Goal: Task Accomplishment & Management: Complete application form

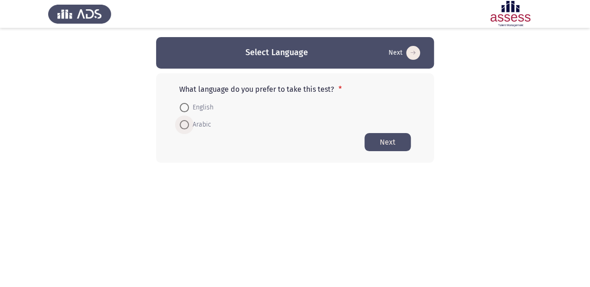
click at [185, 127] on span at bounding box center [184, 124] width 9 height 9
click at [185, 127] on input "Arabic" at bounding box center [184, 124] width 9 height 9
radio input "true"
click at [393, 142] on button "Next" at bounding box center [388, 142] width 46 height 18
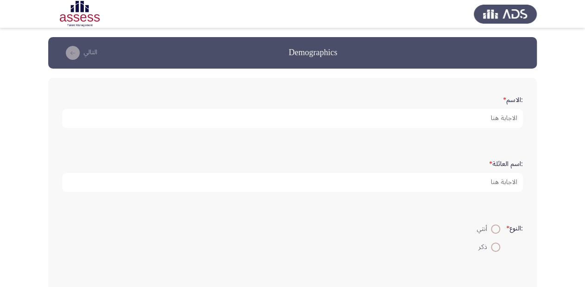
click at [500, 100] on form ":الاسم *" at bounding box center [292, 110] width 461 height 36
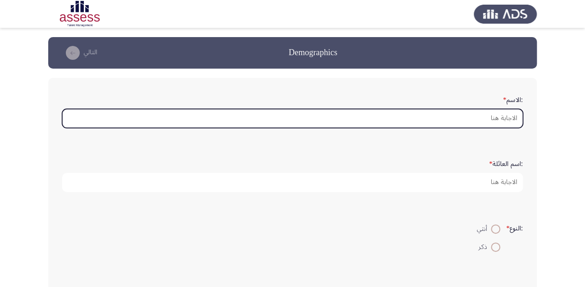
click at [503, 116] on input ":الاسم *" at bounding box center [292, 118] width 461 height 19
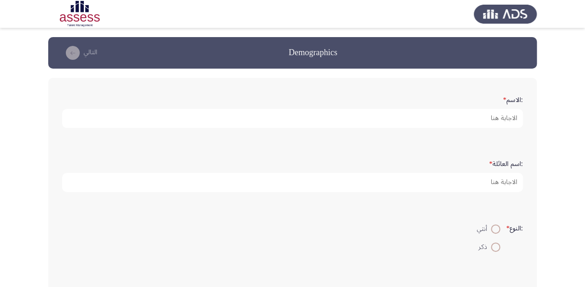
type input "K"
type input "نهلة [PERSON_NAME]"
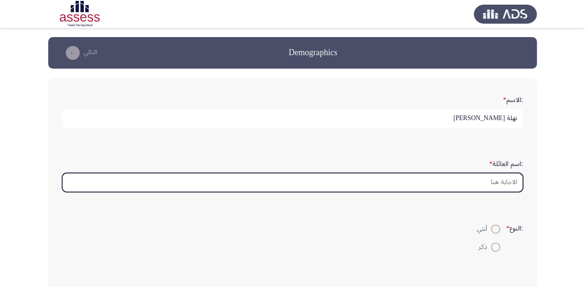
click at [508, 175] on input ":اسم العائلة *" at bounding box center [292, 182] width 461 height 19
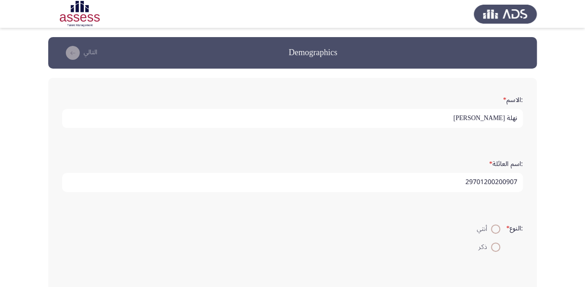
type input "29701200200907"
click at [492, 228] on span at bounding box center [495, 228] width 9 height 9
click at [492, 228] on input "أنثي" at bounding box center [495, 228] width 9 height 9
radio input "true"
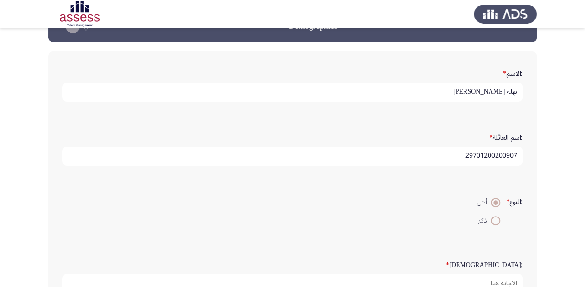
scroll to position [111, 0]
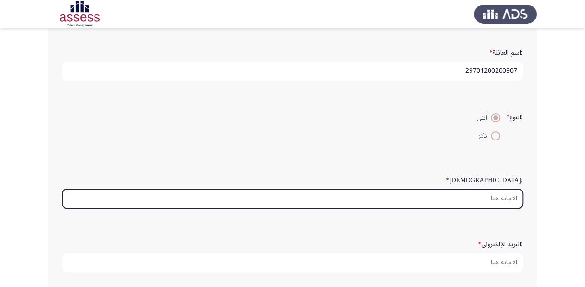
click at [502, 195] on input ":السن *" at bounding box center [292, 198] width 461 height 19
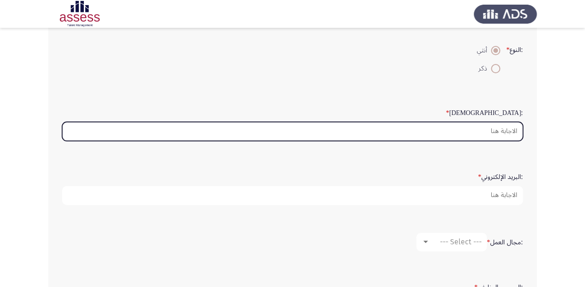
scroll to position [185, 0]
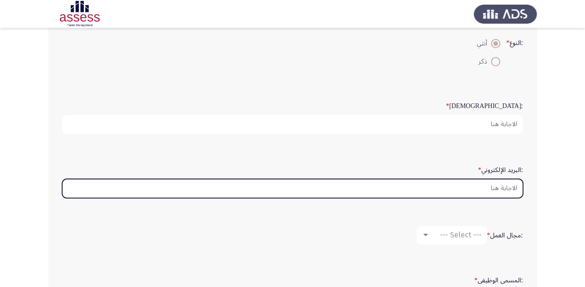
click at [513, 182] on input ":البريد الإلكتروني *" at bounding box center [292, 188] width 461 height 19
type input "ى"
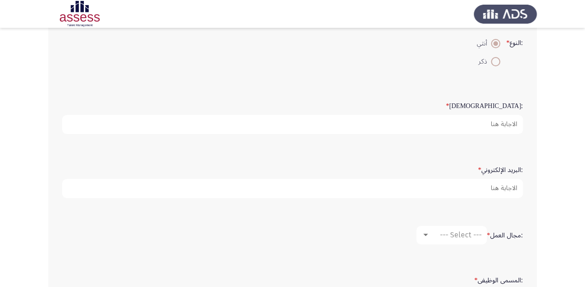
click at [474, 76] on div ":النوع * أنثي ذكر" at bounding box center [292, 51] width 470 height 63
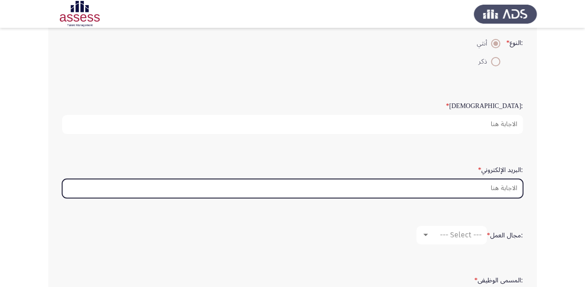
click at [510, 186] on input ":البريد الإلكتروني *" at bounding box center [292, 188] width 461 height 19
type input "N"
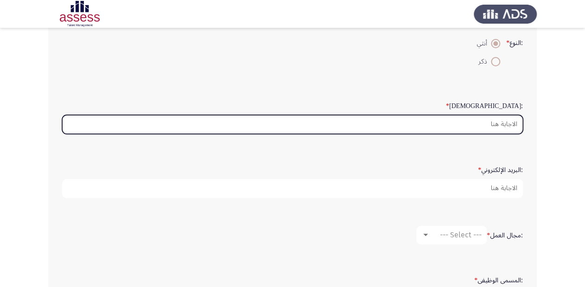
click at [514, 123] on input ":السن *" at bounding box center [292, 124] width 461 height 19
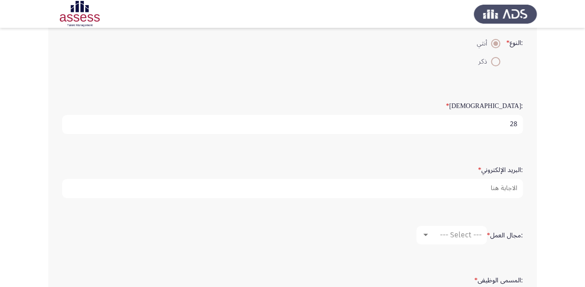
type input "28"
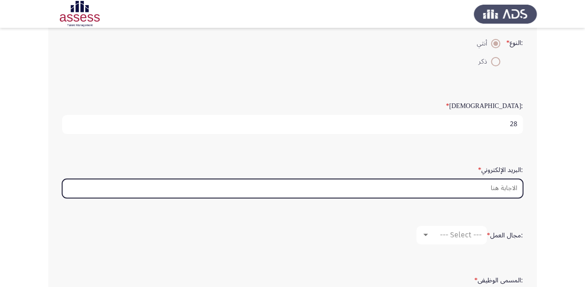
drag, startPoint x: 504, startPoint y: 189, endPoint x: 590, endPoint y: 205, distance: 86.9
click at [504, 188] on input ":البريد الإلكتروني *" at bounding box center [292, 188] width 461 height 19
drag, startPoint x: 460, startPoint y: 183, endPoint x: 545, endPoint y: 184, distance: 85.3
click at [545, 184] on app-assessment-container "Demographics التالي :الاسم * [PERSON_NAME] :اسم العائلة * 29701200200907 :النوع…" at bounding box center [292, 92] width 585 height 480
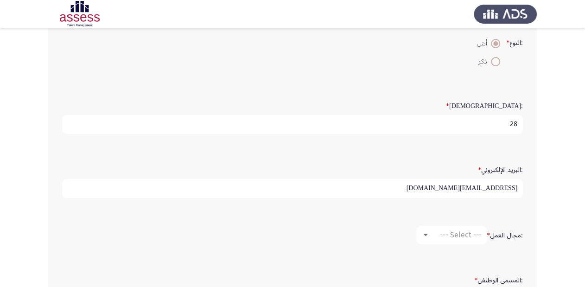
type input "[EMAIL_ADDRESS][DOMAIN_NAME]"
click at [464, 232] on span "--- Select ---" at bounding box center [461, 234] width 42 height 9
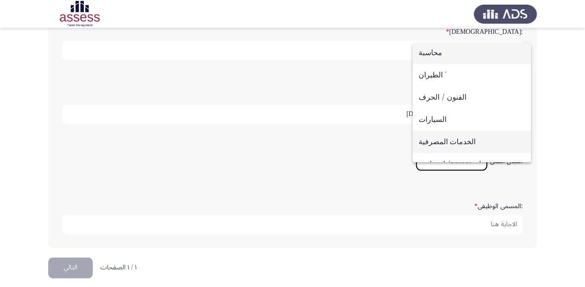
scroll to position [0, 0]
click at [456, 145] on span "الخدمات المصرفية" at bounding box center [472, 144] width 106 height 22
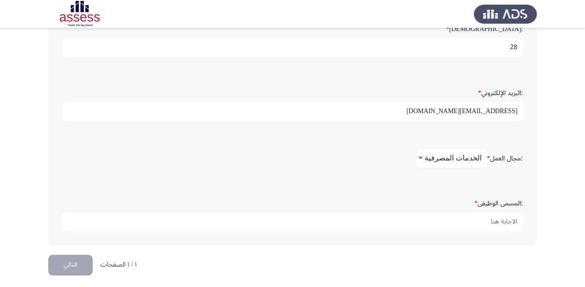
scroll to position [263, 0]
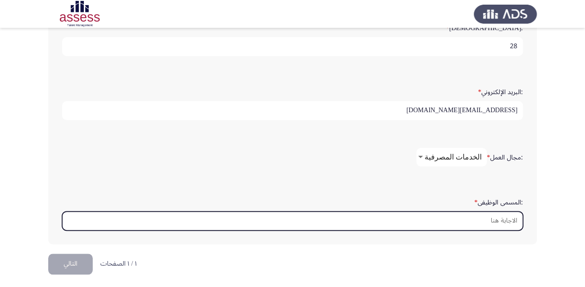
click at [508, 222] on input ":المسمى الوظيفى *" at bounding box center [292, 220] width 461 height 19
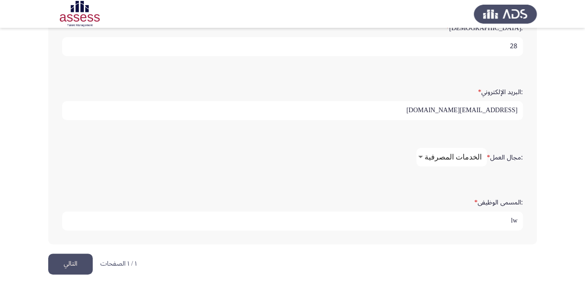
type input "l"
type input "مصرفى ب"
click at [65, 261] on button "التالي" at bounding box center [70, 264] width 44 height 21
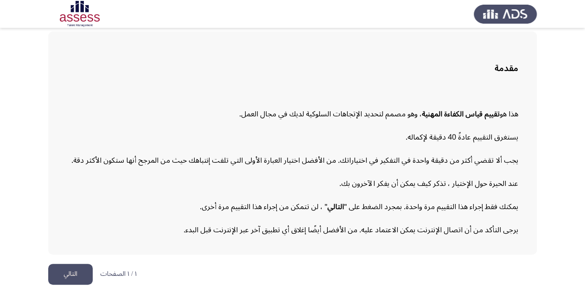
scroll to position [51, 0]
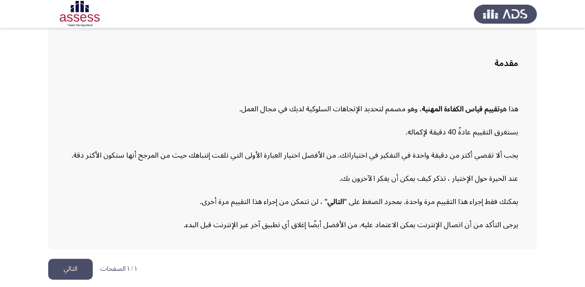
click at [72, 266] on button "التالي" at bounding box center [70, 269] width 44 height 21
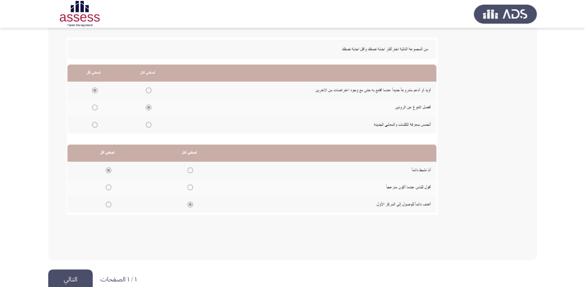
scroll to position [210, 0]
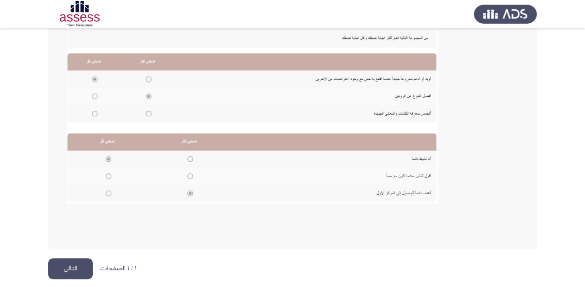
click at [80, 275] on button "التالي" at bounding box center [70, 268] width 44 height 21
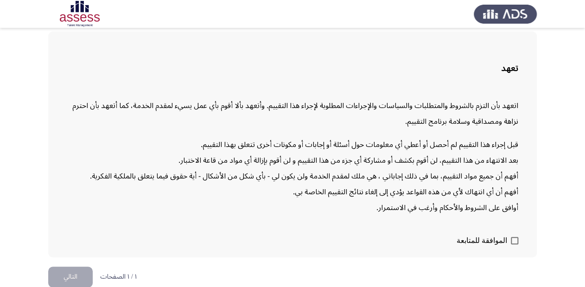
scroll to position [54, 0]
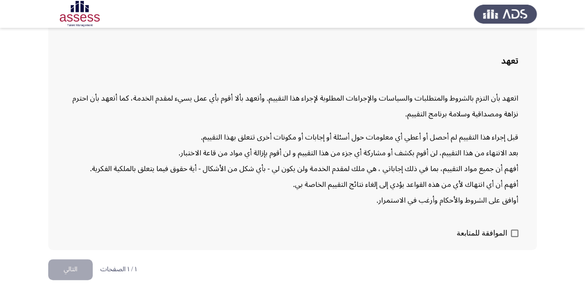
click at [512, 230] on span at bounding box center [514, 232] width 7 height 7
click at [514, 237] on input "الموافقة للمتابعة" at bounding box center [514, 237] width 0 height 0
checkbox input "true"
click at [81, 261] on button "التالي" at bounding box center [70, 269] width 44 height 21
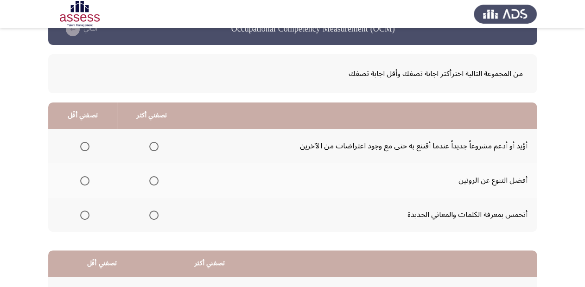
scroll to position [37, 0]
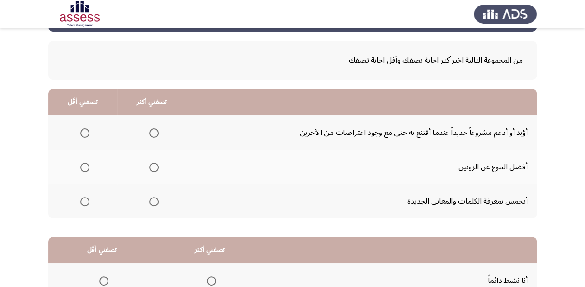
click at [151, 133] on span "Select an option" at bounding box center [153, 132] width 9 height 9
click at [151, 133] on input "Select an option" at bounding box center [153, 132] width 9 height 9
click at [151, 201] on span "Select an option" at bounding box center [153, 201] width 9 height 9
click at [151, 201] on input "Select an option" at bounding box center [153, 201] width 9 height 9
click at [152, 134] on span "Select an option" at bounding box center [153, 132] width 9 height 9
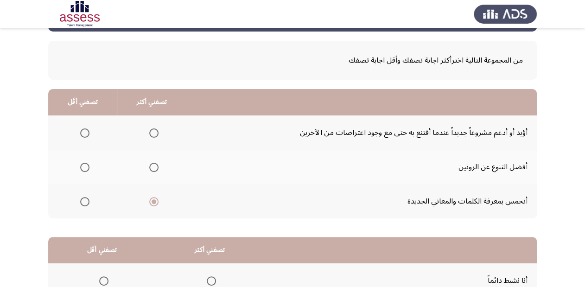
click at [152, 134] on input "Select an option" at bounding box center [153, 132] width 9 height 9
click at [82, 199] on span "Select an option" at bounding box center [84, 201] width 9 height 9
click at [82, 199] on input "Select an option" at bounding box center [84, 201] width 9 height 9
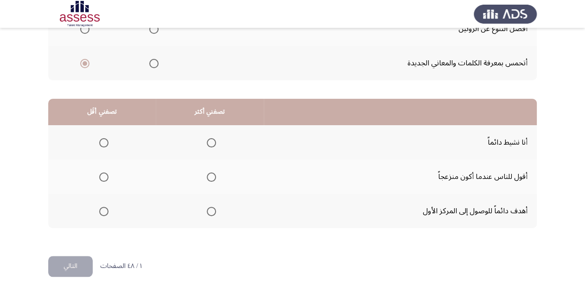
scroll to position [180, 0]
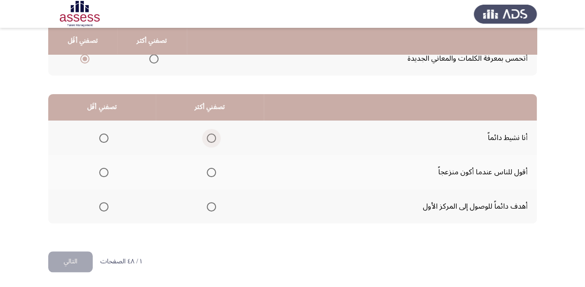
click at [212, 135] on span "Select an option" at bounding box center [211, 137] width 9 height 9
click at [212, 135] on input "Select an option" at bounding box center [211, 137] width 9 height 9
click at [104, 176] on mat-radio-group "Select an option" at bounding box center [101, 172] width 13 height 16
click at [104, 174] on span "Select an option" at bounding box center [103, 172] width 9 height 9
click at [104, 174] on input "Select an option" at bounding box center [103, 172] width 9 height 9
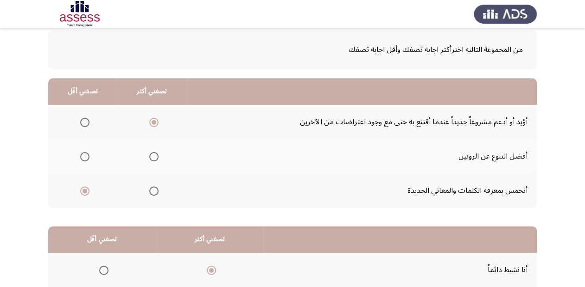
scroll to position [32, 0]
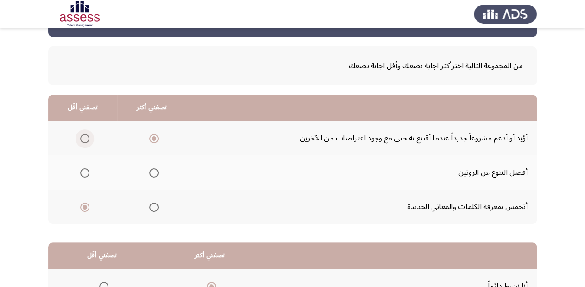
click at [82, 139] on span "Select an option" at bounding box center [84, 138] width 9 height 9
click at [82, 139] on input "Select an option" at bounding box center [84, 138] width 9 height 9
click at [152, 174] on span "Select an option" at bounding box center [153, 172] width 9 height 9
click at [152, 174] on input "Select an option" at bounding box center [153, 172] width 9 height 9
click at [152, 136] on span "Select an option" at bounding box center [153, 138] width 9 height 9
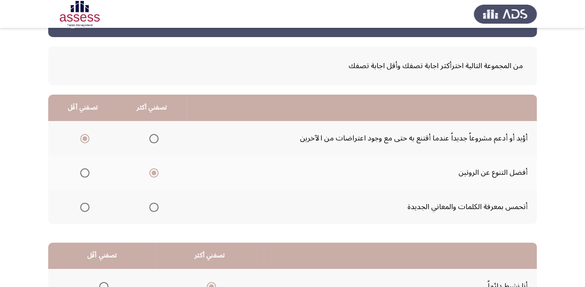
click at [152, 136] on input "Select an option" at bounding box center [153, 138] width 9 height 9
click at [82, 135] on span "Select an option" at bounding box center [84, 138] width 9 height 9
click at [82, 135] on input "Select an option" at bounding box center [84, 138] width 9 height 9
click at [152, 174] on span "Select an option" at bounding box center [153, 172] width 9 height 9
click at [152, 174] on input "Select an option" at bounding box center [153, 172] width 9 height 9
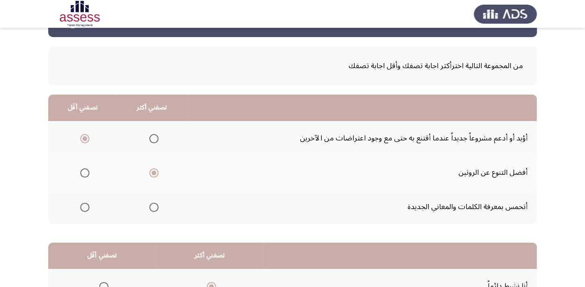
click at [154, 206] on span "Select an option" at bounding box center [153, 207] width 9 height 9
click at [154, 206] on input "Select an option" at bounding box center [153, 207] width 9 height 9
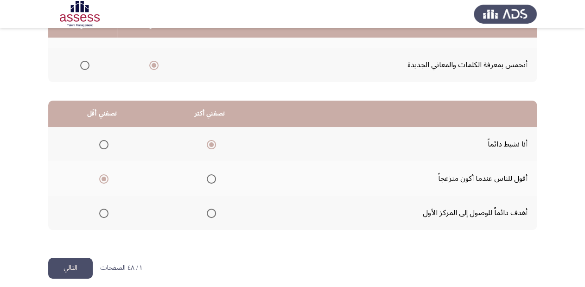
scroll to position [180, 0]
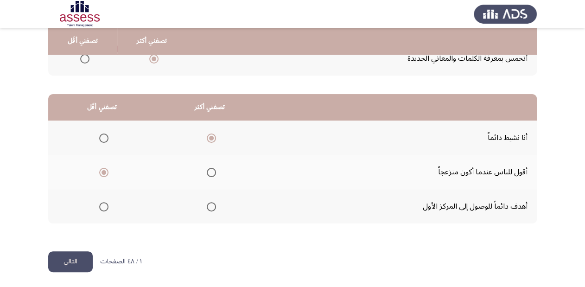
click at [63, 254] on button "التالي" at bounding box center [70, 261] width 44 height 21
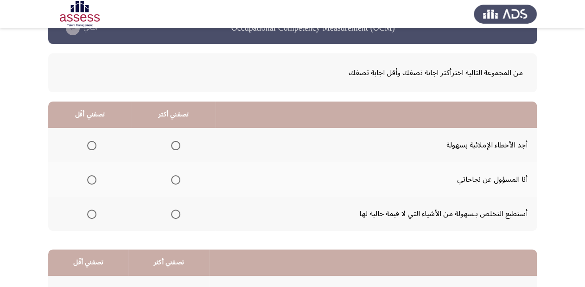
scroll to position [37, 0]
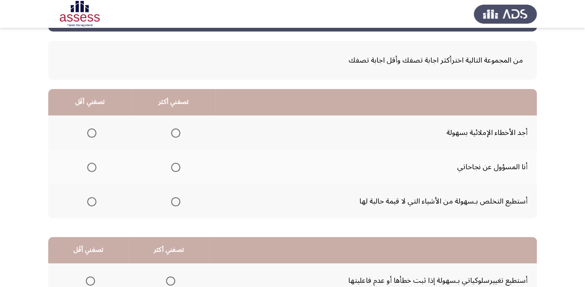
click at [176, 131] on span "Select an option" at bounding box center [175, 132] width 9 height 9
click at [176, 131] on input "Select an option" at bounding box center [175, 132] width 9 height 9
click at [91, 204] on span "Select an option" at bounding box center [91, 201] width 9 height 9
click at [91, 204] on input "Select an option" at bounding box center [91, 201] width 9 height 9
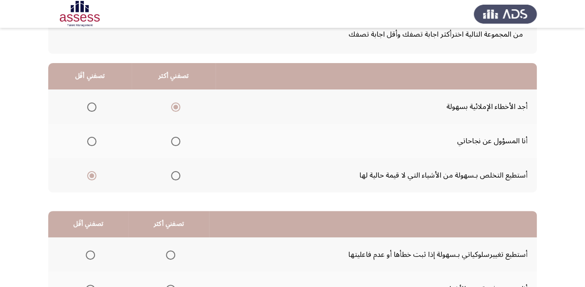
scroll to position [180, 0]
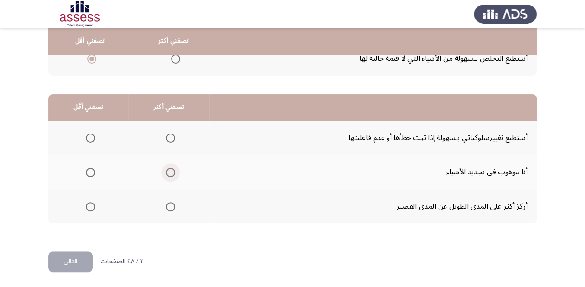
click at [166, 174] on span "Select an option" at bounding box center [170, 172] width 9 height 9
click at [166, 174] on input "Select an option" at bounding box center [170, 172] width 9 height 9
click at [163, 207] on label "Select an option" at bounding box center [168, 206] width 13 height 9
click at [166, 207] on input "Select an option" at bounding box center [170, 206] width 9 height 9
click at [169, 135] on span "Select an option" at bounding box center [170, 137] width 9 height 9
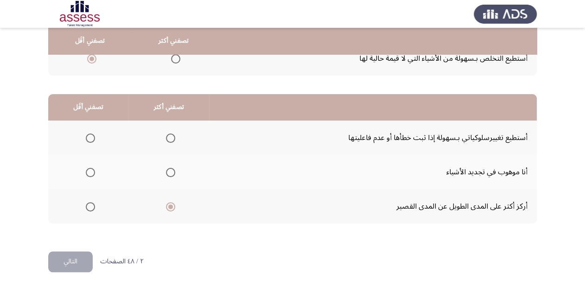
click at [169, 135] on input "Select an option" at bounding box center [170, 137] width 9 height 9
click at [89, 202] on span "Select an option" at bounding box center [90, 206] width 9 height 9
click at [89, 202] on input "Select an option" at bounding box center [90, 206] width 9 height 9
click at [70, 261] on button "التالي" at bounding box center [70, 261] width 44 height 21
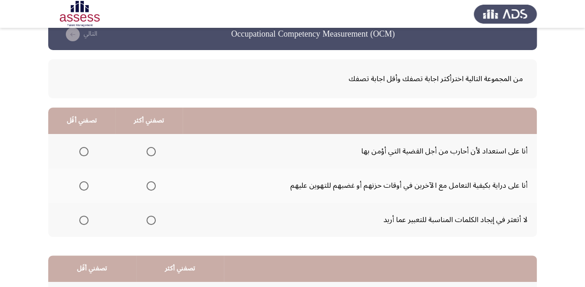
scroll to position [37, 0]
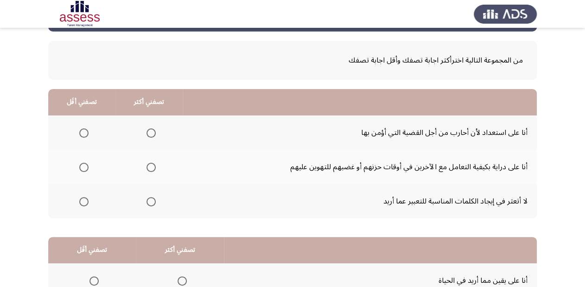
click at [82, 167] on span "Select an option" at bounding box center [83, 167] width 9 height 9
click at [82, 167] on input "Select an option" at bounding box center [83, 167] width 9 height 9
click at [149, 129] on span "Select an option" at bounding box center [150, 132] width 9 height 9
click at [149, 129] on input "Select an option" at bounding box center [150, 132] width 9 height 9
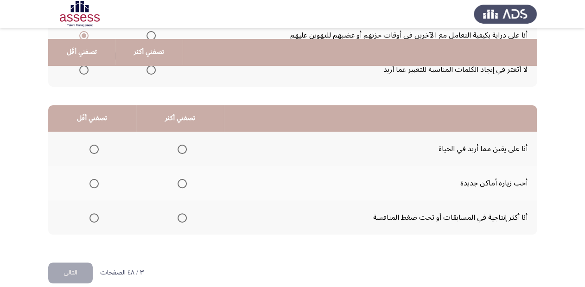
scroll to position [180, 0]
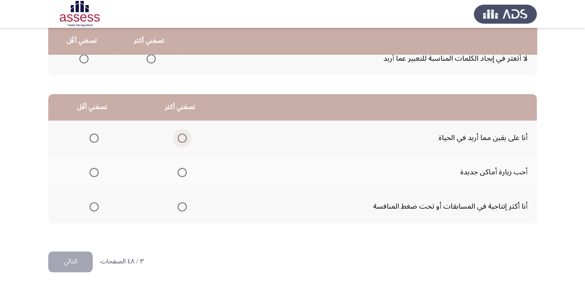
click at [178, 139] on span "Select an option" at bounding box center [182, 137] width 9 height 9
click at [178, 139] on input "Select an option" at bounding box center [182, 137] width 9 height 9
click at [92, 172] on span "Select an option" at bounding box center [93, 172] width 9 height 9
click at [92, 172] on input "Select an option" at bounding box center [93, 172] width 9 height 9
click at [93, 135] on span "Select an option" at bounding box center [93, 137] width 9 height 9
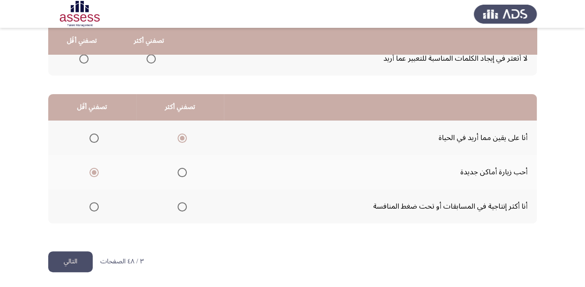
click at [93, 135] on input "Select an option" at bounding box center [93, 137] width 9 height 9
click at [187, 138] on th at bounding box center [180, 138] width 88 height 34
click at [184, 204] on span "Select an option" at bounding box center [182, 206] width 9 height 9
click at [184, 204] on input "Select an option" at bounding box center [182, 206] width 9 height 9
click at [181, 168] on span "Select an option" at bounding box center [182, 172] width 9 height 9
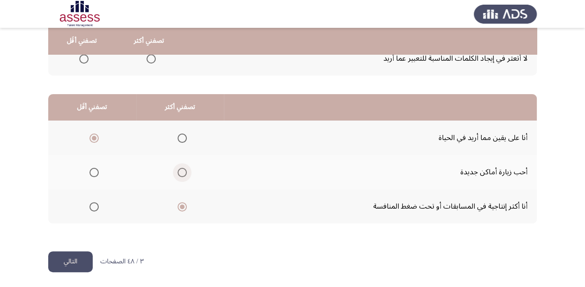
click at [181, 168] on input "Select an option" at bounding box center [182, 172] width 9 height 9
click at [93, 170] on span "Select an option" at bounding box center [93, 172] width 9 height 9
click at [93, 170] on input "Select an option" at bounding box center [93, 172] width 9 height 9
click at [178, 138] on span "Select an option" at bounding box center [182, 137] width 9 height 9
click at [178, 138] on input "Select an option" at bounding box center [182, 137] width 9 height 9
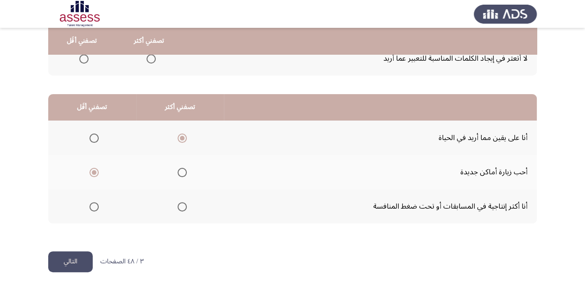
click at [83, 263] on button "التالي" at bounding box center [70, 261] width 44 height 21
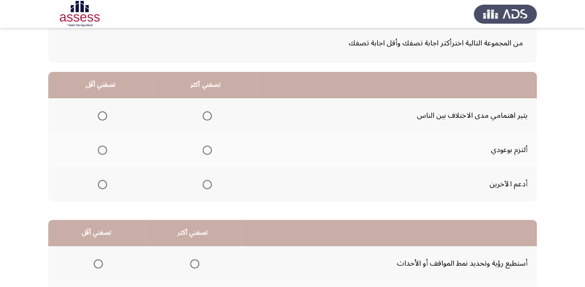
scroll to position [74, 0]
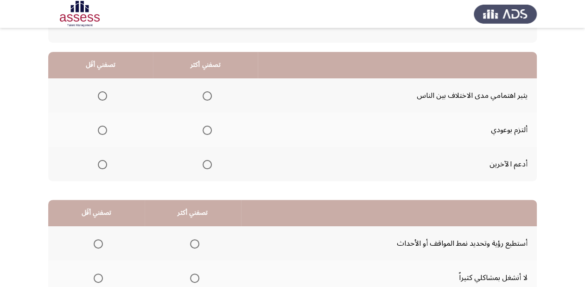
click at [206, 126] on span "Select an option" at bounding box center [207, 130] width 9 height 9
click at [206, 126] on input "Select an option" at bounding box center [207, 130] width 9 height 9
click at [205, 164] on span "Select an option" at bounding box center [207, 164] width 9 height 9
click at [205, 164] on input "Select an option" at bounding box center [207, 164] width 9 height 9
click at [102, 94] on span "Select an option" at bounding box center [102, 95] width 9 height 9
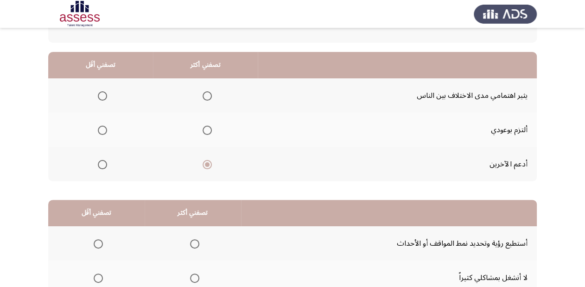
click at [102, 94] on input "Select an option" at bounding box center [102, 95] width 9 height 9
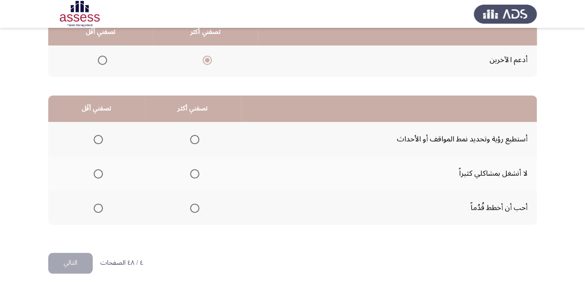
scroll to position [180, 0]
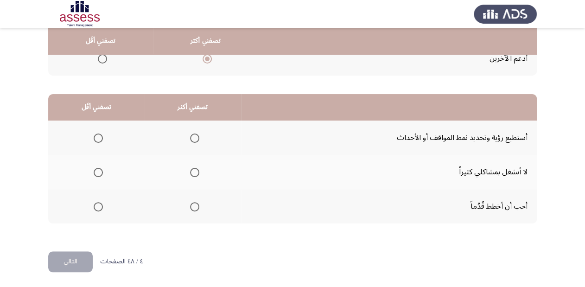
click at [193, 203] on span "Select an option" at bounding box center [194, 206] width 9 height 9
click at [193, 203] on input "Select an option" at bounding box center [194, 206] width 9 height 9
click at [96, 171] on span "Select an option" at bounding box center [98, 172] width 9 height 9
click at [96, 171] on input "Select an option" at bounding box center [98, 172] width 9 height 9
click at [75, 267] on button "التالي" at bounding box center [70, 261] width 44 height 21
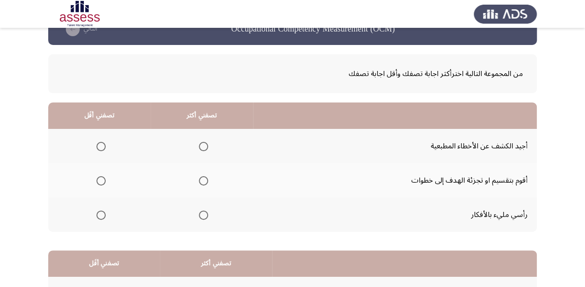
scroll to position [37, 0]
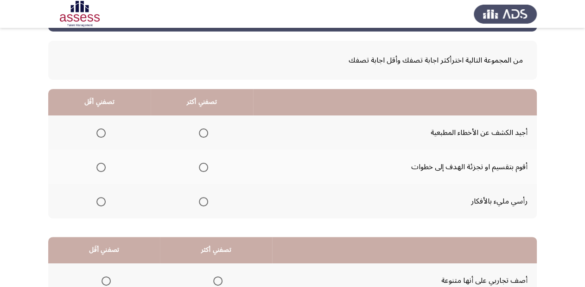
click at [102, 198] on span "Select an option" at bounding box center [100, 201] width 9 height 9
click at [102, 198] on input "Select an option" at bounding box center [100, 201] width 9 height 9
click at [201, 165] on span "Select an option" at bounding box center [203, 167] width 9 height 9
click at [201, 165] on input "Select an option" at bounding box center [203, 167] width 9 height 9
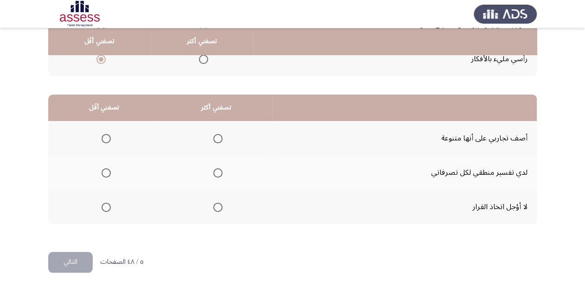
scroll to position [180, 0]
click at [215, 206] on span "Select an option" at bounding box center [217, 206] width 9 height 9
click at [215, 206] on input "Select an option" at bounding box center [217, 206] width 9 height 9
click at [107, 136] on span "Select an option" at bounding box center [106, 137] width 9 height 9
click at [107, 136] on input "Select an option" at bounding box center [106, 137] width 9 height 9
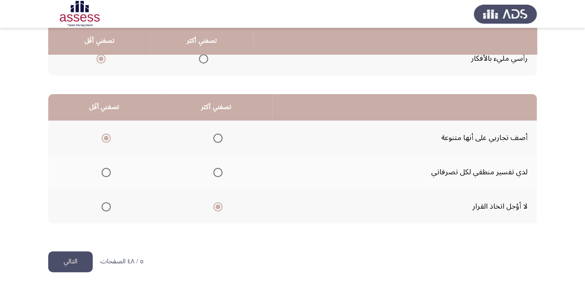
click at [56, 259] on button "التالي" at bounding box center [70, 261] width 44 height 21
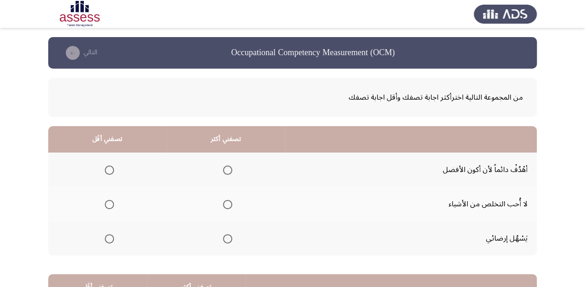
scroll to position [37, 0]
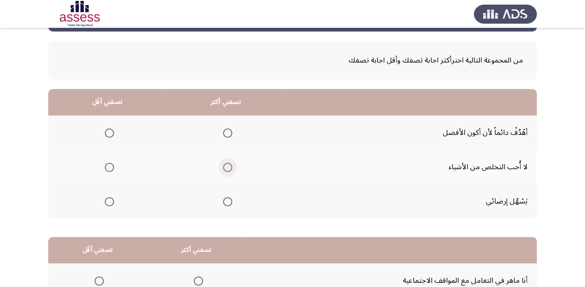
click at [229, 166] on span "Select an option" at bounding box center [227, 167] width 9 height 9
click at [229, 166] on input "Select an option" at bounding box center [227, 167] width 9 height 9
drag, startPoint x: 106, startPoint y: 205, endPoint x: 110, endPoint y: 210, distance: 6.9
click at [105, 206] on mat-radio-group "Select an option" at bounding box center [107, 201] width 13 height 16
click at [109, 203] on span "Select an option" at bounding box center [109, 201] width 9 height 9
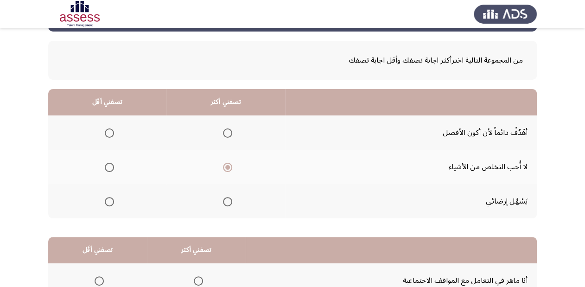
click at [109, 203] on input "Select an option" at bounding box center [109, 201] width 9 height 9
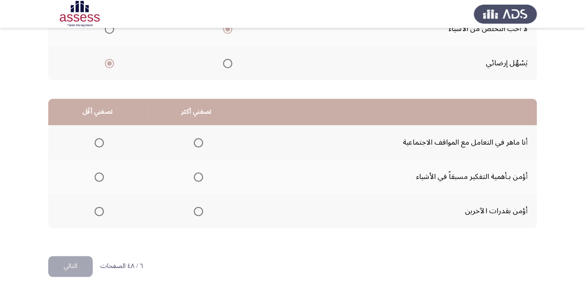
scroll to position [180, 0]
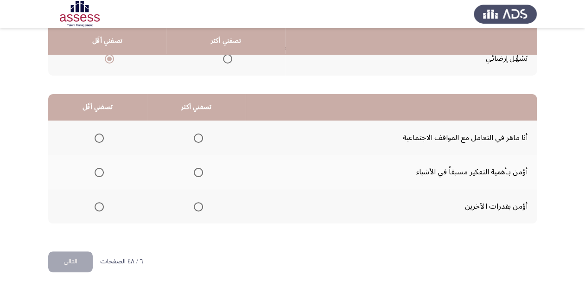
click at [197, 173] on span "Select an option" at bounding box center [198, 172] width 9 height 9
click at [197, 173] on input "Select an option" at bounding box center [198, 172] width 9 height 9
click at [197, 203] on span "Select an option" at bounding box center [198, 206] width 9 height 9
click at [197, 203] on input "Select an option" at bounding box center [198, 206] width 9 height 9
click at [199, 171] on span "Select an option" at bounding box center [198, 172] width 9 height 9
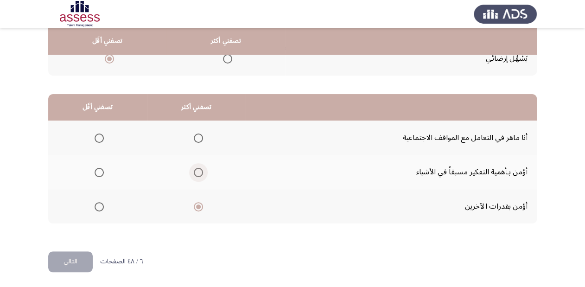
click at [199, 171] on input "Select an option" at bounding box center [198, 172] width 9 height 9
click at [102, 139] on span "Select an option" at bounding box center [99, 137] width 9 height 9
click at [102, 139] on input "Select an option" at bounding box center [99, 137] width 9 height 9
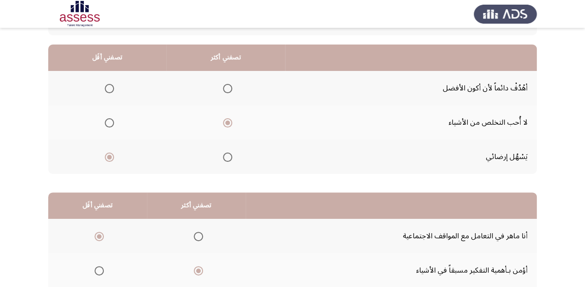
scroll to position [69, 0]
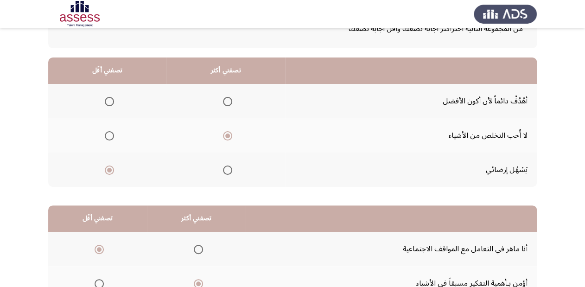
click at [227, 97] on span "Select an option" at bounding box center [227, 101] width 9 height 9
click at [227, 97] on input "Select an option" at bounding box center [227, 101] width 9 height 9
click at [220, 135] on label "Select an option" at bounding box center [225, 135] width 13 height 9
click at [223, 135] on input "Select an option" at bounding box center [227, 135] width 9 height 9
click at [235, 135] on th at bounding box center [225, 135] width 119 height 34
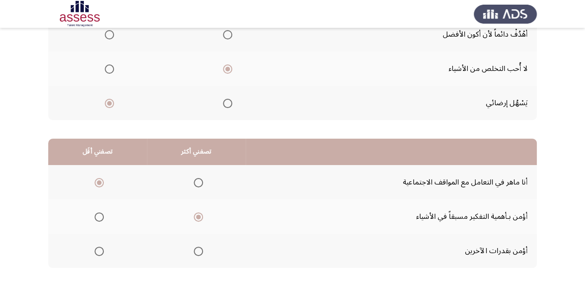
scroll to position [180, 0]
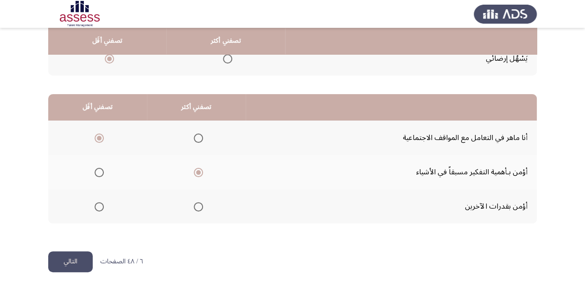
click at [60, 258] on button "التالي" at bounding box center [70, 261] width 44 height 21
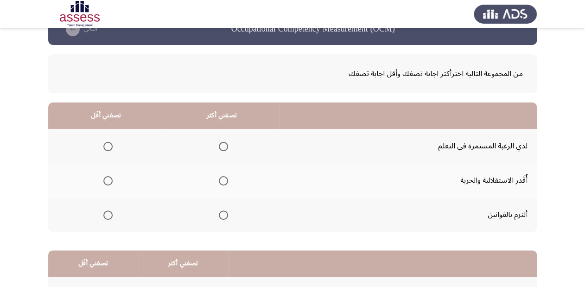
scroll to position [37, 0]
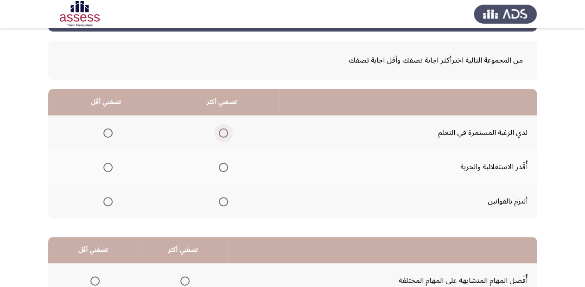
click at [221, 132] on span "Select an option" at bounding box center [223, 132] width 9 height 9
click at [221, 132] on input "Select an option" at bounding box center [223, 132] width 9 height 9
click at [107, 202] on span "Select an option" at bounding box center [107, 201] width 9 height 9
click at [107, 202] on input "Select an option" at bounding box center [107, 201] width 9 height 9
click at [104, 165] on span "Select an option" at bounding box center [107, 167] width 9 height 9
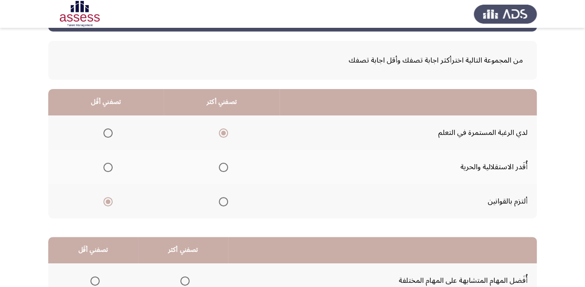
click at [104, 165] on input "Select an option" at bounding box center [107, 167] width 9 height 9
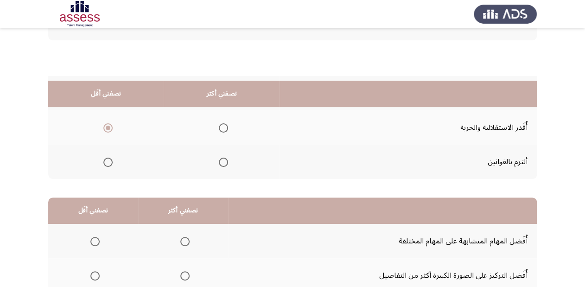
scroll to position [74, 0]
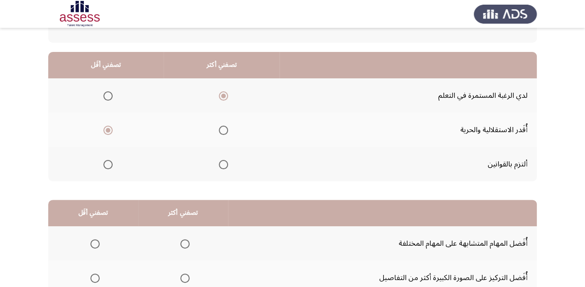
click at [109, 163] on span "Select an option" at bounding box center [107, 164] width 9 height 9
click at [109, 163] on input "Select an option" at bounding box center [107, 164] width 9 height 9
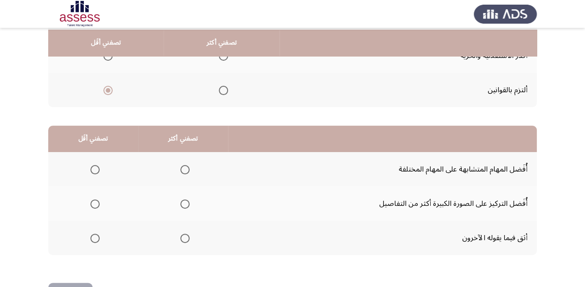
scroll to position [180, 0]
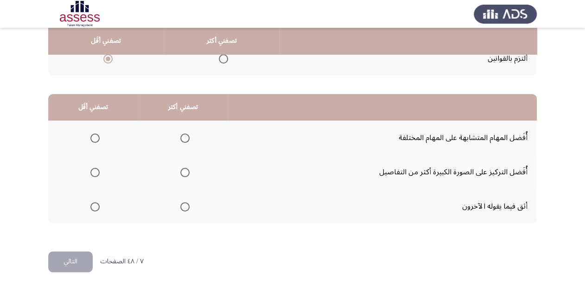
click at [95, 202] on span "Select an option" at bounding box center [94, 206] width 9 height 9
click at [95, 202] on input "Select an option" at bounding box center [94, 206] width 9 height 9
click at [184, 139] on span "Select an option" at bounding box center [184, 137] width 9 height 9
click at [184, 139] on input "Select an option" at bounding box center [184, 137] width 9 height 9
click at [185, 169] on span "Select an option" at bounding box center [184, 172] width 9 height 9
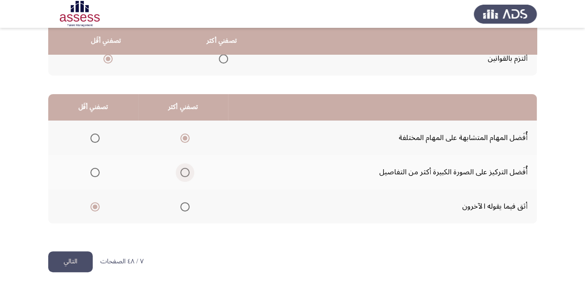
click at [185, 169] on input "Select an option" at bounding box center [184, 172] width 9 height 9
click at [93, 139] on span "Select an option" at bounding box center [94, 137] width 9 height 9
click at [93, 139] on input "Select an option" at bounding box center [94, 137] width 9 height 9
click at [185, 178] on mat-radio-group "Select an option" at bounding box center [183, 172] width 13 height 16
click at [95, 206] on span "Select an option" at bounding box center [94, 206] width 9 height 9
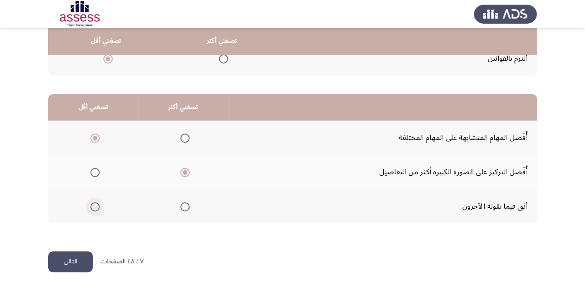
click at [95, 206] on input "Select an option" at bounding box center [94, 206] width 9 height 9
click at [86, 257] on button "التالي" at bounding box center [70, 261] width 44 height 21
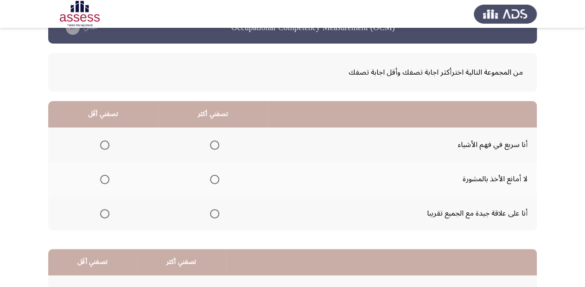
scroll to position [37, 0]
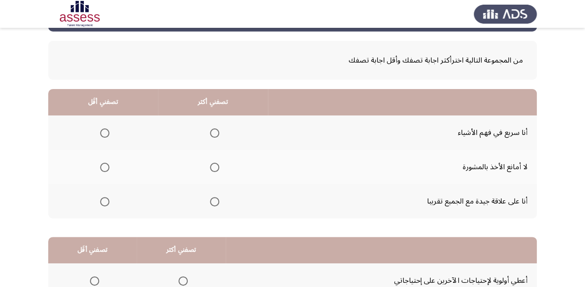
click at [211, 166] on span "Select an option" at bounding box center [214, 167] width 9 height 9
click at [211, 166] on input "Select an option" at bounding box center [214, 167] width 9 height 9
click at [107, 200] on span "Select an option" at bounding box center [104, 201] width 9 height 9
click at [107, 200] on input "Select an option" at bounding box center [104, 201] width 9 height 9
click at [212, 202] on span "Select an option" at bounding box center [214, 201] width 9 height 9
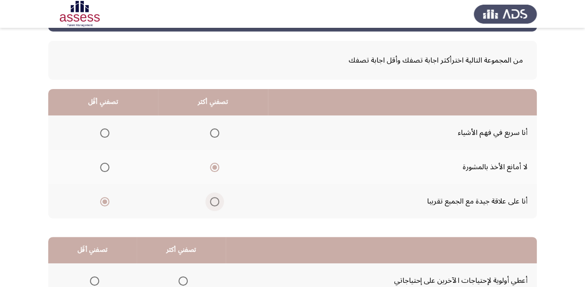
click at [212, 202] on input "Select an option" at bounding box center [214, 201] width 9 height 9
click at [108, 166] on span "Select an option" at bounding box center [104, 167] width 9 height 9
click at [108, 166] on input "Select an option" at bounding box center [104, 167] width 9 height 9
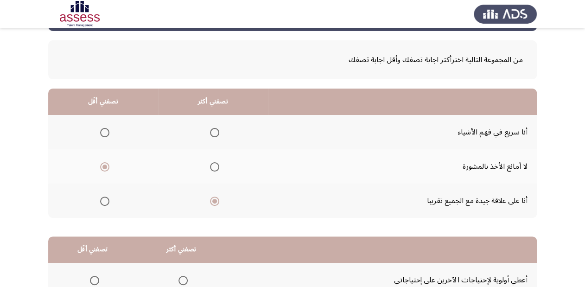
scroll to position [32, 0]
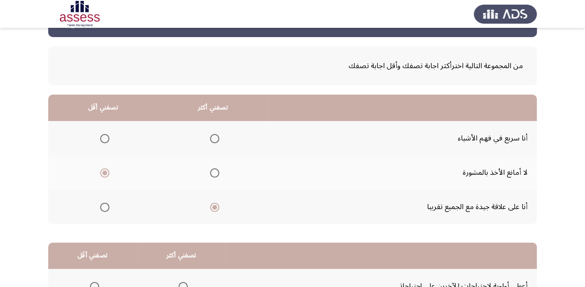
click at [215, 137] on span "Select an option" at bounding box center [214, 138] width 9 height 9
click at [215, 137] on input "Select an option" at bounding box center [214, 138] width 9 height 9
click at [104, 204] on span "Select an option" at bounding box center [104, 207] width 9 height 9
click at [104, 204] on input "Select an option" at bounding box center [104, 207] width 9 height 9
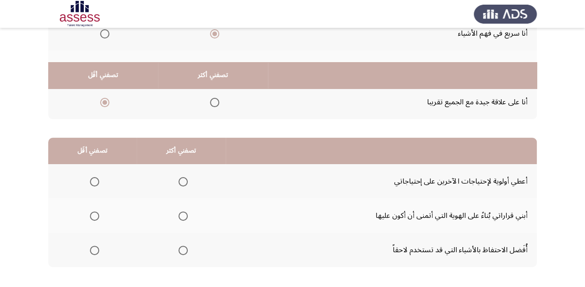
scroll to position [180, 0]
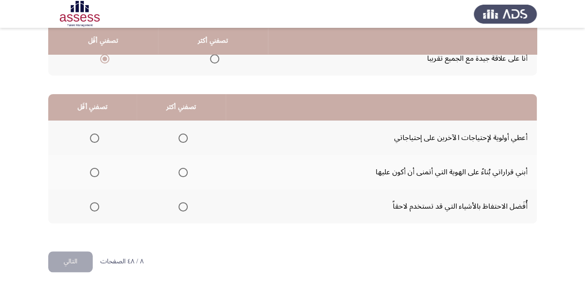
click at [178, 203] on span "Select an option" at bounding box center [182, 206] width 9 height 9
click at [178, 203] on input "Select an option" at bounding box center [182, 206] width 9 height 9
click at [95, 135] on span "Select an option" at bounding box center [94, 137] width 9 height 9
click at [95, 135] on input "Select an option" at bounding box center [94, 137] width 9 height 9
click at [57, 258] on button "التالي" at bounding box center [70, 261] width 44 height 21
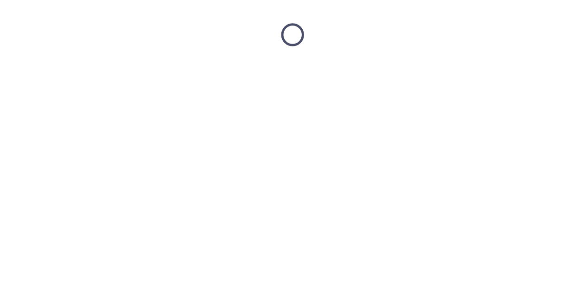
scroll to position [0, 0]
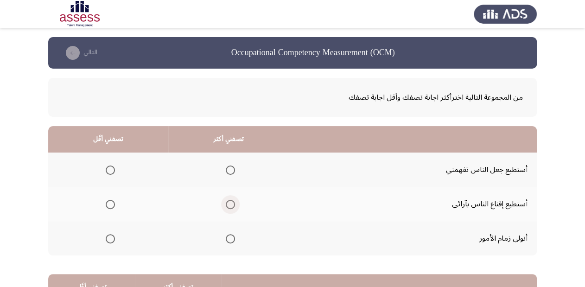
click at [230, 202] on span "Select an option" at bounding box center [230, 204] width 9 height 9
click at [230, 202] on input "Select an option" at bounding box center [230, 204] width 9 height 9
click at [228, 241] on span "Select an option" at bounding box center [230, 238] width 9 height 9
click at [228, 241] on input "Select an option" at bounding box center [230, 238] width 9 height 9
click at [109, 172] on span "Select an option" at bounding box center [110, 169] width 9 height 9
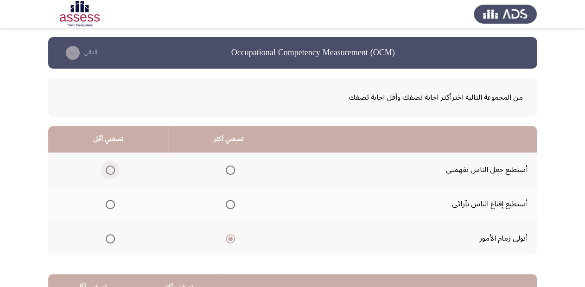
click at [109, 172] on input "Select an option" at bounding box center [110, 169] width 9 height 9
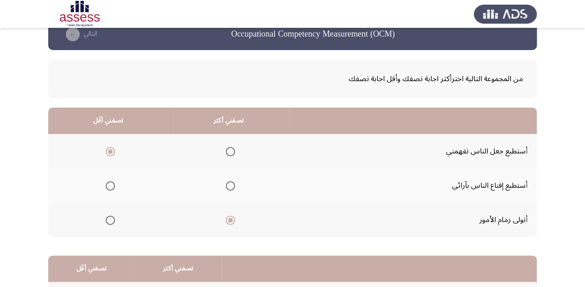
scroll to position [37, 0]
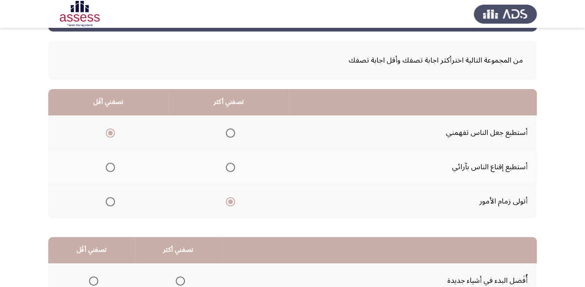
click at [230, 131] on span "Select an option" at bounding box center [230, 132] width 9 height 9
click at [230, 131] on input "Select an option" at bounding box center [230, 132] width 9 height 9
click at [110, 131] on span "Select an option" at bounding box center [110, 132] width 9 height 9
click at [110, 131] on input "Select an option" at bounding box center [110, 132] width 9 height 9
click at [228, 202] on span "Select an option" at bounding box center [230, 201] width 9 height 9
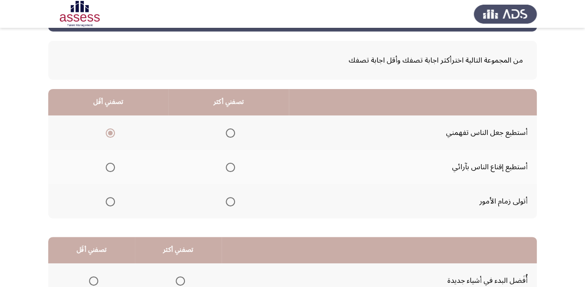
click at [228, 202] on input "Select an option" at bounding box center [230, 201] width 9 height 9
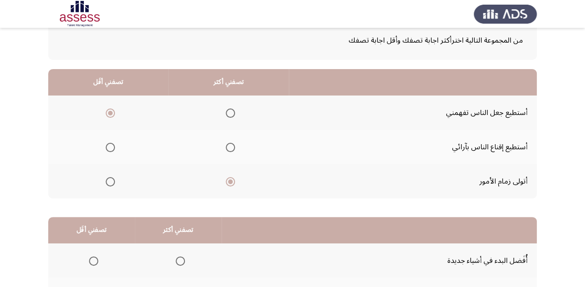
scroll to position [74, 0]
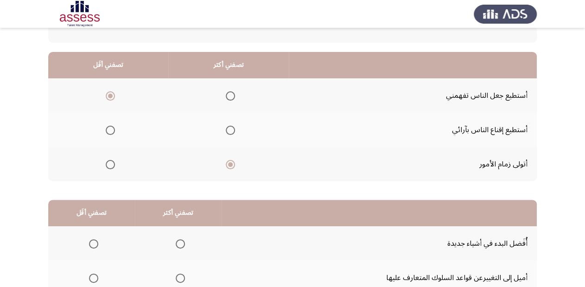
click at [231, 130] on span "Select an option" at bounding box center [230, 130] width 9 height 9
click at [231, 130] on input "Select an option" at bounding box center [230, 130] width 9 height 9
click at [234, 158] on mat-radio-group "Select an option" at bounding box center [228, 164] width 13 height 16
click at [230, 164] on span "Select an option" at bounding box center [230, 164] width 9 height 9
click at [230, 164] on input "Select an option" at bounding box center [230, 164] width 9 height 9
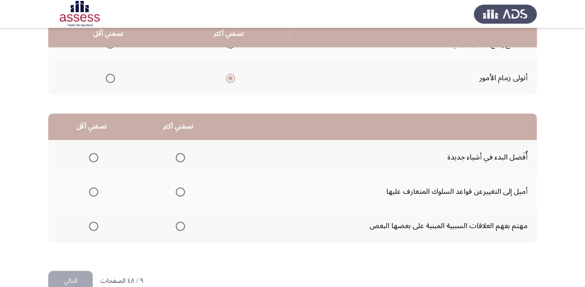
scroll to position [180, 0]
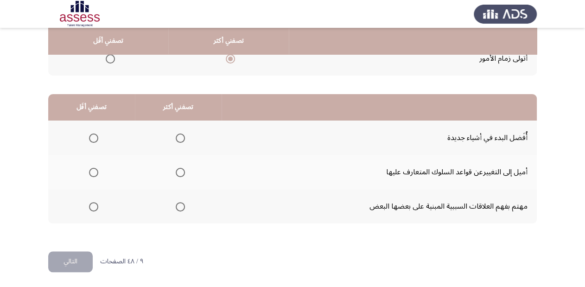
click at [176, 206] on span "Select an option" at bounding box center [180, 206] width 9 height 9
click at [176, 206] on input "Select an option" at bounding box center [180, 206] width 9 height 9
click at [86, 172] on label "Select an option" at bounding box center [91, 172] width 13 height 9
click at [89, 172] on input "Select an option" at bounding box center [93, 172] width 9 height 9
click at [182, 135] on span "Select an option" at bounding box center [180, 137] width 9 height 9
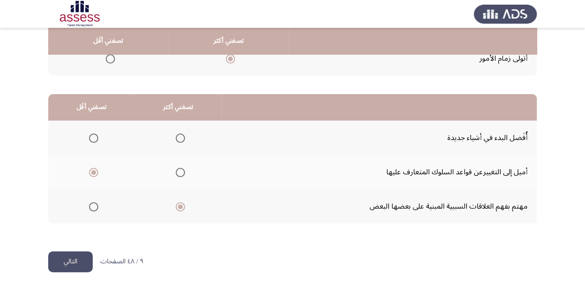
click at [182, 135] on input "Select an option" at bounding box center [180, 137] width 9 height 9
click at [91, 205] on span "Select an option" at bounding box center [93, 206] width 9 height 9
click at [91, 205] on input "Select an option" at bounding box center [93, 206] width 9 height 9
click at [94, 171] on span "Select an option" at bounding box center [93, 172] width 9 height 9
click at [94, 171] on input "Select an option" at bounding box center [93, 172] width 9 height 9
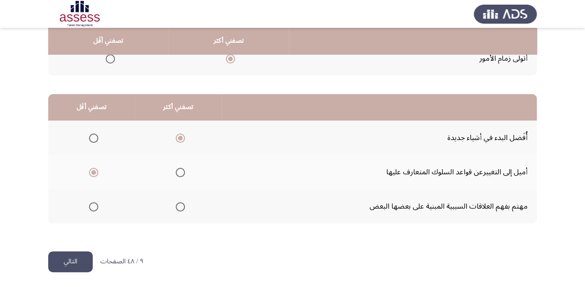
drag, startPoint x: 84, startPoint y: 261, endPoint x: 87, endPoint y: 267, distance: 6.2
click at [84, 262] on button "التالي" at bounding box center [70, 261] width 44 height 21
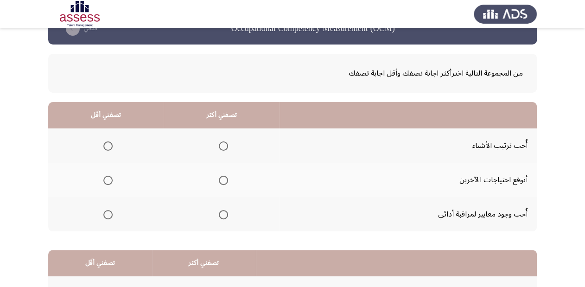
scroll to position [37, 0]
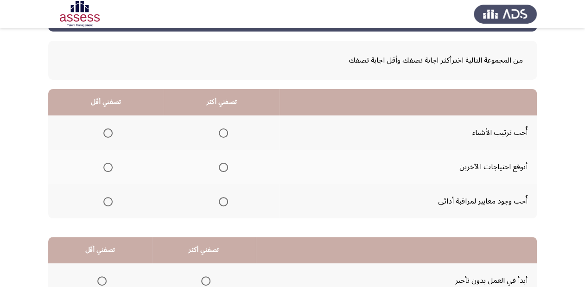
click at [219, 132] on span "Select an option" at bounding box center [223, 132] width 9 height 9
click at [219, 132] on input "Select an option" at bounding box center [223, 132] width 9 height 9
click at [233, 163] on th at bounding box center [222, 167] width 116 height 34
click at [222, 166] on span "Select an option" at bounding box center [223, 167] width 9 height 9
click at [222, 166] on input "Select an option" at bounding box center [223, 167] width 9 height 9
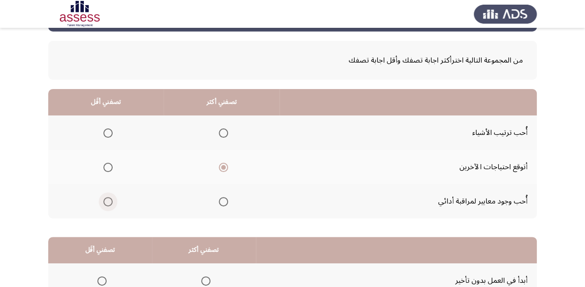
click at [109, 197] on span "Select an option" at bounding box center [107, 201] width 9 height 9
click at [109, 197] on input "Select an option" at bounding box center [107, 201] width 9 height 9
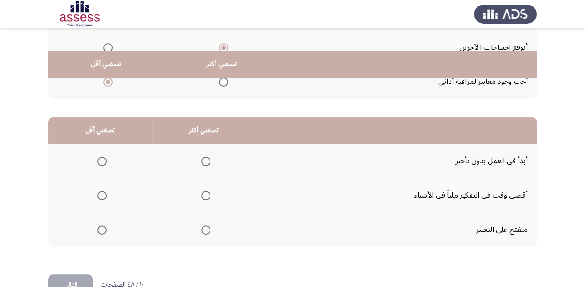
scroll to position [180, 0]
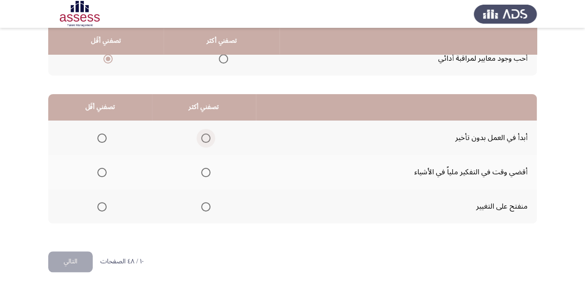
click at [208, 135] on span "Select an option" at bounding box center [205, 137] width 9 height 9
click at [208, 135] on input "Select an option" at bounding box center [205, 137] width 9 height 9
click at [102, 170] on span "Select an option" at bounding box center [101, 172] width 9 height 9
click at [102, 170] on input "Select an option" at bounding box center [101, 172] width 9 height 9
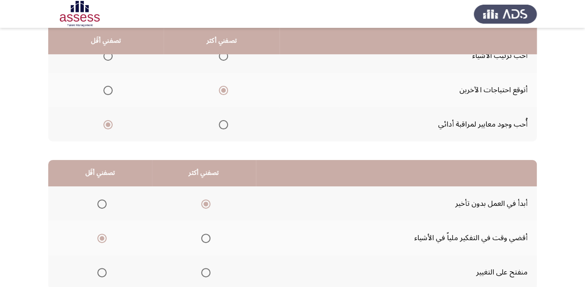
scroll to position [106, 0]
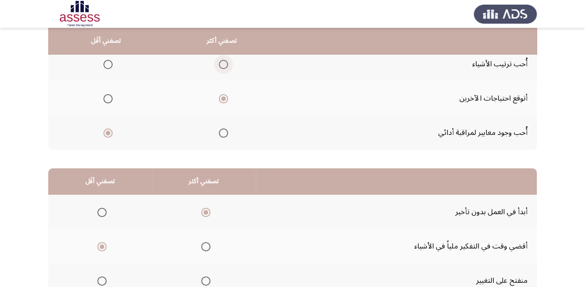
click at [219, 63] on span "Select an option" at bounding box center [223, 64] width 9 height 9
click at [219, 63] on input "Select an option" at bounding box center [223, 64] width 9 height 9
click at [107, 100] on span "Select an option" at bounding box center [107, 98] width 9 height 9
click at [107, 100] on input "Select an option" at bounding box center [107, 98] width 9 height 9
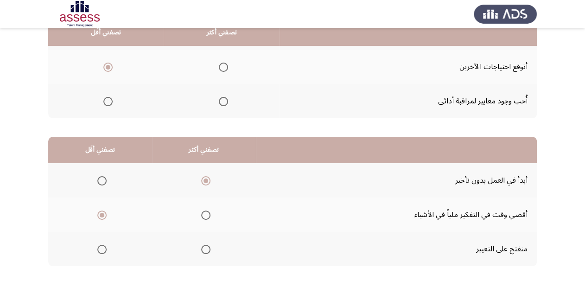
scroll to position [180, 0]
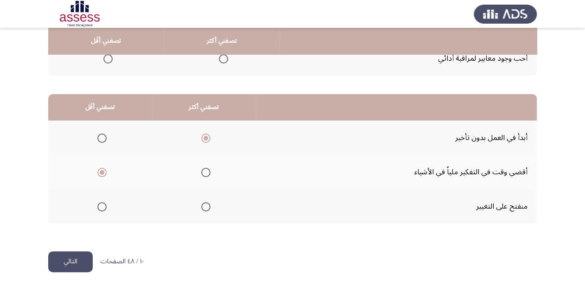
click at [70, 254] on button "التالي" at bounding box center [70, 261] width 44 height 21
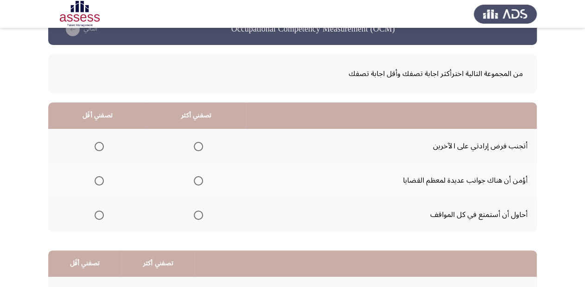
scroll to position [37, 0]
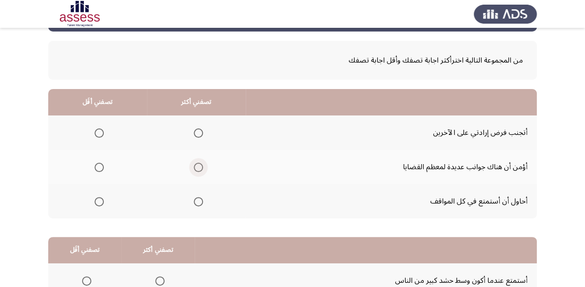
click at [200, 164] on span "Select an option" at bounding box center [198, 167] width 9 height 9
click at [200, 164] on input "Select an option" at bounding box center [198, 167] width 9 height 9
click at [100, 197] on span "Select an option" at bounding box center [99, 201] width 9 height 9
click at [100, 197] on input "Select an option" at bounding box center [99, 201] width 9 height 9
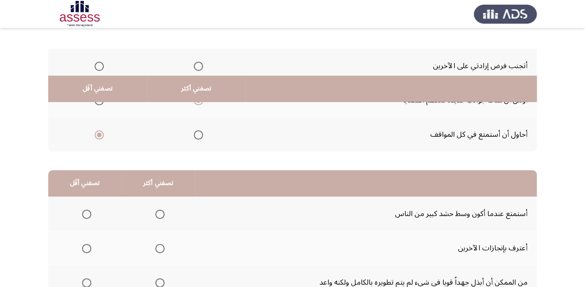
scroll to position [180, 0]
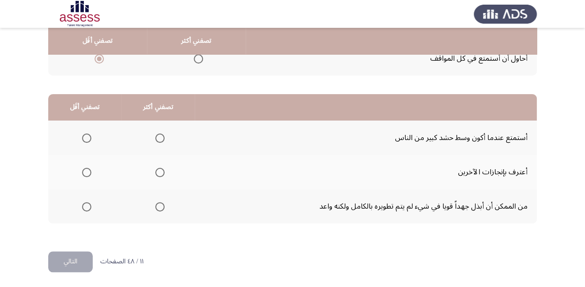
click at [159, 172] on span "Select an option" at bounding box center [159, 172] width 9 height 9
click at [159, 172] on input "Select an option" at bounding box center [159, 172] width 9 height 9
click at [84, 139] on span "Select an option" at bounding box center [86, 137] width 9 height 9
click at [84, 139] on input "Select an option" at bounding box center [86, 137] width 9 height 9
click at [72, 261] on button "التالي" at bounding box center [70, 261] width 44 height 21
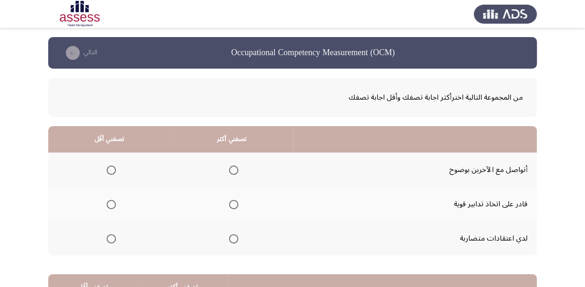
scroll to position [37, 0]
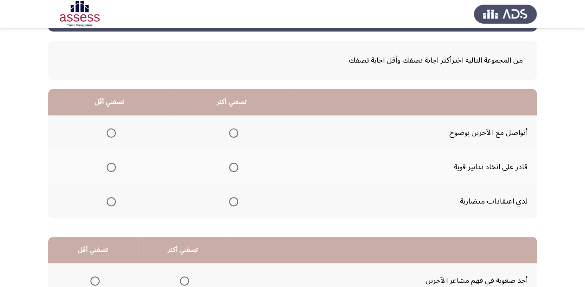
click at [233, 135] on span "Select an option" at bounding box center [233, 132] width 9 height 9
click at [233, 135] on input "Select an option" at bounding box center [233, 132] width 9 height 9
click at [108, 201] on span "Select an option" at bounding box center [111, 201] width 9 height 9
click at [108, 201] on input "Select an option" at bounding box center [111, 201] width 9 height 9
click at [230, 166] on span "Select an option" at bounding box center [233, 167] width 9 height 9
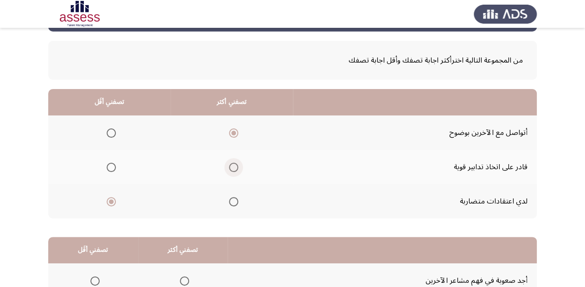
click at [230, 166] on input "Select an option" at bounding box center [233, 167] width 9 height 9
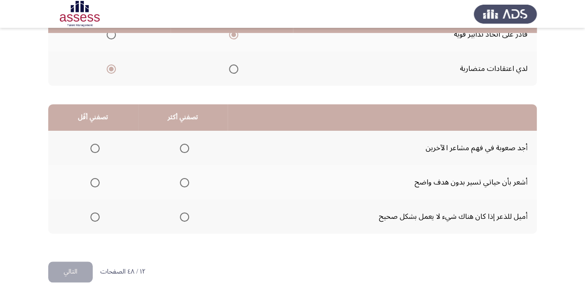
scroll to position [180, 0]
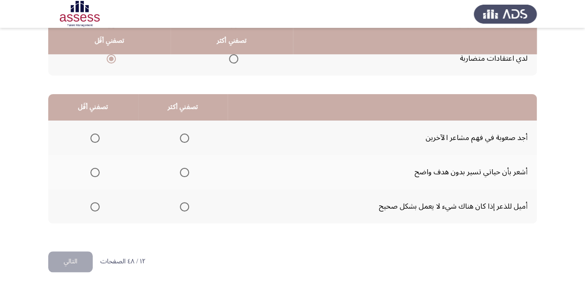
click at [96, 207] on span "Select an option" at bounding box center [94, 206] width 9 height 9
click at [96, 207] on input "Select an option" at bounding box center [94, 206] width 9 height 9
click at [96, 134] on span "Select an option" at bounding box center [94, 137] width 9 height 9
click at [96, 134] on input "Select an option" at bounding box center [94, 137] width 9 height 9
click at [183, 135] on span "Select an option" at bounding box center [184, 137] width 9 height 9
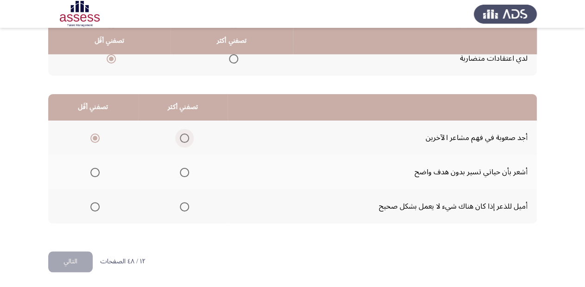
click at [183, 135] on input "Select an option" at bounding box center [184, 137] width 9 height 9
click at [93, 171] on span "Select an option" at bounding box center [94, 172] width 9 height 9
click at [93, 171] on input "Select an option" at bounding box center [94, 172] width 9 height 9
click at [183, 206] on span "Select an option" at bounding box center [184, 206] width 9 height 9
click at [183, 206] on input "Select an option" at bounding box center [184, 206] width 9 height 9
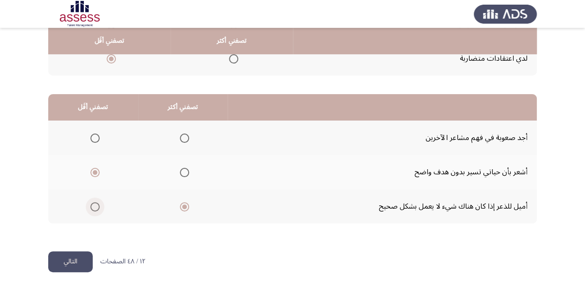
click at [95, 203] on span "Select an option" at bounding box center [94, 206] width 9 height 9
click at [95, 203] on input "Select an option" at bounding box center [94, 206] width 9 height 9
click at [181, 173] on span "Select an option" at bounding box center [184, 172] width 9 height 9
click at [181, 173] on input "Select an option" at bounding box center [184, 172] width 9 height 9
click at [82, 261] on button "التالي" at bounding box center [70, 261] width 44 height 21
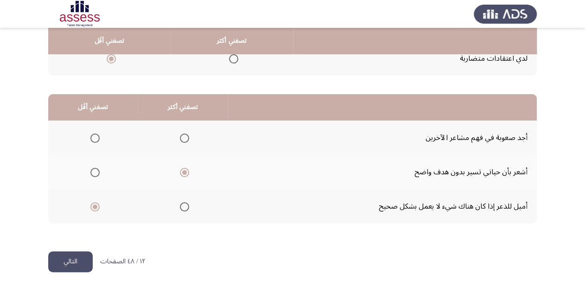
scroll to position [0, 0]
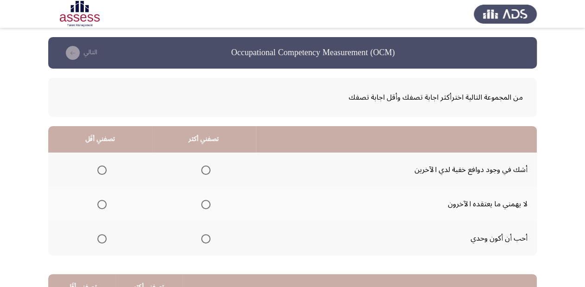
click at [101, 239] on span "Select an option" at bounding box center [101, 238] width 9 height 9
click at [101, 239] on input "Select an option" at bounding box center [101, 238] width 9 height 9
click at [203, 203] on span "Select an option" at bounding box center [205, 204] width 9 height 9
click at [203, 203] on input "Select an option" at bounding box center [205, 204] width 9 height 9
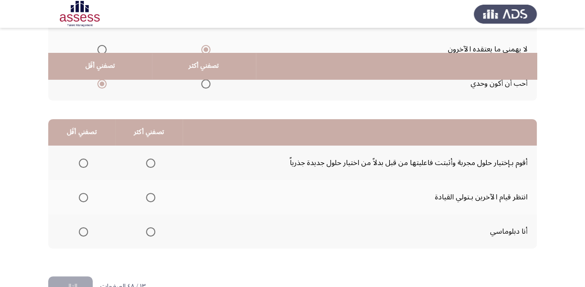
scroll to position [180, 0]
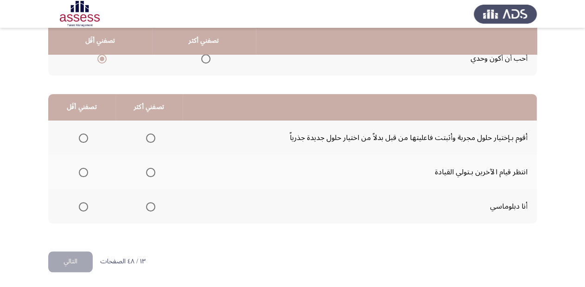
click at [154, 204] on th at bounding box center [148, 206] width 67 height 34
click at [151, 204] on span "Select an option" at bounding box center [150, 206] width 9 height 9
click at [151, 204] on input "Select an option" at bounding box center [150, 206] width 9 height 9
click at [85, 136] on span "Select an option" at bounding box center [83, 137] width 9 height 9
click at [85, 136] on input "Select an option" at bounding box center [83, 137] width 9 height 9
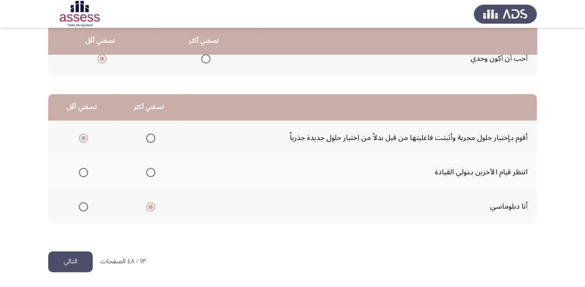
click at [83, 171] on span "Select an option" at bounding box center [83, 172] width 9 height 9
click at [83, 171] on input "Select an option" at bounding box center [83, 172] width 9 height 9
click at [83, 133] on mat-radio-button "Select an option" at bounding box center [81, 138] width 13 height 10
click at [88, 144] on th at bounding box center [81, 138] width 67 height 34
click at [79, 133] on mat-radio-button "Select an option" at bounding box center [81, 138] width 13 height 10
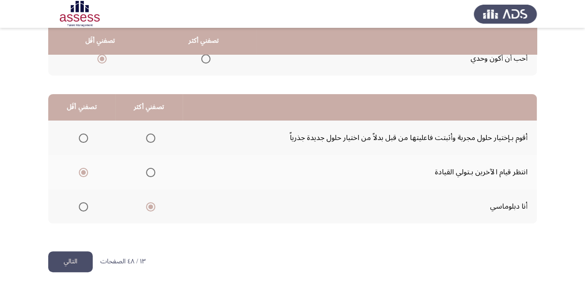
click at [80, 134] on span "Select an option" at bounding box center [83, 137] width 9 height 9
click at [80, 134] on input "Select an option" at bounding box center [83, 137] width 9 height 9
click at [67, 257] on button "التالي" at bounding box center [70, 261] width 44 height 21
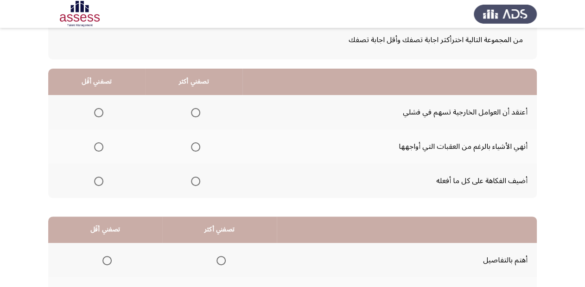
scroll to position [74, 0]
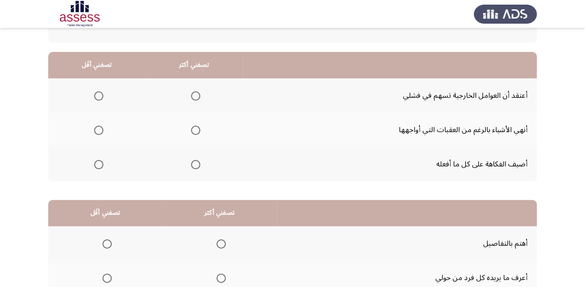
click at [195, 128] on span "Select an option" at bounding box center [195, 130] width 9 height 9
click at [195, 128] on input "Select an option" at bounding box center [195, 130] width 9 height 9
click at [97, 163] on span "Select an option" at bounding box center [98, 164] width 9 height 9
click at [97, 163] on input "Select an option" at bounding box center [98, 164] width 9 height 9
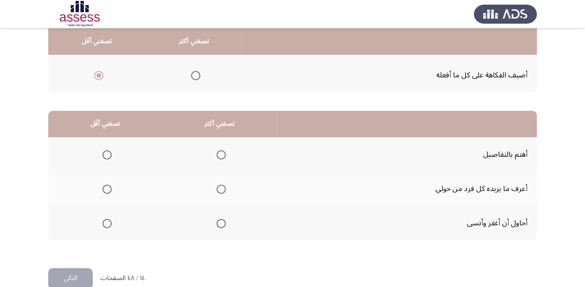
scroll to position [180, 0]
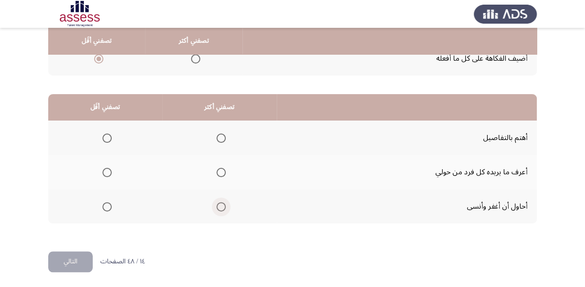
click at [221, 204] on span "Select an option" at bounding box center [220, 206] width 9 height 9
click at [221, 204] on input "Select an option" at bounding box center [220, 206] width 9 height 9
click at [105, 135] on span "Select an option" at bounding box center [106, 137] width 9 height 9
click at [105, 135] on input "Select an option" at bounding box center [106, 137] width 9 height 9
click at [77, 256] on button "التالي" at bounding box center [70, 261] width 44 height 21
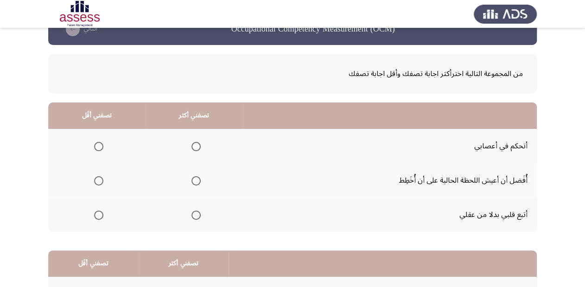
scroll to position [37, 0]
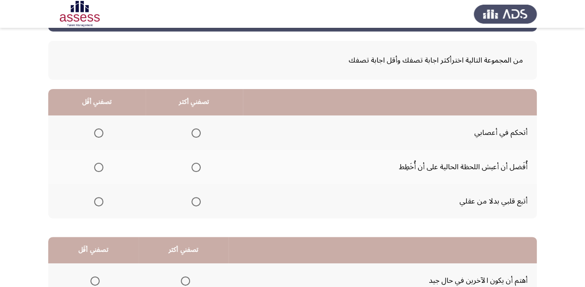
click at [95, 202] on span "Select an option" at bounding box center [98, 201] width 9 height 9
click at [95, 202] on input "Select an option" at bounding box center [98, 201] width 9 height 9
click at [196, 133] on span "Select an option" at bounding box center [195, 132] width 9 height 9
click at [196, 133] on input "Select an option" at bounding box center [195, 132] width 9 height 9
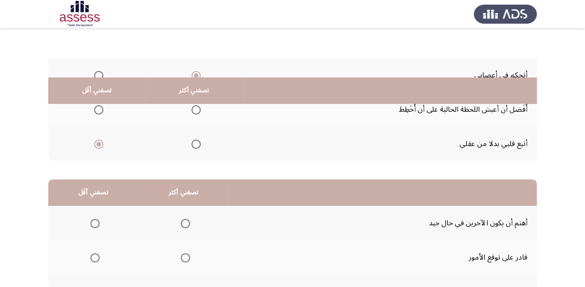
scroll to position [180, 0]
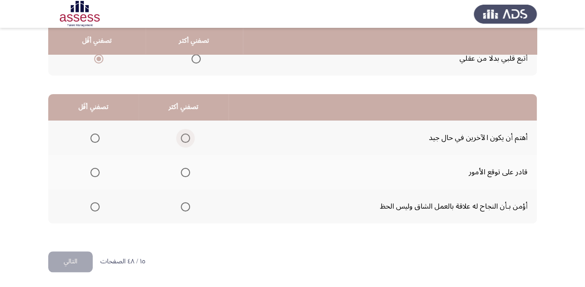
click at [181, 138] on span "Select an option" at bounding box center [185, 137] width 9 height 9
click at [181, 138] on input "Select an option" at bounding box center [185, 137] width 9 height 9
click at [184, 208] on span "Select an option" at bounding box center [185, 206] width 9 height 9
click at [184, 208] on input "Select an option" at bounding box center [185, 206] width 9 height 9
click at [95, 170] on span "Select an option" at bounding box center [94, 172] width 9 height 9
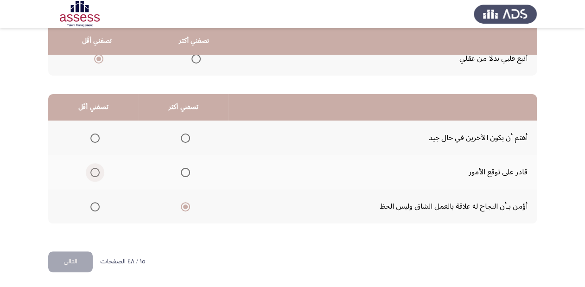
click at [95, 170] on input "Select an option" at bounding box center [94, 172] width 9 height 9
click at [72, 267] on button "التالي" at bounding box center [70, 261] width 44 height 21
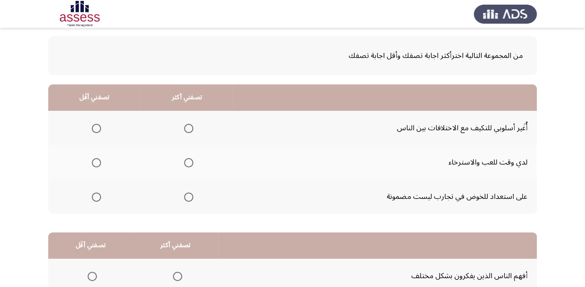
scroll to position [32, 0]
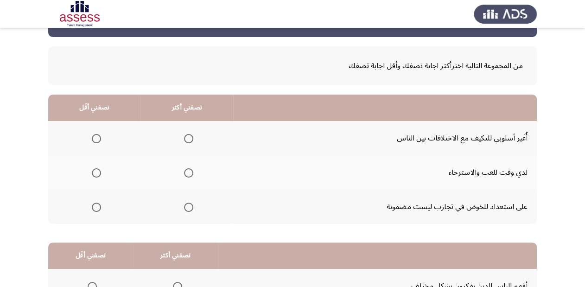
click at [98, 137] on span "Select an option" at bounding box center [96, 138] width 9 height 9
click at [98, 137] on input "Select an option" at bounding box center [96, 138] width 9 height 9
click at [189, 134] on span "Select an option" at bounding box center [188, 138] width 9 height 9
click at [189, 134] on input "Select an option" at bounding box center [188, 138] width 9 height 9
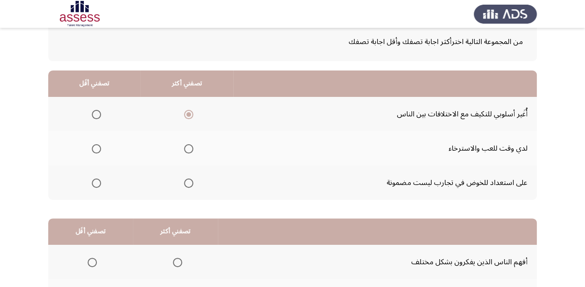
scroll to position [69, 0]
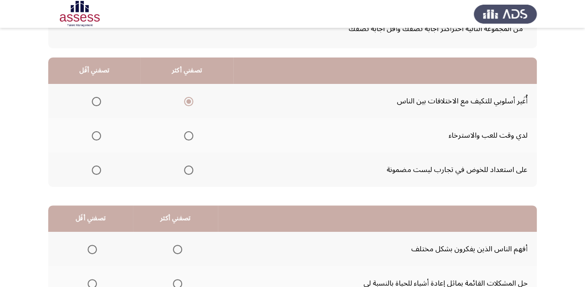
click at [98, 135] on span "Select an option" at bounding box center [96, 135] width 9 height 9
click at [98, 135] on input "Select an option" at bounding box center [96, 135] width 9 height 9
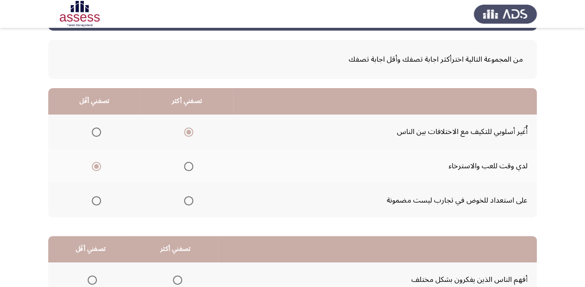
scroll to position [32, 0]
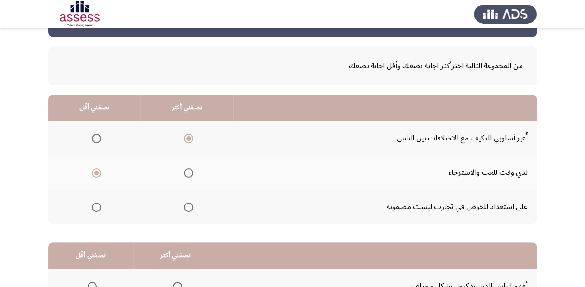
click at [96, 209] on span "Select an option" at bounding box center [96, 207] width 9 height 9
click at [96, 209] on input "Select an option" at bounding box center [96, 207] width 9 height 9
click at [95, 172] on span "Select an option" at bounding box center [96, 172] width 9 height 9
click at [95, 172] on input "Select an option" at bounding box center [96, 172] width 9 height 9
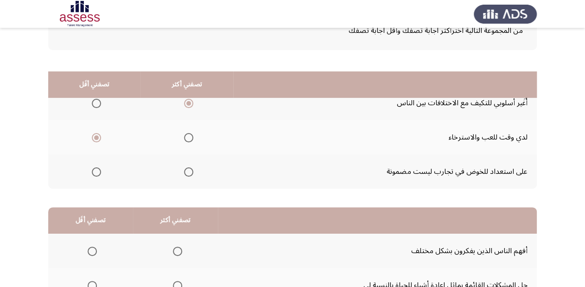
scroll to position [180, 0]
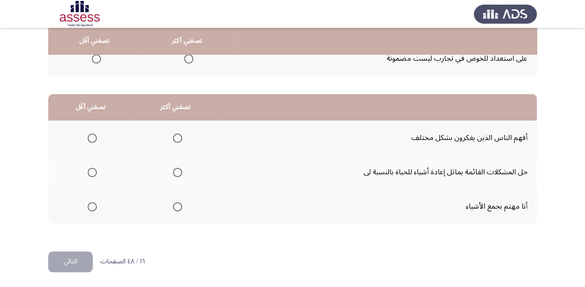
click at [173, 174] on span "Select an option" at bounding box center [177, 172] width 9 height 9
click at [173, 174] on input "Select an option" at bounding box center [177, 172] width 9 height 9
click at [177, 208] on span "Select an option" at bounding box center [177, 206] width 9 height 9
click at [177, 208] on input "Select an option" at bounding box center [177, 206] width 9 height 9
click at [175, 172] on span "Select an option" at bounding box center [177, 172] width 9 height 9
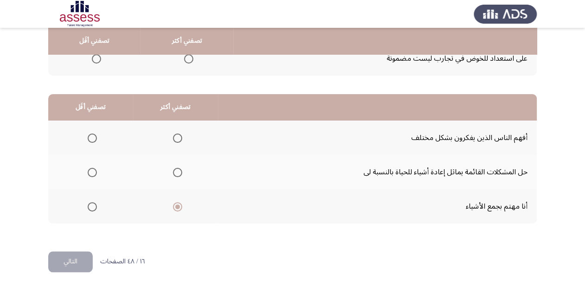
click at [175, 172] on input "Select an option" at bounding box center [177, 172] width 9 height 9
click at [91, 133] on span "Select an option" at bounding box center [92, 137] width 9 height 9
click at [91, 133] on input "Select an option" at bounding box center [92, 137] width 9 height 9
click at [89, 206] on span "Select an option" at bounding box center [92, 206] width 9 height 9
click at [89, 206] on input "Select an option" at bounding box center [92, 206] width 9 height 9
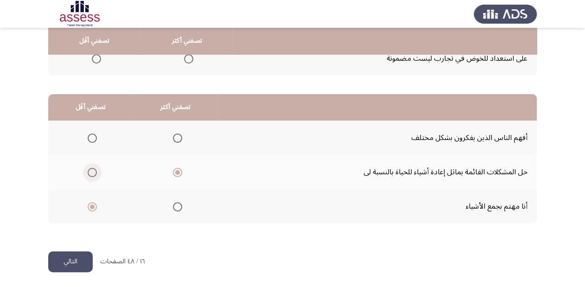
click at [89, 172] on span "Select an option" at bounding box center [92, 172] width 9 height 9
click at [89, 172] on input "Select an option" at bounding box center [92, 172] width 9 height 9
click at [175, 136] on span "Select an option" at bounding box center [177, 137] width 9 height 9
click at [175, 136] on input "Select an option" at bounding box center [177, 137] width 9 height 9
click at [174, 172] on span "Select an option" at bounding box center [177, 172] width 9 height 9
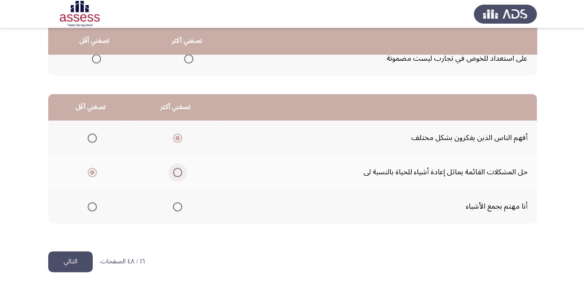
click at [174, 172] on input "Select an option" at bounding box center [177, 172] width 9 height 9
click at [91, 139] on span "Select an option" at bounding box center [92, 137] width 9 height 9
click at [91, 139] on input "Select an option" at bounding box center [92, 137] width 9 height 9
click at [83, 260] on button "التالي" at bounding box center [70, 261] width 44 height 21
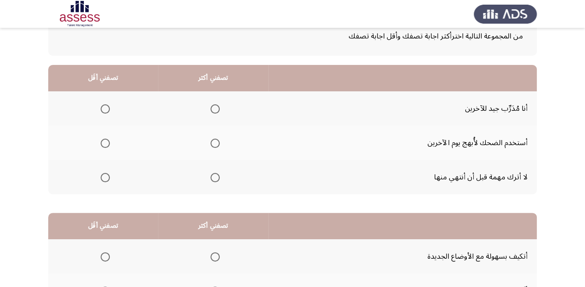
scroll to position [74, 0]
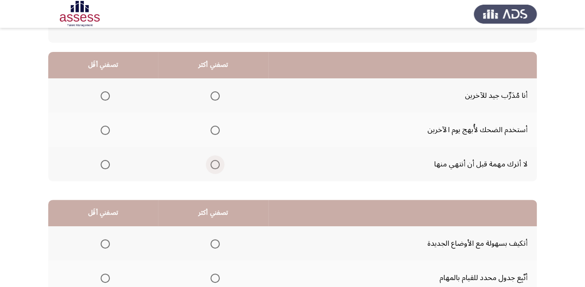
click at [215, 164] on span "Select an option" at bounding box center [214, 164] width 9 height 9
click at [215, 164] on input "Select an option" at bounding box center [214, 164] width 9 height 9
click at [104, 127] on span "Select an option" at bounding box center [105, 130] width 9 height 9
click at [104, 127] on input "Select an option" at bounding box center [105, 130] width 9 height 9
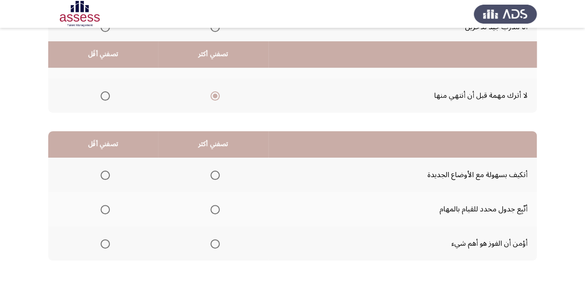
scroll to position [180, 0]
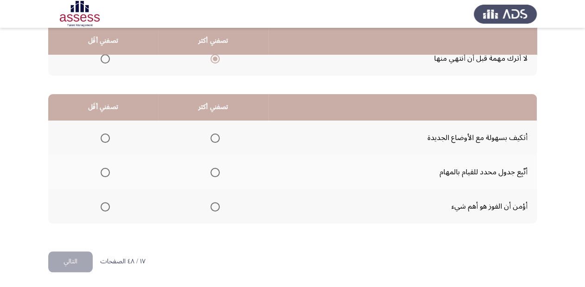
click at [214, 133] on span "Select an option" at bounding box center [214, 137] width 9 height 9
click at [214, 133] on input "Select an option" at bounding box center [214, 137] width 9 height 9
click at [213, 170] on span "Select an option" at bounding box center [214, 172] width 9 height 9
click at [213, 170] on input "Select an option" at bounding box center [214, 172] width 9 height 9
click at [103, 203] on span "Select an option" at bounding box center [105, 206] width 9 height 9
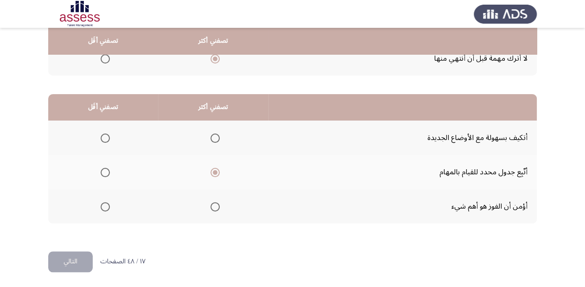
click at [103, 203] on input "Select an option" at bounding box center [105, 206] width 9 height 9
click at [66, 260] on button "التالي" at bounding box center [70, 261] width 44 height 21
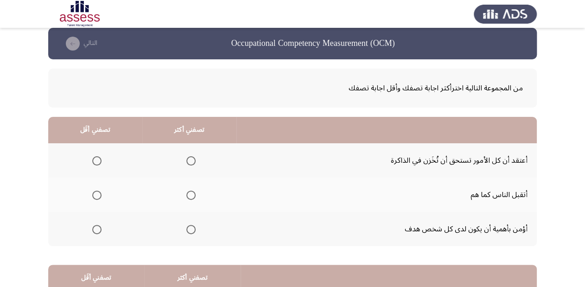
scroll to position [37, 0]
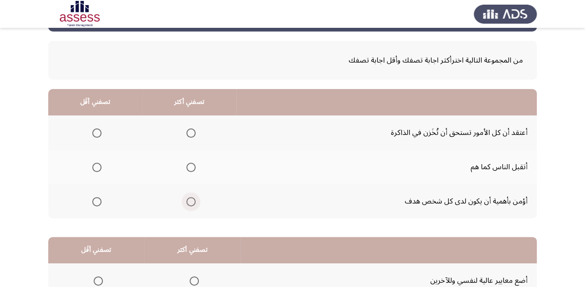
click at [188, 199] on span "Select an option" at bounding box center [190, 201] width 9 height 9
click at [188, 199] on input "Select an option" at bounding box center [190, 201] width 9 height 9
click at [98, 130] on span "Select an option" at bounding box center [96, 132] width 9 height 9
click at [98, 130] on input "Select an option" at bounding box center [96, 132] width 9 height 9
click at [189, 167] on span "Select an option" at bounding box center [190, 167] width 9 height 9
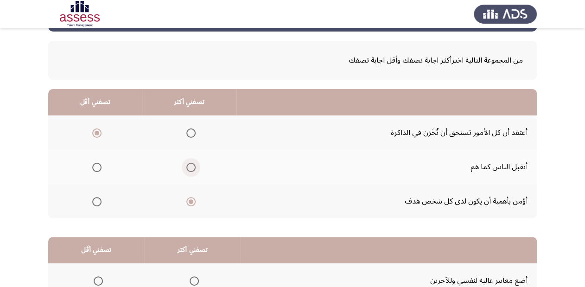
click at [189, 167] on input "Select an option" at bounding box center [190, 167] width 9 height 9
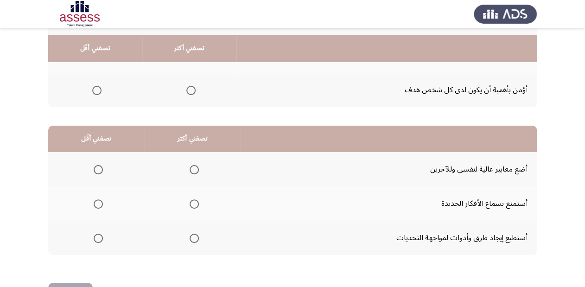
scroll to position [180, 0]
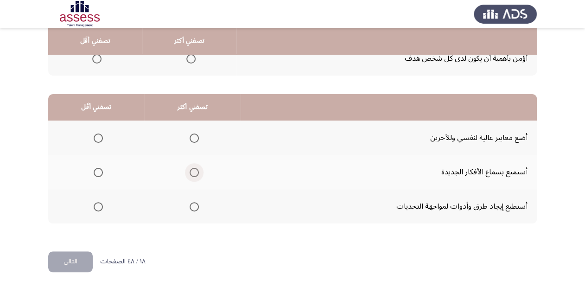
click at [192, 170] on span "Select an option" at bounding box center [194, 172] width 9 height 9
click at [192, 170] on input "Select an option" at bounding box center [194, 172] width 9 height 9
click at [191, 202] on span "Select an option" at bounding box center [194, 206] width 9 height 9
click at [191, 202] on input "Select an option" at bounding box center [194, 206] width 9 height 9
click at [98, 138] on span "Select an option" at bounding box center [98, 137] width 9 height 9
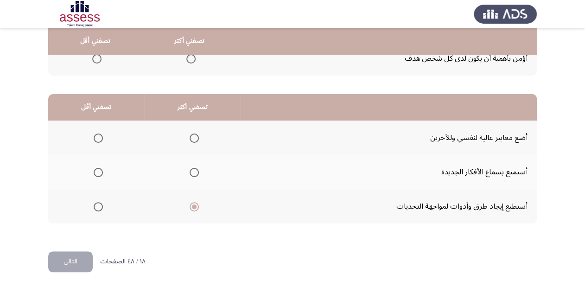
click at [98, 138] on input "Select an option" at bounding box center [98, 137] width 9 height 9
click at [74, 258] on button "التالي" at bounding box center [70, 261] width 44 height 21
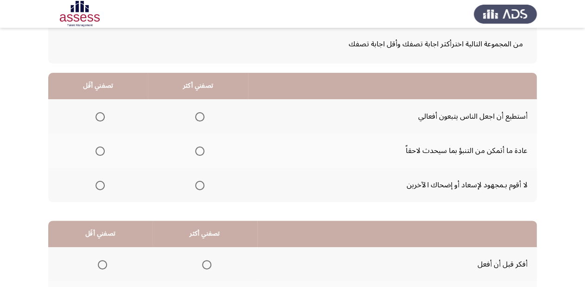
scroll to position [74, 0]
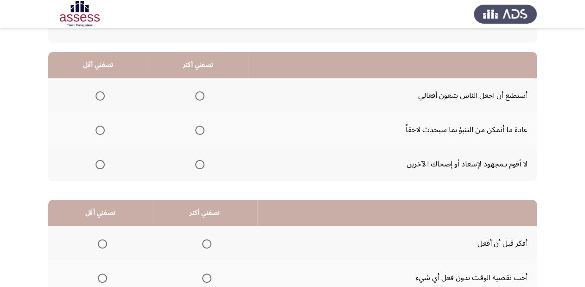
click at [96, 133] on span "Select an option" at bounding box center [99, 130] width 9 height 9
click at [96, 133] on input "Select an option" at bounding box center [99, 130] width 9 height 9
click at [197, 129] on span "Select an option" at bounding box center [199, 130] width 9 height 9
click at [197, 129] on input "Select an option" at bounding box center [199, 130] width 9 height 9
click at [98, 98] on span "Select an option" at bounding box center [99, 95] width 9 height 9
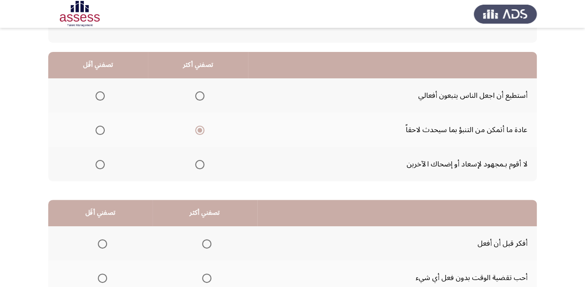
click at [98, 98] on input "Select an option" at bounding box center [99, 95] width 9 height 9
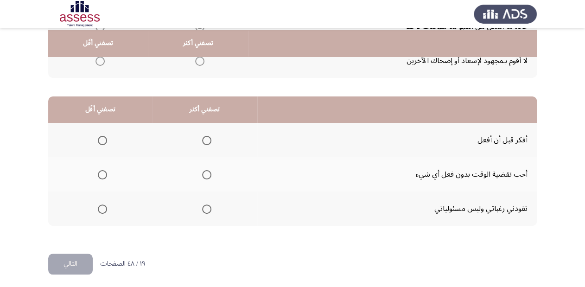
scroll to position [180, 0]
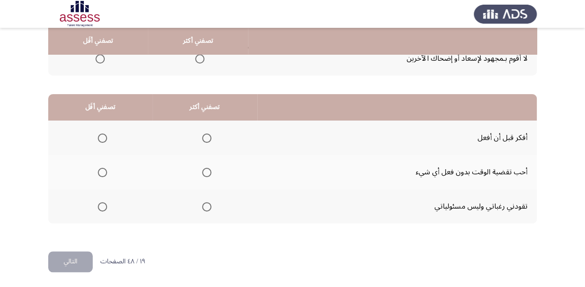
click at [102, 205] on span "Select an option" at bounding box center [102, 206] width 9 height 9
click at [102, 205] on input "Select an option" at bounding box center [102, 206] width 9 height 9
click at [202, 136] on span "Select an option" at bounding box center [206, 137] width 9 height 9
click at [202, 136] on input "Select an option" at bounding box center [206, 137] width 9 height 9
click at [57, 260] on button "التالي" at bounding box center [70, 261] width 44 height 21
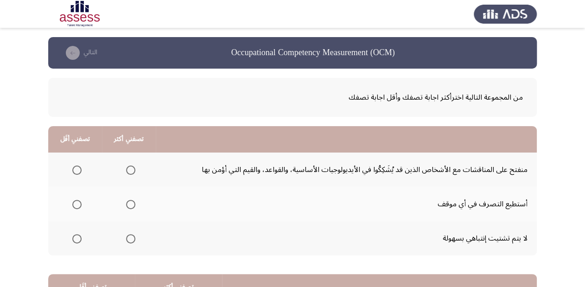
scroll to position [37, 0]
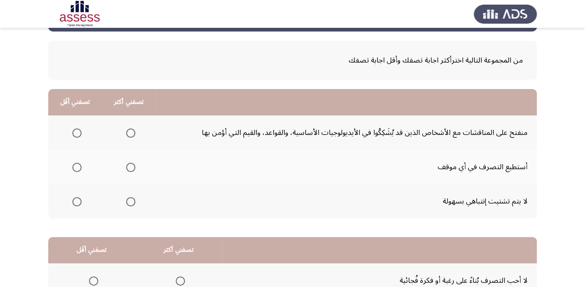
click at [130, 198] on span "Select an option" at bounding box center [130, 201] width 9 height 9
click at [130, 198] on input "Select an option" at bounding box center [130, 201] width 9 height 9
click at [132, 164] on span "Select an option" at bounding box center [130, 167] width 9 height 9
click at [132, 164] on input "Select an option" at bounding box center [130, 167] width 9 height 9
click at [77, 131] on span "Select an option" at bounding box center [76, 132] width 9 height 9
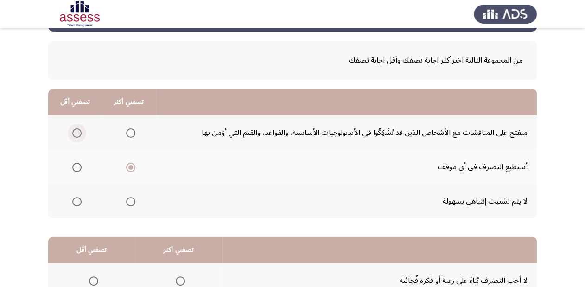
click at [77, 131] on input "Select an option" at bounding box center [76, 132] width 9 height 9
click at [126, 133] on span "Select an option" at bounding box center [130, 132] width 9 height 9
click at [126, 133] on input "Select an option" at bounding box center [130, 132] width 9 height 9
click at [129, 198] on span "Select an option" at bounding box center [130, 201] width 9 height 9
click at [129, 198] on input "Select an option" at bounding box center [130, 201] width 9 height 9
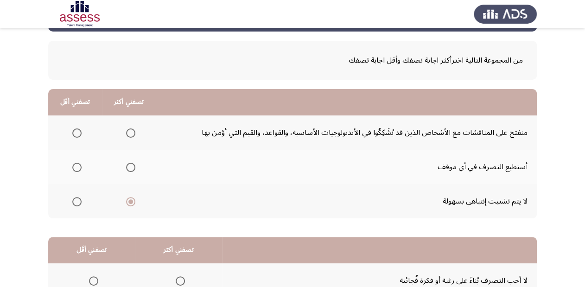
click at [76, 169] on span "Select an option" at bounding box center [76, 167] width 9 height 9
click at [76, 169] on input "Select an option" at bounding box center [76, 167] width 9 height 9
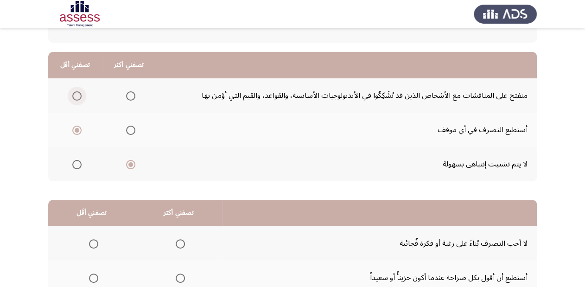
click at [77, 96] on span "Select an option" at bounding box center [76, 95] width 9 height 9
click at [77, 96] on input "Select an option" at bounding box center [76, 95] width 9 height 9
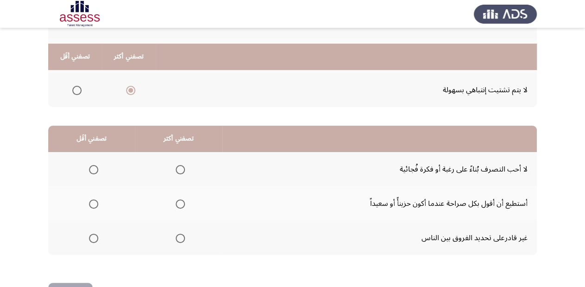
scroll to position [180, 0]
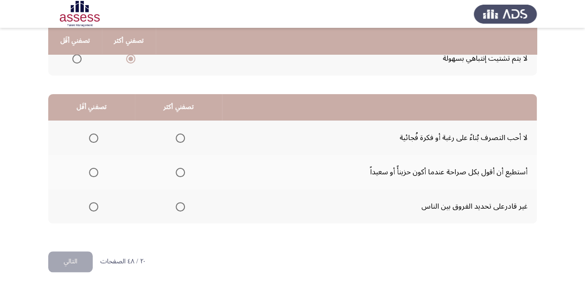
click at [91, 168] on span "Select an option" at bounding box center [93, 172] width 9 height 9
click at [91, 168] on input "Select an option" at bounding box center [93, 172] width 9 height 9
click at [176, 138] on span "Select an option" at bounding box center [180, 137] width 9 height 9
click at [176, 138] on input "Select an option" at bounding box center [180, 137] width 9 height 9
click at [83, 260] on button "التالي" at bounding box center [70, 261] width 44 height 21
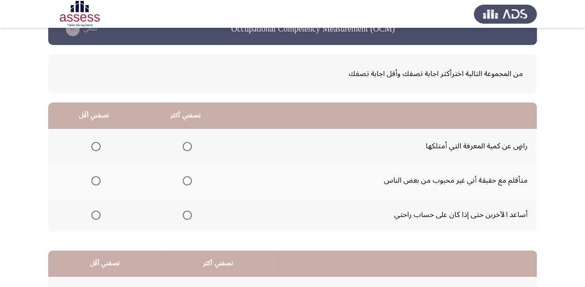
scroll to position [37, 0]
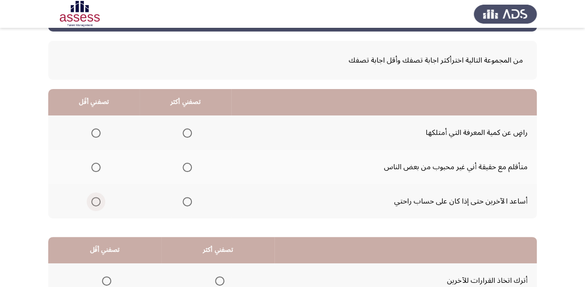
click at [97, 200] on span "Select an option" at bounding box center [95, 201] width 9 height 9
click at [97, 200] on input "Select an option" at bounding box center [95, 201] width 9 height 9
click at [188, 165] on span "Select an option" at bounding box center [187, 167] width 9 height 9
click at [188, 165] on input "Select an option" at bounding box center [187, 167] width 9 height 9
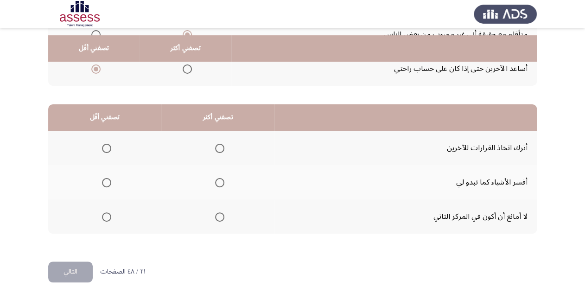
scroll to position [180, 0]
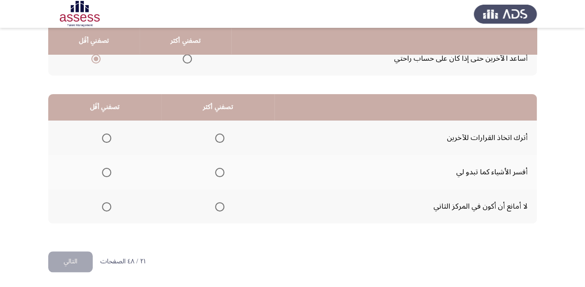
click at [222, 207] on span "Select an option" at bounding box center [219, 206] width 9 height 9
click at [222, 207] on input "Select an option" at bounding box center [219, 206] width 9 height 9
click at [110, 137] on span "Select an option" at bounding box center [106, 137] width 9 height 9
click at [110, 137] on input "Select an option" at bounding box center [106, 137] width 9 height 9
click at [220, 171] on span "Select an option" at bounding box center [219, 172] width 9 height 9
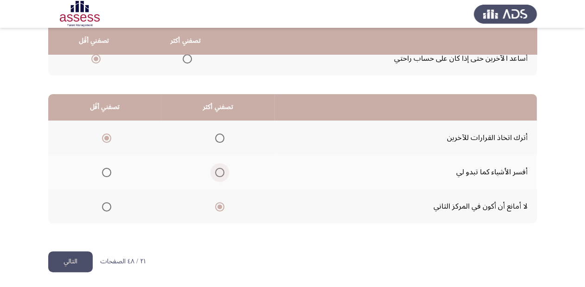
click at [220, 171] on input "Select an option" at bounding box center [219, 172] width 9 height 9
click at [108, 203] on span "Select an option" at bounding box center [106, 206] width 9 height 9
click at [108, 203] on input "Select an option" at bounding box center [106, 206] width 9 height 9
click at [106, 138] on span "Select an option" at bounding box center [106, 137] width 9 height 9
click at [106, 138] on input "Select an option" at bounding box center [106, 137] width 9 height 9
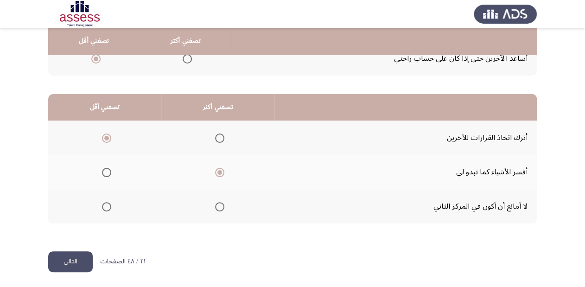
click at [74, 258] on button "التالي" at bounding box center [70, 261] width 44 height 21
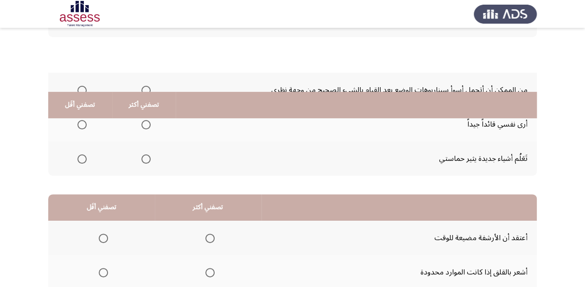
scroll to position [69, 0]
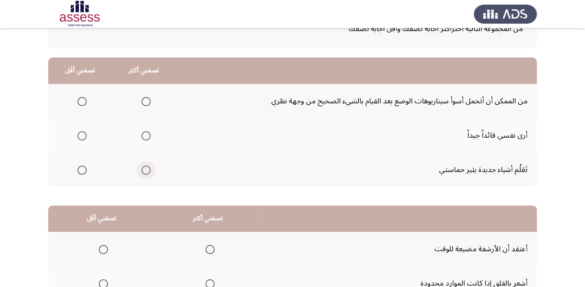
click at [146, 170] on span "Select an option" at bounding box center [145, 169] width 9 height 9
click at [146, 170] on input "Select an option" at bounding box center [145, 169] width 9 height 9
click at [145, 97] on span "Select an option" at bounding box center [145, 101] width 9 height 9
click at [145, 97] on input "Select an option" at bounding box center [145, 101] width 9 height 9
click at [146, 170] on span "Select an option" at bounding box center [146, 170] width 0 height 0
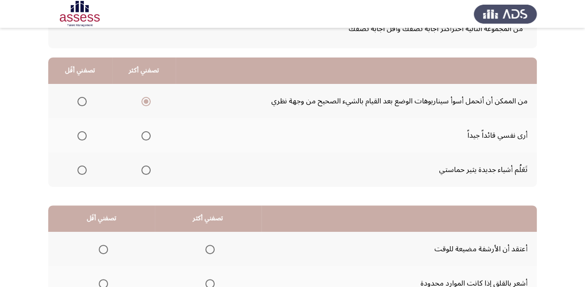
click at [144, 169] on input "Select an option" at bounding box center [145, 169] width 9 height 9
click at [84, 100] on span "Select an option" at bounding box center [81, 101] width 9 height 9
click at [84, 100] on input "Select an option" at bounding box center [81, 101] width 9 height 9
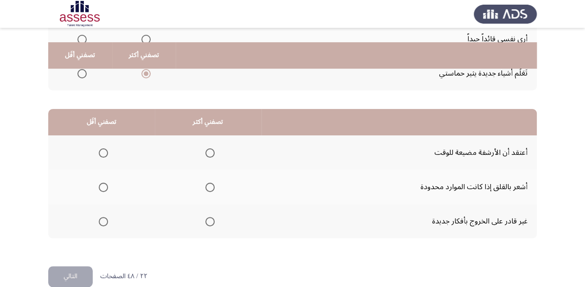
scroll to position [180, 0]
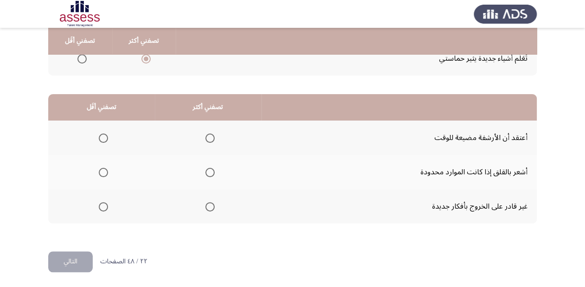
click at [101, 205] on span "Select an option" at bounding box center [103, 206] width 9 height 9
click at [101, 205] on input "Select an option" at bounding box center [103, 206] width 9 height 9
click at [206, 171] on span "Select an option" at bounding box center [209, 172] width 9 height 9
click at [206, 171] on input "Select an option" at bounding box center [209, 172] width 9 height 9
click at [102, 138] on span "Select an option" at bounding box center [103, 137] width 9 height 9
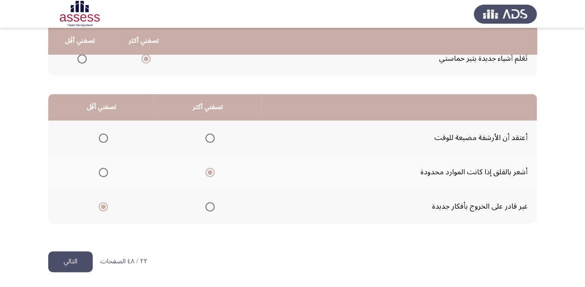
click at [102, 138] on input "Select an option" at bounding box center [103, 137] width 9 height 9
click at [104, 170] on span "Select an option" at bounding box center [103, 172] width 9 height 9
click at [104, 170] on input "Select an option" at bounding box center [103, 172] width 9 height 9
click at [208, 205] on span "Select an option" at bounding box center [209, 206] width 9 height 9
click at [208, 205] on input "Select an option" at bounding box center [209, 206] width 9 height 9
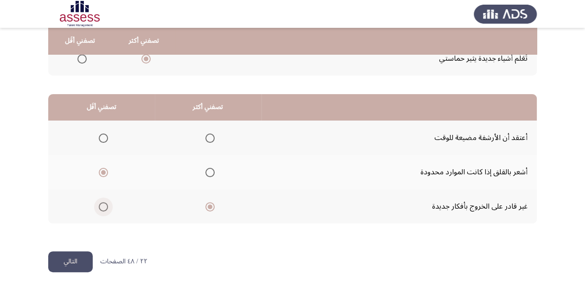
click at [99, 206] on span "Select an option" at bounding box center [103, 206] width 9 height 9
click at [99, 206] on input "Select an option" at bounding box center [103, 206] width 9 height 9
click at [102, 138] on span "Select an option" at bounding box center [103, 137] width 9 height 9
click at [102, 138] on input "Select an option" at bounding box center [103, 137] width 9 height 9
click at [211, 171] on span "Select an option" at bounding box center [209, 172] width 9 height 9
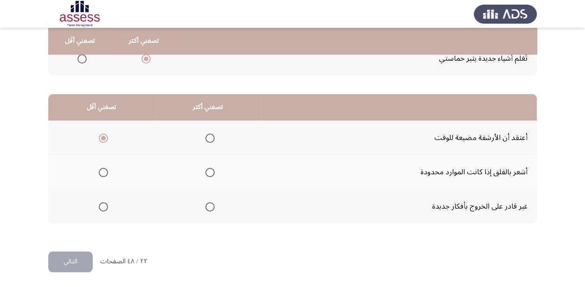
click at [211, 171] on input "Select an option" at bounding box center [209, 172] width 9 height 9
click at [69, 262] on button "التالي" at bounding box center [70, 261] width 44 height 21
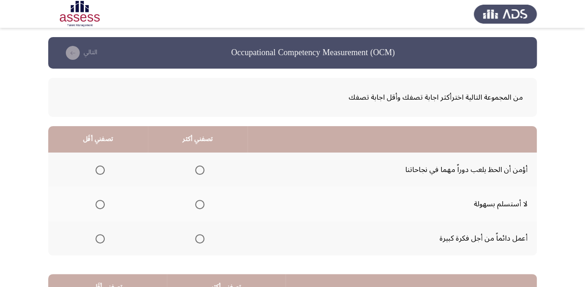
click at [100, 168] on span "Select an option" at bounding box center [99, 169] width 9 height 9
click at [100, 168] on input "Select an option" at bounding box center [99, 169] width 9 height 9
click at [200, 200] on span "Select an option" at bounding box center [199, 204] width 9 height 9
click at [200, 200] on input "Select an option" at bounding box center [199, 204] width 9 height 9
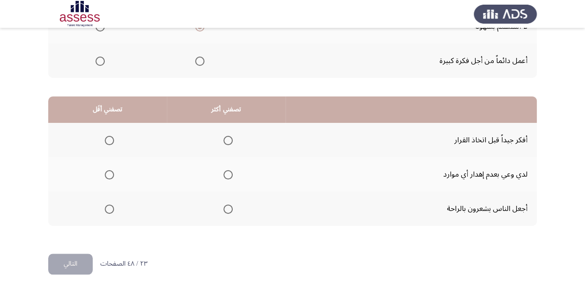
scroll to position [180, 0]
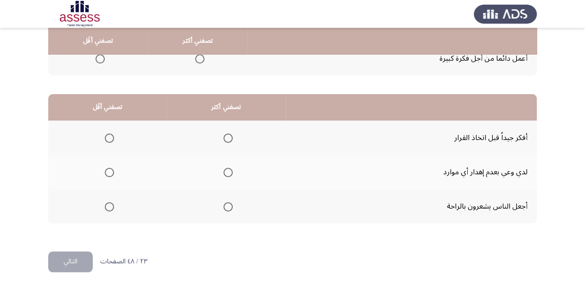
click at [225, 140] on span "Select an option" at bounding box center [227, 137] width 9 height 9
click at [225, 140] on input "Select an option" at bounding box center [227, 137] width 9 height 9
click at [223, 173] on span "Select an option" at bounding box center [227, 172] width 9 height 9
click at [223, 173] on input "Select an option" at bounding box center [227, 172] width 9 height 9
click at [108, 204] on span "Select an option" at bounding box center [109, 206] width 9 height 9
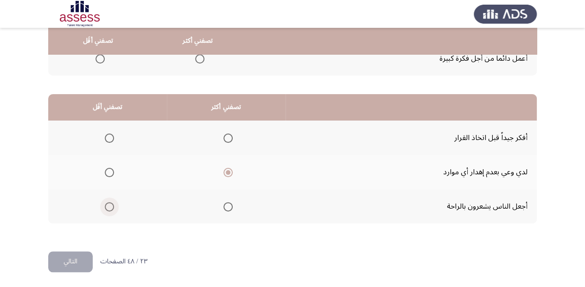
click at [108, 204] on input "Select an option" at bounding box center [109, 206] width 9 height 9
click at [228, 136] on span "Select an option" at bounding box center [227, 137] width 9 height 9
click at [228, 136] on input "Select an option" at bounding box center [227, 137] width 9 height 9
click at [86, 259] on button "التالي" at bounding box center [70, 261] width 44 height 21
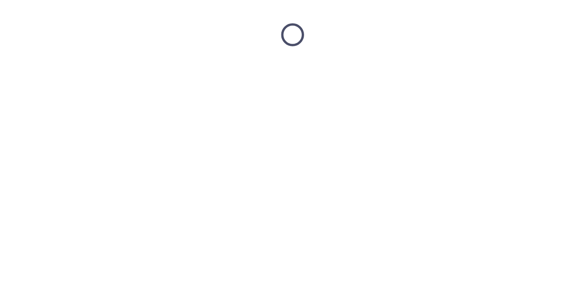
scroll to position [0, 0]
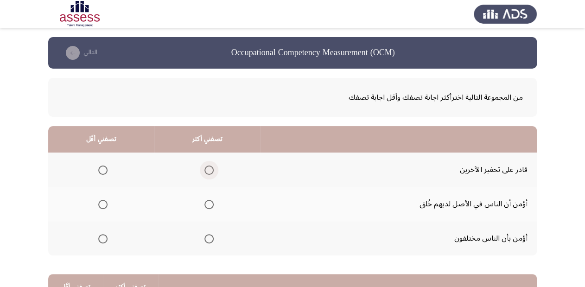
click at [208, 168] on span "Select an option" at bounding box center [208, 169] width 9 height 9
click at [208, 168] on input "Select an option" at bounding box center [208, 169] width 9 height 9
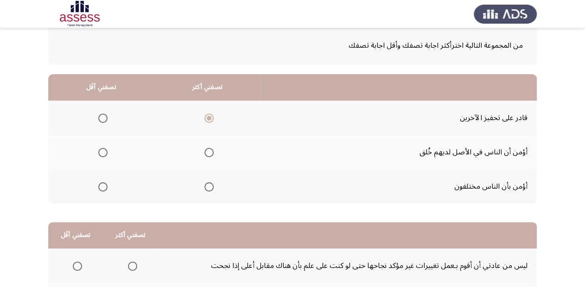
scroll to position [74, 0]
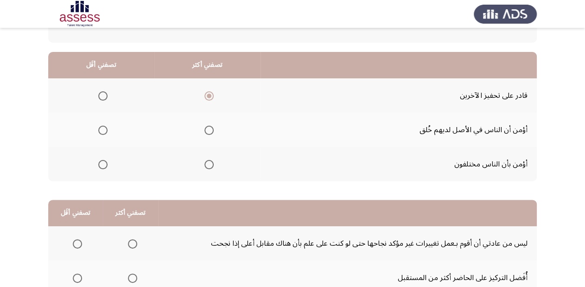
click at [206, 129] on span "Select an option" at bounding box center [208, 130] width 9 height 9
click at [206, 129] on input "Select an option" at bounding box center [208, 130] width 9 height 9
click at [103, 165] on span "Select an option" at bounding box center [102, 164] width 9 height 9
click at [103, 165] on input "Select an option" at bounding box center [102, 164] width 9 height 9
click at [104, 130] on span "Select an option" at bounding box center [102, 130] width 9 height 9
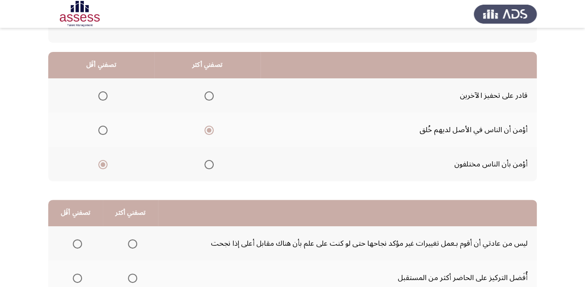
click at [104, 130] on input "Select an option" at bounding box center [102, 130] width 9 height 9
click at [207, 93] on span "Select an option" at bounding box center [208, 95] width 9 height 9
click at [207, 93] on input "Select an option" at bounding box center [208, 95] width 9 height 9
click at [207, 160] on span "Select an option" at bounding box center [208, 164] width 9 height 9
click at [207, 160] on input "Select an option" at bounding box center [208, 164] width 9 height 9
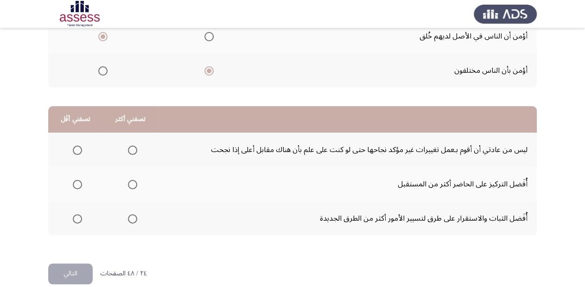
scroll to position [180, 0]
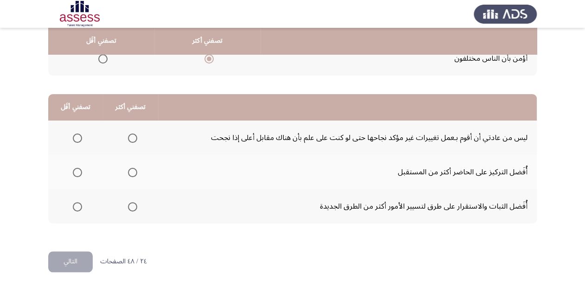
click at [133, 171] on span "Select an option" at bounding box center [132, 172] width 9 height 9
click at [133, 171] on input "Select an option" at bounding box center [132, 172] width 9 height 9
click at [77, 207] on span "Select an option" at bounding box center [77, 206] width 9 height 9
click at [77, 207] on input "Select an option" at bounding box center [77, 206] width 9 height 9
click at [59, 256] on button "التالي" at bounding box center [70, 261] width 44 height 21
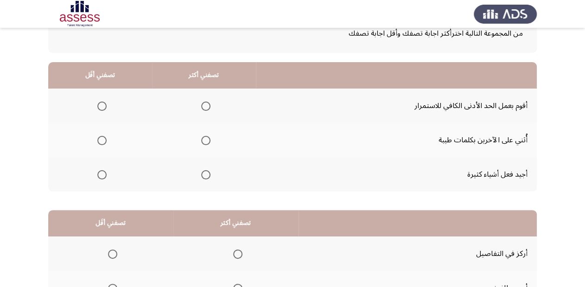
scroll to position [74, 0]
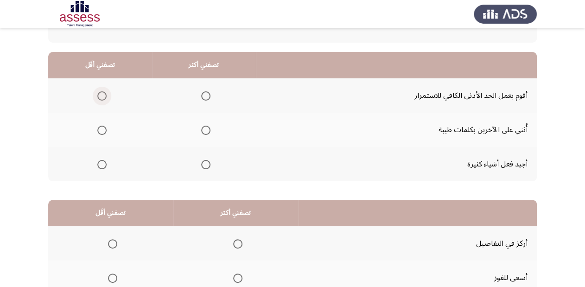
click at [100, 95] on span "Select an option" at bounding box center [101, 95] width 9 height 9
click at [100, 95] on input "Select an option" at bounding box center [101, 95] width 9 height 9
click at [204, 164] on span "Select an option" at bounding box center [205, 164] width 9 height 9
click at [204, 164] on input "Select an option" at bounding box center [205, 164] width 9 height 9
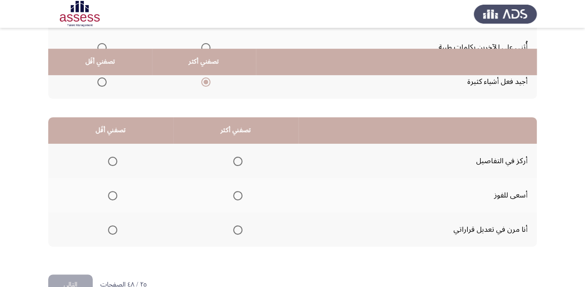
scroll to position [180, 0]
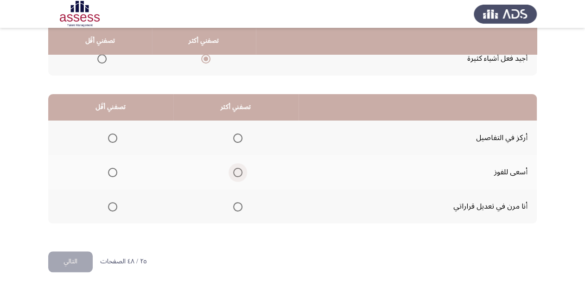
click at [236, 171] on span "Select an option" at bounding box center [237, 172] width 9 height 9
click at [236, 171] on input "Select an option" at bounding box center [237, 172] width 9 height 9
click at [235, 205] on span "Select an option" at bounding box center [237, 206] width 9 height 9
click at [235, 205] on input "Select an option" at bounding box center [237, 206] width 9 height 9
click at [112, 139] on span "Select an option" at bounding box center [112, 137] width 9 height 9
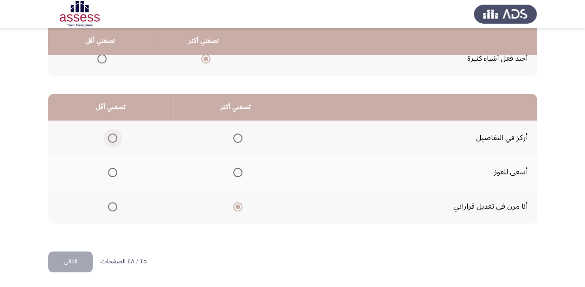
click at [112, 139] on input "Select an option" at bounding box center [112, 137] width 9 height 9
click at [77, 260] on button "التالي" at bounding box center [70, 261] width 44 height 21
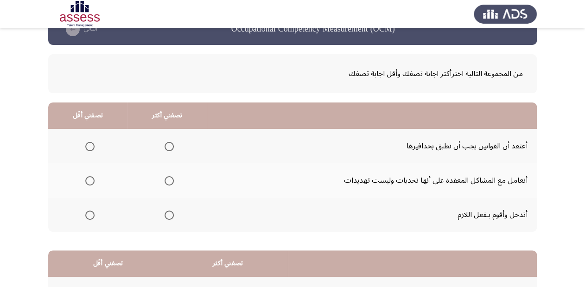
scroll to position [37, 0]
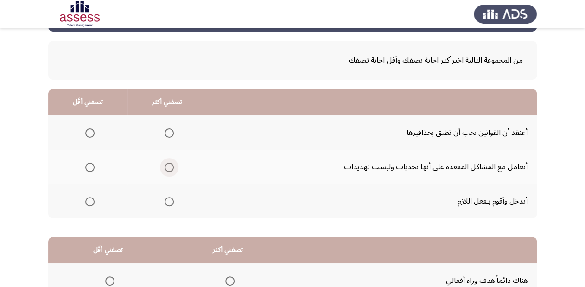
click at [171, 166] on span "Select an option" at bounding box center [169, 167] width 9 height 9
click at [171, 166] on input "Select an option" at bounding box center [169, 167] width 9 height 9
click at [90, 134] on span "Select an option" at bounding box center [89, 132] width 9 height 9
click at [90, 134] on input "Select an option" at bounding box center [89, 132] width 9 height 9
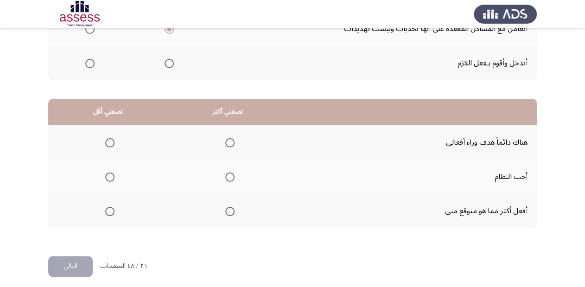
scroll to position [180, 0]
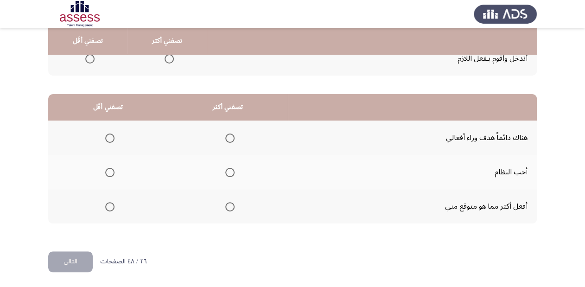
click at [227, 169] on span "Select an option" at bounding box center [229, 172] width 9 height 9
click at [227, 169] on input "Select an option" at bounding box center [229, 172] width 9 height 9
click at [231, 202] on span "Select an option" at bounding box center [229, 206] width 9 height 9
click at [231, 202] on input "Select an option" at bounding box center [229, 206] width 9 height 9
click at [111, 137] on span "Select an option" at bounding box center [109, 137] width 9 height 9
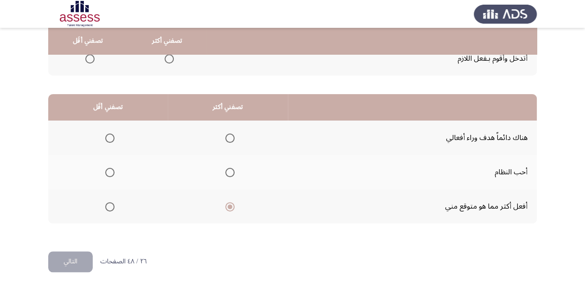
click at [111, 137] on input "Select an option" at bounding box center [109, 137] width 9 height 9
click at [230, 170] on span "Select an option" at bounding box center [229, 172] width 9 height 9
click at [230, 170] on input "Select an option" at bounding box center [229, 172] width 9 height 9
click at [110, 205] on span "Select an option" at bounding box center [109, 206] width 9 height 9
click at [110, 205] on input "Select an option" at bounding box center [109, 206] width 9 height 9
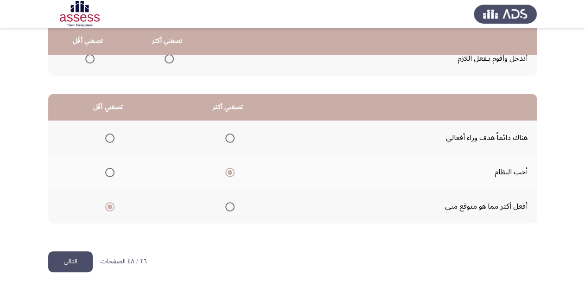
click at [74, 257] on button "التالي" at bounding box center [70, 261] width 44 height 21
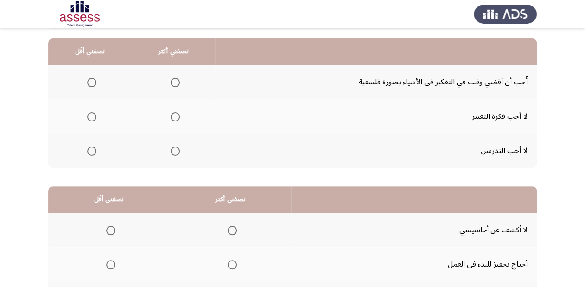
scroll to position [69, 0]
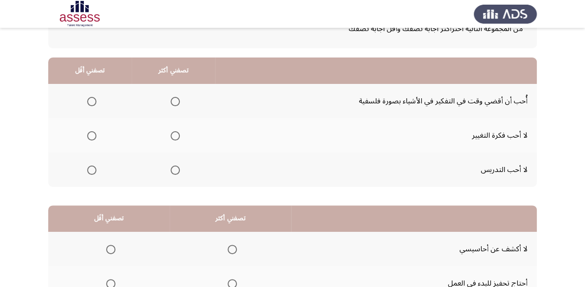
click at [86, 134] on label "Select an option" at bounding box center [89, 135] width 13 height 9
click at [87, 134] on input "Select an option" at bounding box center [91, 135] width 9 height 9
click at [173, 170] on span "Select an option" at bounding box center [175, 169] width 9 height 9
click at [173, 170] on input "Select an option" at bounding box center [175, 169] width 9 height 9
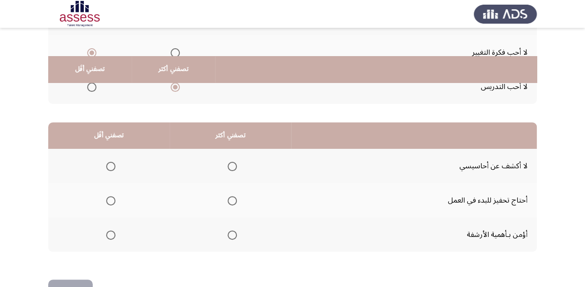
scroll to position [180, 0]
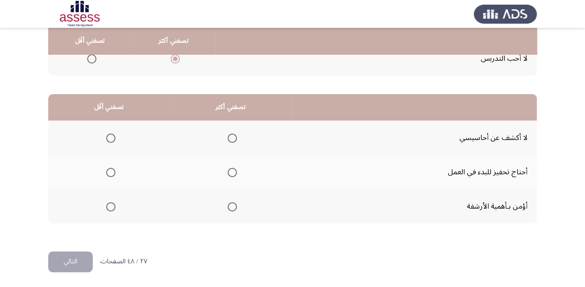
click at [232, 203] on span "Select an option" at bounding box center [232, 206] width 9 height 9
click at [232, 203] on input "Select an option" at bounding box center [232, 206] width 9 height 9
click at [109, 169] on span "Select an option" at bounding box center [110, 172] width 9 height 9
click at [109, 169] on input "Select an option" at bounding box center [110, 172] width 9 height 9
click at [82, 271] on html "Occupational Competency Measurement (OCM) التالي من المجموعة التالية اخترأكثر ا…" at bounding box center [292, 54] width 585 height 468
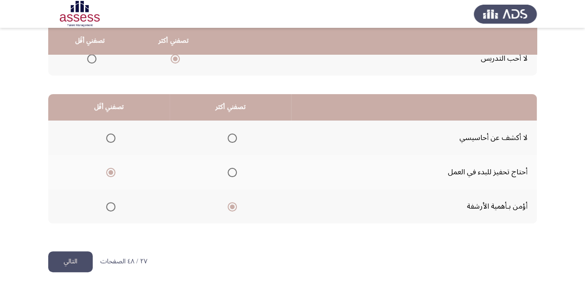
click at [82, 269] on button "التالي" at bounding box center [70, 261] width 44 height 21
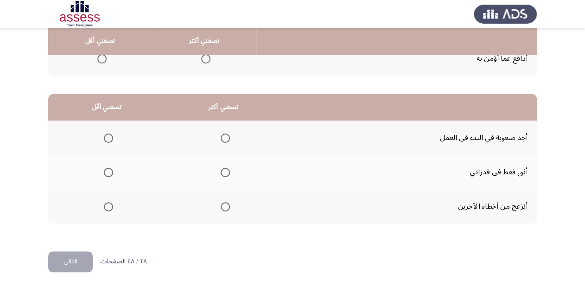
click at [222, 168] on span "Select an option" at bounding box center [225, 172] width 9 height 9
click at [222, 168] on input "Select an option" at bounding box center [225, 172] width 9 height 9
click at [107, 170] on span "Select an option" at bounding box center [108, 172] width 9 height 9
click at [107, 170] on input "Select an option" at bounding box center [108, 172] width 9 height 9
click at [103, 203] on label "Select an option" at bounding box center [106, 206] width 13 height 9
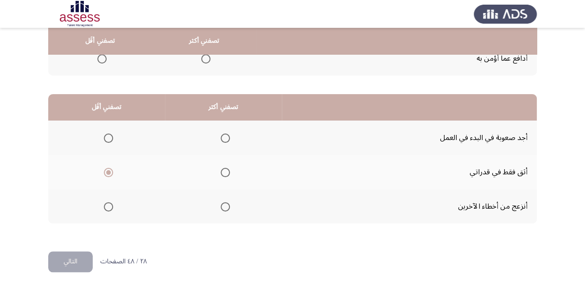
click at [104, 203] on input "Select an option" at bounding box center [108, 206] width 9 height 9
click at [109, 136] on span "Select an option" at bounding box center [108, 137] width 9 height 9
click at [109, 136] on input "Select an option" at bounding box center [108, 137] width 9 height 9
click at [222, 169] on span "Select an option" at bounding box center [225, 172] width 9 height 9
click at [222, 169] on input "Select an option" at bounding box center [225, 172] width 9 height 9
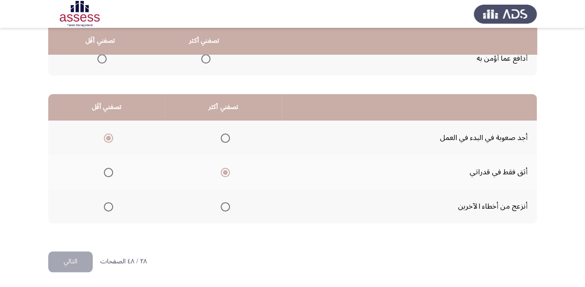
click at [223, 204] on span "Select an option" at bounding box center [225, 206] width 9 height 9
click at [223, 204] on input "Select an option" at bounding box center [225, 206] width 9 height 9
click at [104, 202] on span "Select an option" at bounding box center [108, 206] width 9 height 9
click at [104, 202] on input "Select an option" at bounding box center [108, 206] width 9 height 9
click at [220, 178] on mat-radio-group "Select an option" at bounding box center [223, 172] width 13 height 16
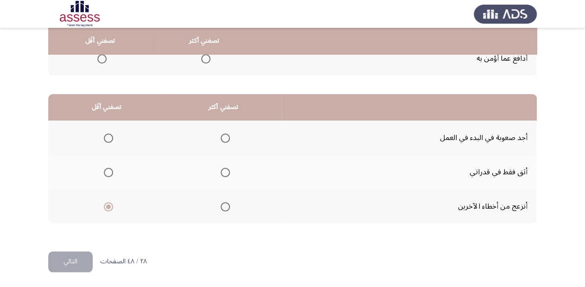
click at [225, 173] on span "Select an option" at bounding box center [225, 172] width 9 height 9
click at [225, 173] on input "Select an option" at bounding box center [225, 172] width 9 height 9
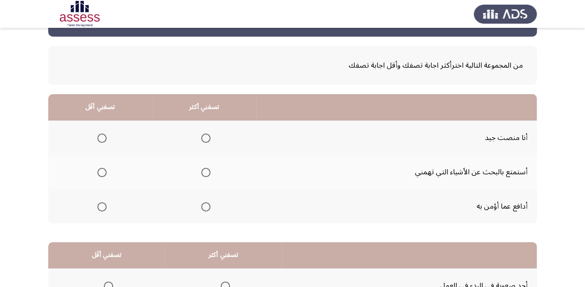
scroll to position [32, 0]
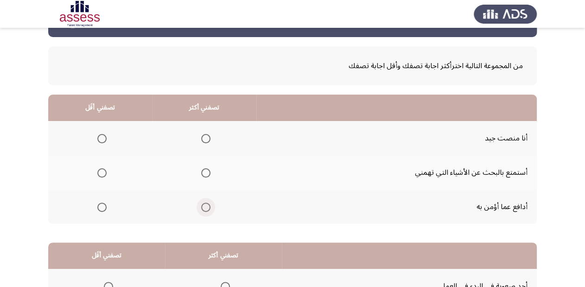
click at [206, 207] on span "Select an option" at bounding box center [206, 207] width 0 height 0
click at [204, 206] on input "Select an option" at bounding box center [205, 207] width 9 height 9
click at [100, 170] on span "Select an option" at bounding box center [101, 172] width 9 height 9
click at [100, 170] on input "Select an option" at bounding box center [101, 172] width 9 height 9
drag, startPoint x: 314, startPoint y: 225, endPoint x: 330, endPoint y: 214, distance: 19.0
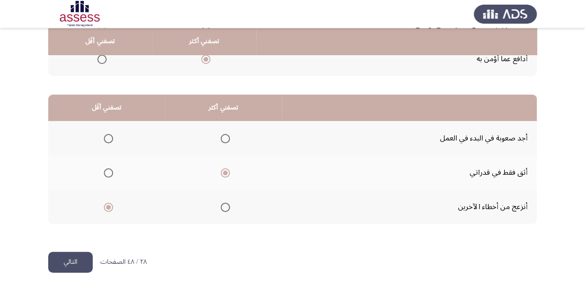
scroll to position [180, 0]
click at [71, 266] on button "التالي" at bounding box center [70, 261] width 44 height 21
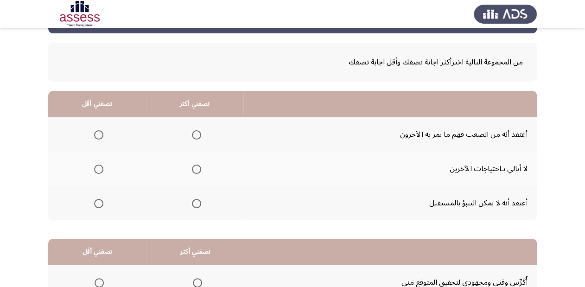
scroll to position [32, 0]
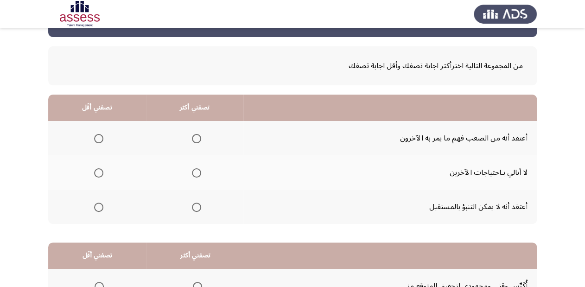
click at [200, 134] on span "Select an option" at bounding box center [196, 138] width 9 height 9
click at [200, 134] on input "Select an option" at bounding box center [196, 138] width 9 height 9
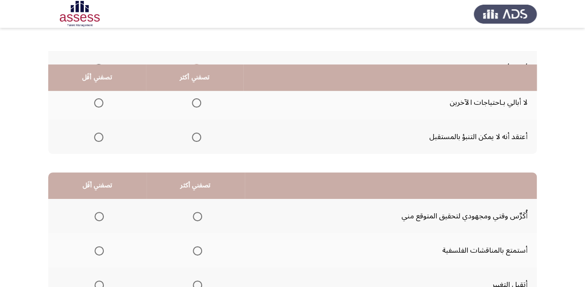
scroll to position [69, 0]
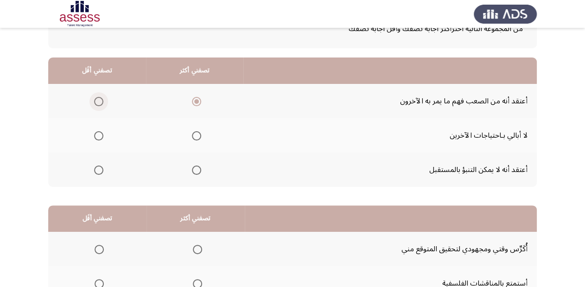
click at [97, 97] on span "Select an option" at bounding box center [98, 101] width 9 height 9
click at [97, 97] on input "Select an option" at bounding box center [98, 101] width 9 height 9
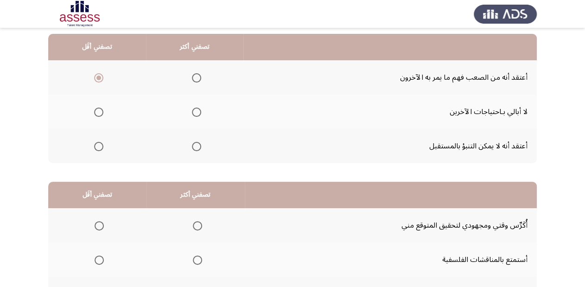
scroll to position [106, 0]
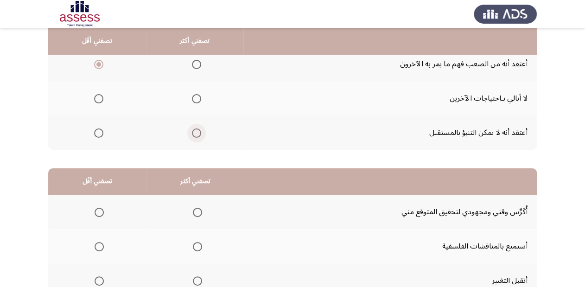
click at [195, 131] on span "Select an option" at bounding box center [196, 132] width 9 height 9
click at [195, 131] on input "Select an option" at bounding box center [196, 132] width 9 height 9
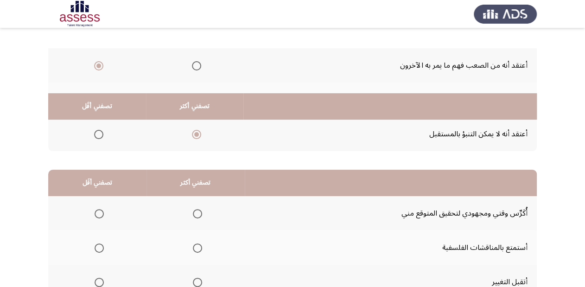
scroll to position [180, 0]
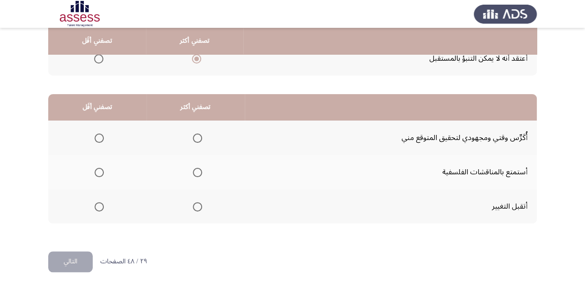
click at [195, 140] on span "Select an option" at bounding box center [197, 137] width 9 height 9
click at [195, 140] on input "Select an option" at bounding box center [197, 137] width 9 height 9
click at [195, 173] on span "Select an option" at bounding box center [197, 172] width 9 height 9
click at [195, 173] on input "Select an option" at bounding box center [197, 172] width 9 height 9
click at [197, 204] on span "Select an option" at bounding box center [197, 206] width 9 height 9
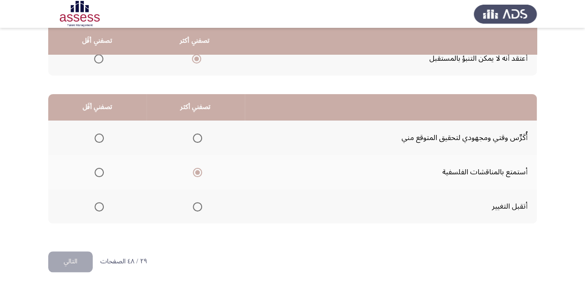
click at [197, 204] on input "Select an option" at bounding box center [197, 206] width 9 height 9
click at [98, 171] on span "Select an option" at bounding box center [99, 172] width 9 height 9
click at [98, 171] on input "Select an option" at bounding box center [99, 172] width 9 height 9
click at [82, 256] on button "التالي" at bounding box center [70, 261] width 44 height 21
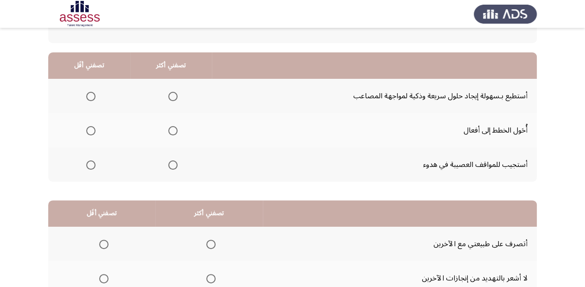
scroll to position [74, 0]
click at [175, 161] on span "Select an option" at bounding box center [172, 164] width 9 height 9
click at [175, 161] on input "Select an option" at bounding box center [172, 164] width 9 height 9
click at [171, 97] on span "Select an option" at bounding box center [172, 95] width 9 height 9
click at [171, 97] on input "Select an option" at bounding box center [172, 95] width 9 height 9
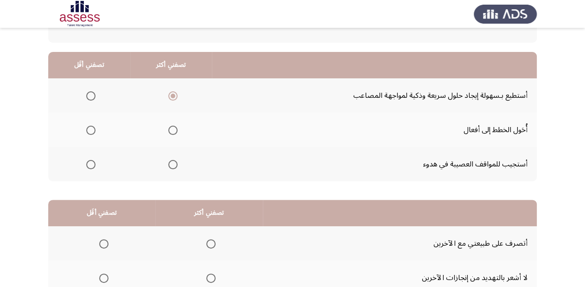
click at [89, 130] on span "Select an option" at bounding box center [90, 130] width 9 height 9
click at [89, 130] on input "Select an option" at bounding box center [90, 130] width 9 height 9
click at [90, 165] on span "Select an option" at bounding box center [90, 164] width 9 height 9
click at [90, 165] on input "Select an option" at bounding box center [90, 164] width 9 height 9
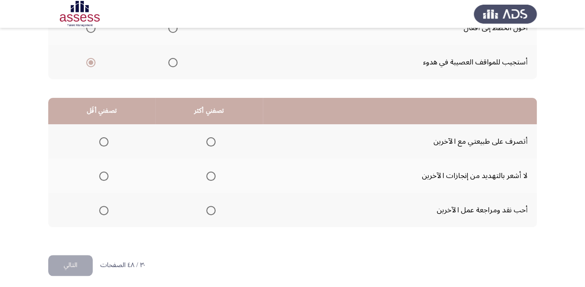
scroll to position [180, 0]
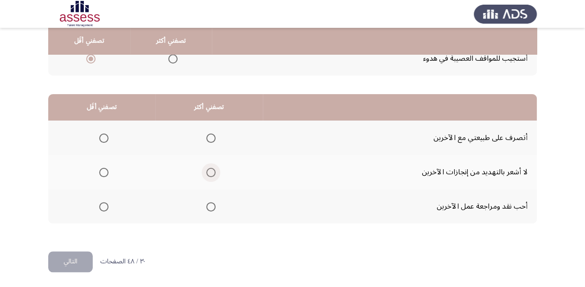
click at [209, 169] on span "Select an option" at bounding box center [210, 172] width 9 height 9
click at [209, 169] on input "Select an option" at bounding box center [210, 172] width 9 height 9
click at [99, 137] on span "Select an option" at bounding box center [103, 137] width 9 height 9
click at [99, 137] on input "Select an option" at bounding box center [103, 137] width 9 height 9
click at [71, 260] on button "التالي" at bounding box center [70, 261] width 44 height 21
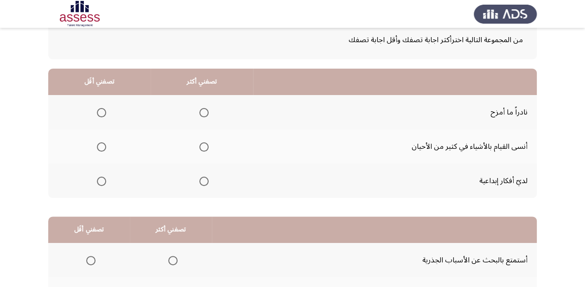
scroll to position [74, 0]
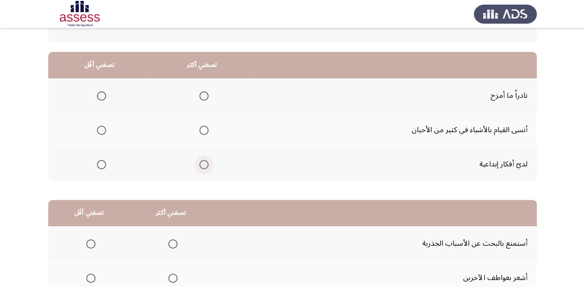
click at [201, 164] on span "Select an option" at bounding box center [203, 164] width 9 height 9
click at [201, 164] on input "Select an option" at bounding box center [203, 164] width 9 height 9
click at [97, 132] on span "Select an option" at bounding box center [101, 130] width 9 height 9
click at [97, 132] on input "Select an option" at bounding box center [101, 130] width 9 height 9
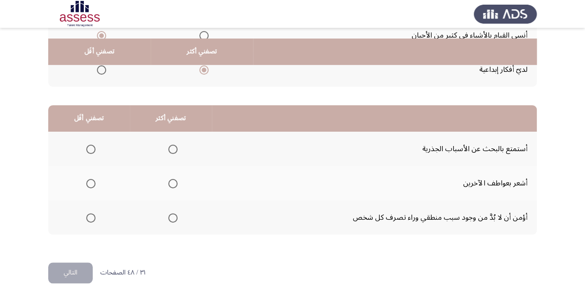
scroll to position [180, 0]
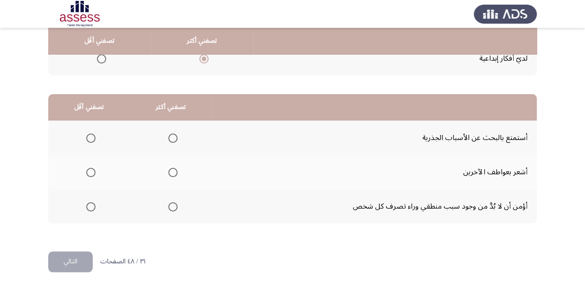
click at [89, 136] on span "Select an option" at bounding box center [90, 137] width 9 height 9
click at [89, 136] on input "Select an option" at bounding box center [90, 137] width 9 height 9
click at [170, 171] on span "Select an option" at bounding box center [172, 172] width 9 height 9
click at [170, 171] on input "Select an option" at bounding box center [172, 172] width 9 height 9
click at [73, 261] on button "التالي" at bounding box center [70, 261] width 44 height 21
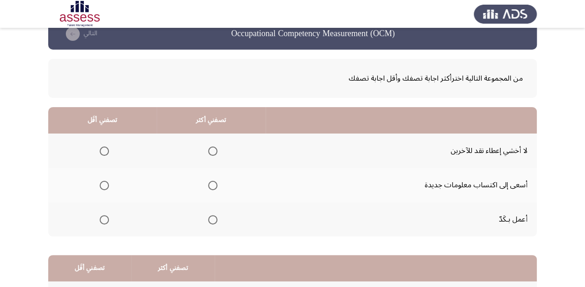
scroll to position [37, 0]
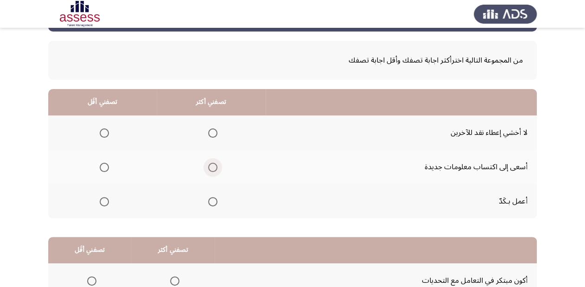
click at [211, 165] on span "Select an option" at bounding box center [212, 167] width 9 height 9
click at [211, 165] on input "Select an option" at bounding box center [212, 167] width 9 height 9
click at [104, 131] on span "Select an option" at bounding box center [104, 132] width 9 height 9
click at [104, 131] on input "Select an option" at bounding box center [104, 132] width 9 height 9
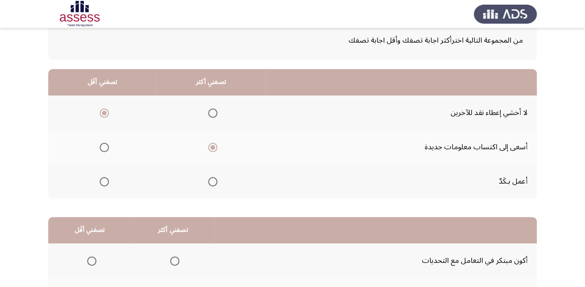
scroll to position [74, 0]
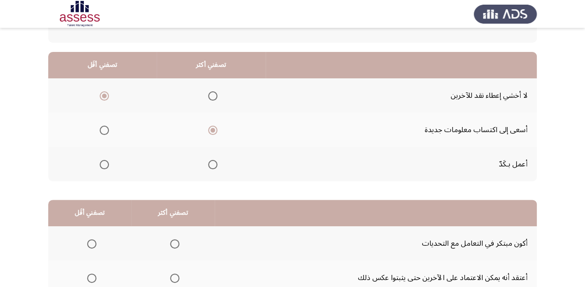
click at [213, 164] on span "Select an option" at bounding box center [212, 164] width 9 height 9
click at [213, 164] on input "Select an option" at bounding box center [212, 164] width 9 height 9
click at [213, 128] on span "Select an option" at bounding box center [212, 130] width 9 height 9
click at [213, 128] on input "Select an option" at bounding box center [212, 130] width 9 height 9
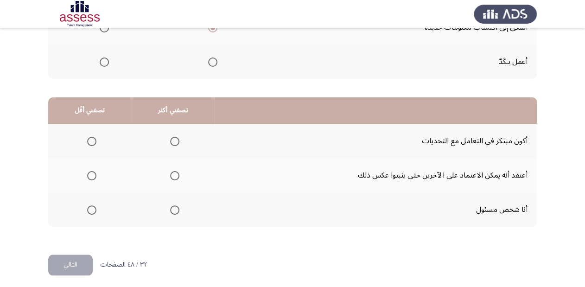
scroll to position [180, 0]
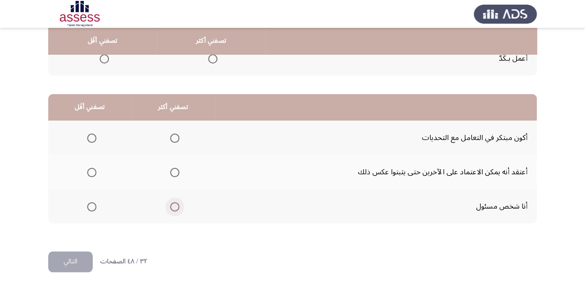
click at [174, 206] on span "Select an option" at bounding box center [174, 206] width 9 height 9
click at [174, 206] on input "Select an option" at bounding box center [174, 206] width 9 height 9
click at [172, 140] on span "Select an option" at bounding box center [174, 137] width 9 height 9
click at [172, 140] on input "Select an option" at bounding box center [174, 137] width 9 height 9
click at [91, 169] on span "Select an option" at bounding box center [91, 172] width 9 height 9
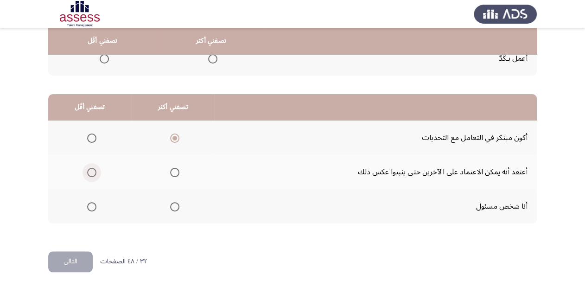
click at [91, 169] on input "Select an option" at bounding box center [91, 172] width 9 height 9
click at [76, 263] on button "التالي" at bounding box center [70, 261] width 44 height 21
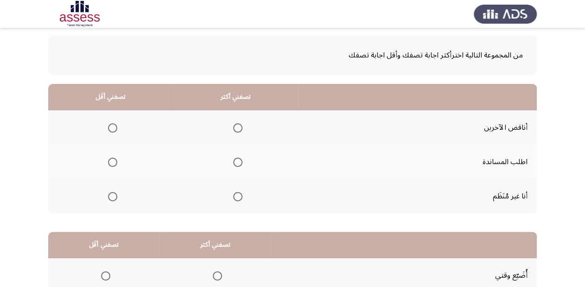
scroll to position [37, 0]
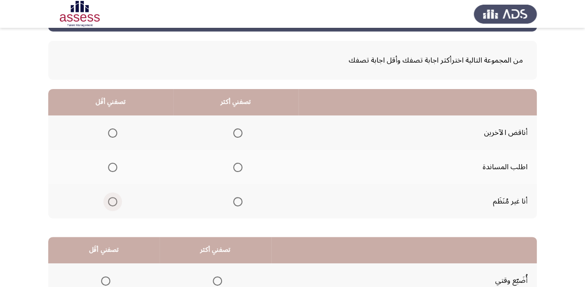
click at [109, 201] on span "Select an option" at bounding box center [112, 201] width 9 height 9
click at [109, 201] on input "Select an option" at bounding box center [112, 201] width 9 height 9
click at [236, 164] on span "Select an option" at bounding box center [237, 167] width 9 height 9
click at [236, 164] on input "Select an option" at bounding box center [237, 167] width 9 height 9
click at [112, 132] on span "Select an option" at bounding box center [112, 132] width 9 height 9
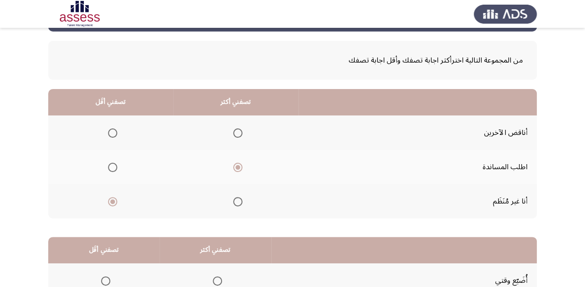
click at [112, 132] on input "Select an option" at bounding box center [112, 132] width 9 height 9
click at [233, 202] on span "Select an option" at bounding box center [237, 201] width 9 height 9
click at [233, 202] on input "Select an option" at bounding box center [237, 201] width 9 height 9
click at [114, 199] on span "Select an option" at bounding box center [112, 201] width 9 height 9
click at [114, 199] on input "Select an option" at bounding box center [112, 201] width 9 height 9
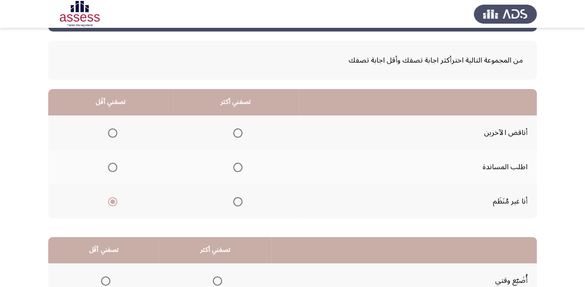
click at [237, 128] on span "Select an option" at bounding box center [237, 132] width 9 height 9
click at [237, 128] on input "Select an option" at bounding box center [237, 132] width 9 height 9
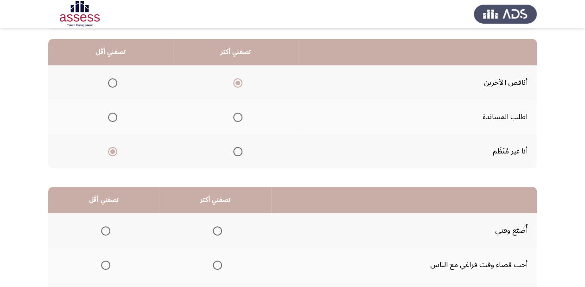
scroll to position [74, 0]
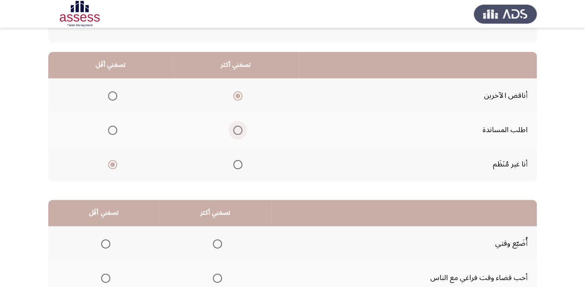
click at [237, 127] on span "Select an option" at bounding box center [237, 130] width 9 height 9
click at [237, 127] on input "Select an option" at bounding box center [237, 130] width 9 height 9
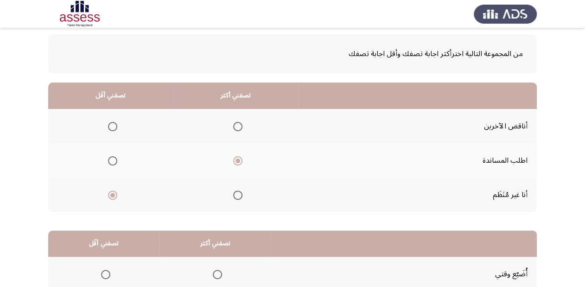
scroll to position [37, 0]
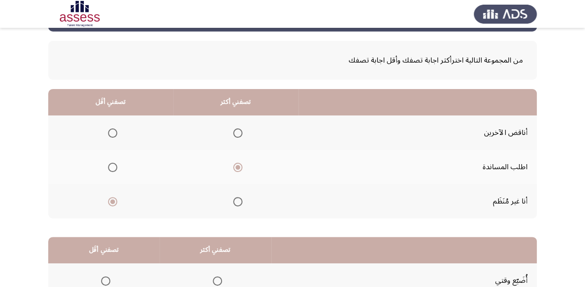
click at [235, 132] on span "Select an option" at bounding box center [237, 132] width 9 height 9
click at [235, 132] on input "Select an option" at bounding box center [237, 132] width 9 height 9
click at [109, 165] on span "Select an option" at bounding box center [112, 167] width 9 height 9
click at [109, 165] on input "Select an option" at bounding box center [112, 167] width 9 height 9
click at [109, 198] on span "Select an option" at bounding box center [112, 201] width 9 height 9
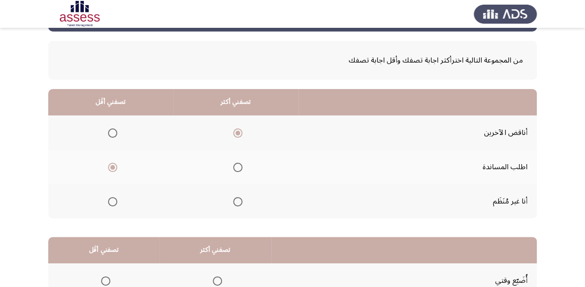
click at [109, 198] on input "Select an option" at bounding box center [112, 201] width 9 height 9
click at [235, 169] on span "Select an option" at bounding box center [237, 167] width 9 height 9
click at [235, 169] on input "Select an option" at bounding box center [237, 167] width 9 height 9
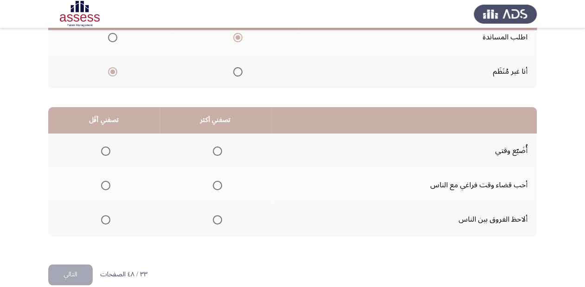
scroll to position [180, 0]
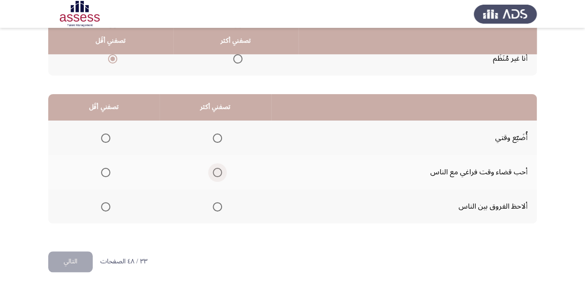
click at [213, 168] on span "Select an option" at bounding box center [217, 172] width 9 height 9
click at [213, 168] on input "Select an option" at bounding box center [217, 172] width 9 height 9
click at [105, 133] on span "Select an option" at bounding box center [105, 137] width 9 height 9
click at [105, 133] on input "Select an option" at bounding box center [105, 137] width 9 height 9
click at [79, 261] on button "التالي" at bounding box center [70, 261] width 44 height 21
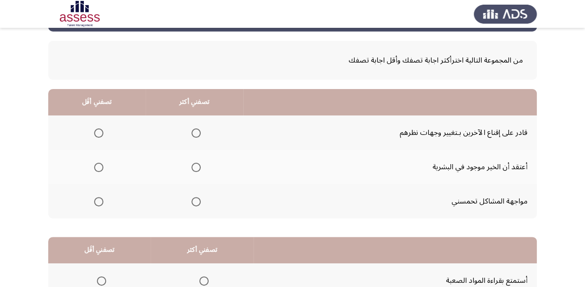
scroll to position [74, 0]
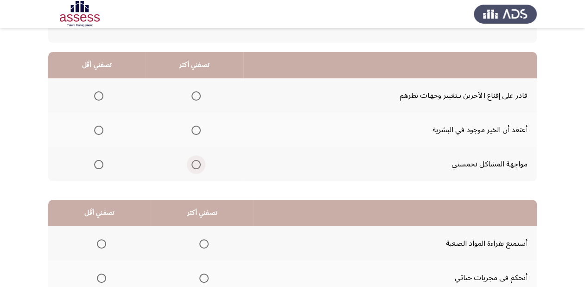
click at [195, 163] on span "Select an option" at bounding box center [195, 164] width 9 height 9
click at [195, 163] on input "Select an option" at bounding box center [195, 164] width 9 height 9
click at [98, 96] on span "Select an option" at bounding box center [98, 95] width 9 height 9
click at [98, 96] on input "Select an option" at bounding box center [98, 95] width 9 height 9
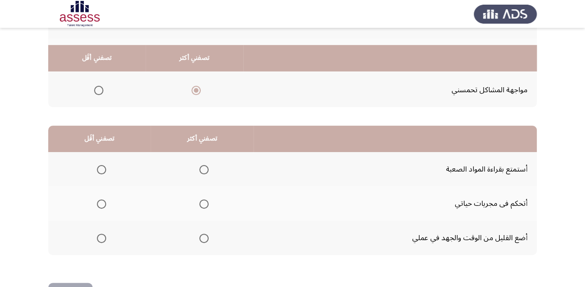
scroll to position [180, 0]
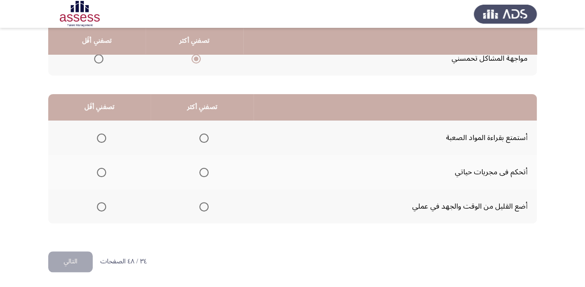
click at [98, 202] on span "Select an option" at bounding box center [101, 206] width 9 height 9
click at [98, 202] on input "Select an option" at bounding box center [101, 206] width 9 height 9
click at [204, 139] on span "Select an option" at bounding box center [203, 137] width 9 height 9
click at [204, 139] on input "Select an option" at bounding box center [203, 137] width 9 height 9
click at [62, 251] on button "التالي" at bounding box center [70, 261] width 44 height 21
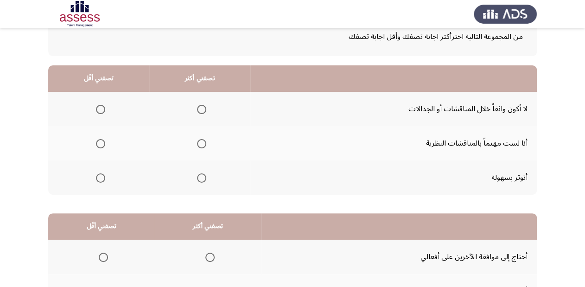
scroll to position [74, 0]
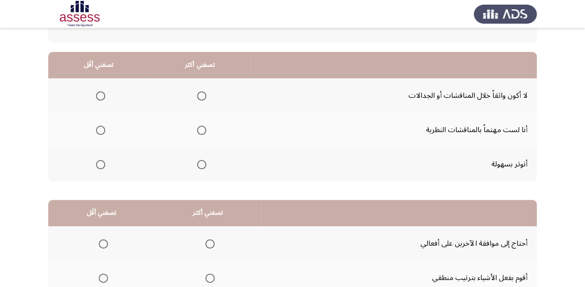
click at [102, 165] on span "Select an option" at bounding box center [100, 164] width 9 height 9
click at [102, 165] on input "Select an option" at bounding box center [100, 164] width 9 height 9
click at [102, 95] on span "Select an option" at bounding box center [100, 95] width 9 height 9
click at [102, 95] on input "Select an option" at bounding box center [100, 95] width 9 height 9
click at [201, 132] on span "Select an option" at bounding box center [201, 130] width 9 height 9
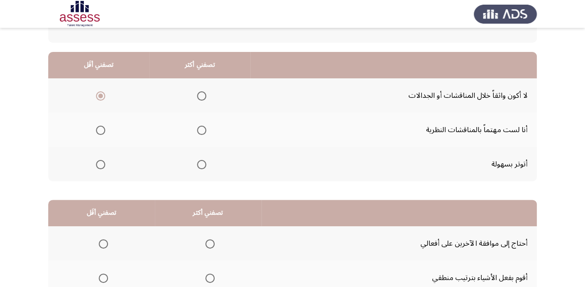
click at [201, 132] on input "Select an option" at bounding box center [201, 130] width 9 height 9
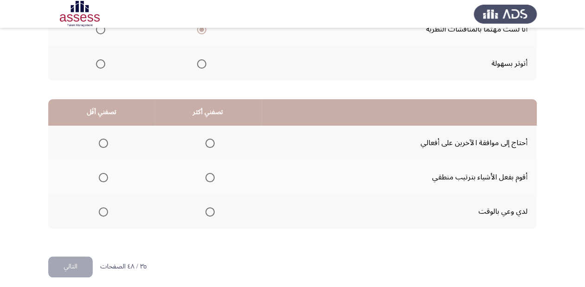
scroll to position [180, 0]
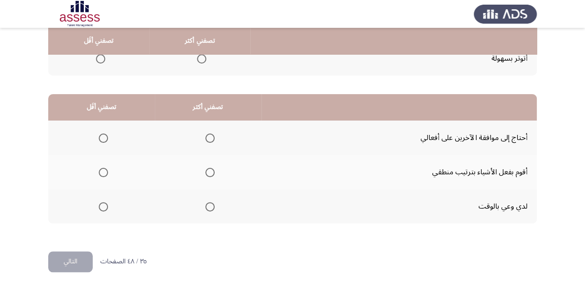
click at [100, 135] on span "Select an option" at bounding box center [103, 137] width 9 height 9
click at [100, 135] on input "Select an option" at bounding box center [103, 137] width 9 height 9
click at [207, 171] on span "Select an option" at bounding box center [209, 172] width 9 height 9
click at [207, 171] on input "Select an option" at bounding box center [209, 172] width 9 height 9
click at [74, 264] on button "التالي" at bounding box center [70, 261] width 44 height 21
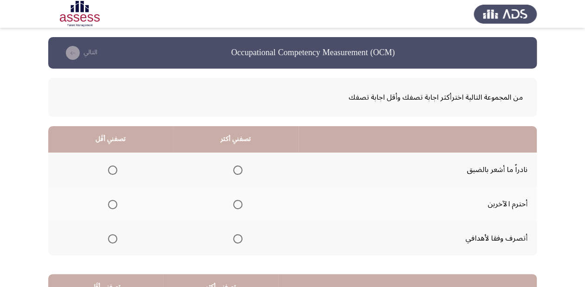
scroll to position [37, 0]
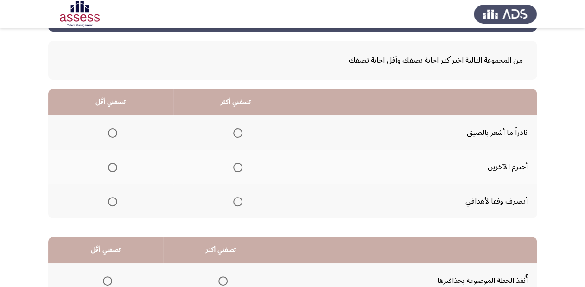
click at [112, 133] on span "Select an option" at bounding box center [112, 132] width 9 height 9
click at [112, 133] on input "Select an option" at bounding box center [112, 132] width 9 height 9
click at [239, 165] on span "Select an option" at bounding box center [237, 167] width 9 height 9
click at [239, 165] on input "Select an option" at bounding box center [237, 167] width 9 height 9
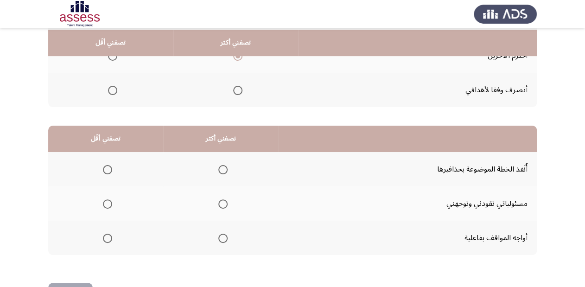
scroll to position [180, 0]
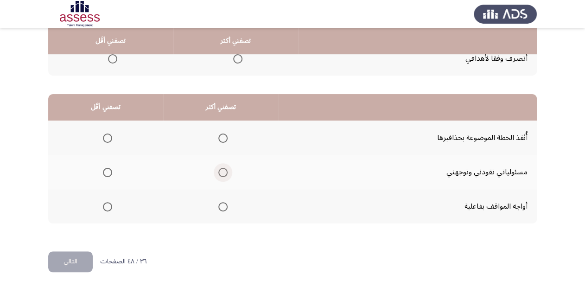
click at [222, 172] on span "Select an option" at bounding box center [222, 172] width 9 height 9
click at [222, 172] on input "Select an option" at bounding box center [222, 172] width 9 height 9
click at [107, 138] on span "Select an option" at bounding box center [107, 137] width 9 height 9
click at [107, 138] on input "Select an option" at bounding box center [107, 137] width 9 height 9
click at [79, 261] on button "التالي" at bounding box center [70, 261] width 44 height 21
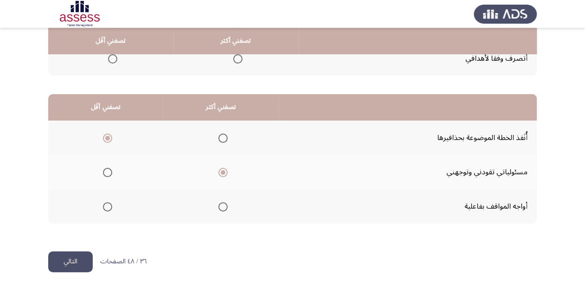
scroll to position [0, 0]
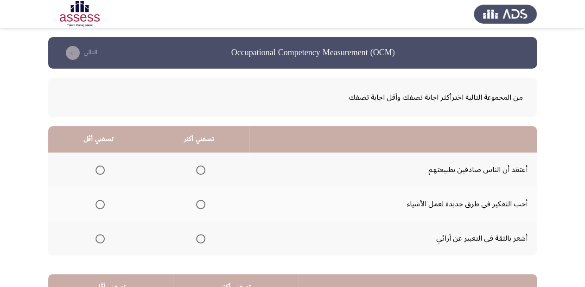
click at [197, 202] on span "Select an option" at bounding box center [200, 204] width 9 height 9
click at [197, 202] on input "Select an option" at bounding box center [200, 204] width 9 height 9
click at [96, 171] on span "Select an option" at bounding box center [99, 169] width 9 height 9
click at [96, 171] on input "Select an option" at bounding box center [99, 169] width 9 height 9
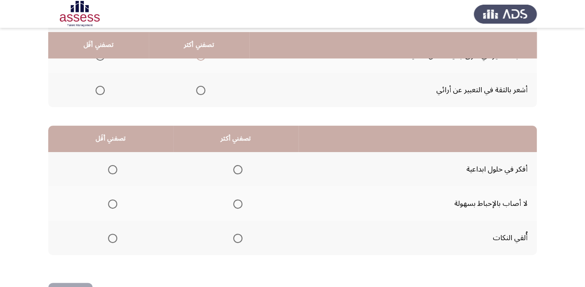
scroll to position [180, 0]
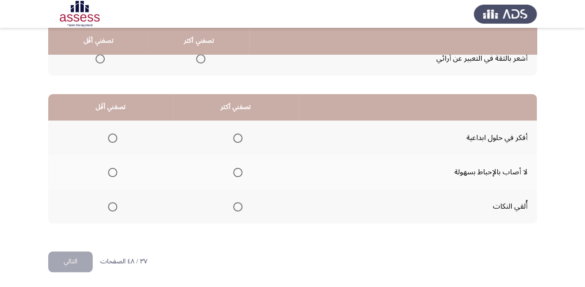
click at [235, 168] on span "Select an option" at bounding box center [237, 172] width 9 height 9
click at [235, 168] on input "Select an option" at bounding box center [237, 172] width 9 height 9
click at [108, 203] on span "Select an option" at bounding box center [112, 206] width 9 height 9
click at [108, 203] on input "Select an option" at bounding box center [112, 206] width 9 height 9
click at [234, 134] on span "Select an option" at bounding box center [237, 137] width 9 height 9
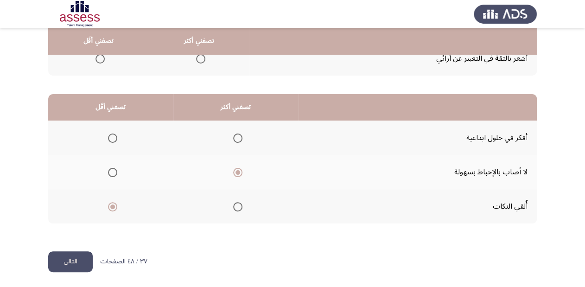
click at [234, 134] on input "Select an option" at bounding box center [237, 137] width 9 height 9
click at [81, 260] on button "التالي" at bounding box center [70, 261] width 44 height 21
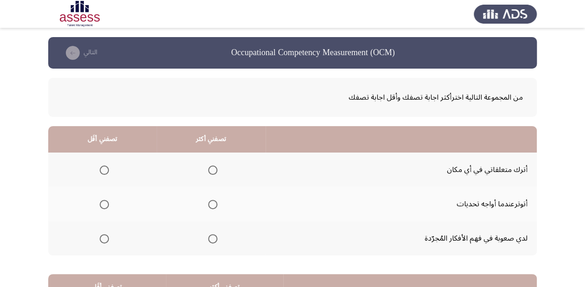
scroll to position [37, 0]
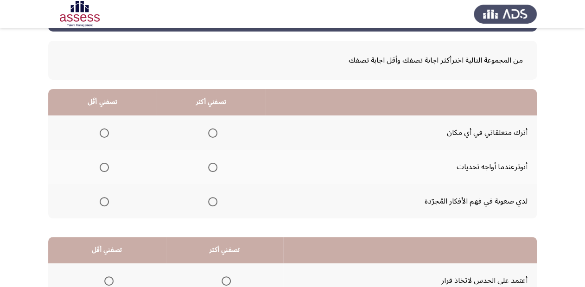
click at [104, 163] on span "Select an option" at bounding box center [104, 167] width 9 height 9
click at [104, 163] on input "Select an option" at bounding box center [104, 167] width 9 height 9
click at [104, 129] on span "Select an option" at bounding box center [104, 132] width 9 height 9
click at [104, 129] on input "Select an option" at bounding box center [104, 132] width 9 height 9
click at [209, 200] on span "Select an option" at bounding box center [212, 201] width 9 height 9
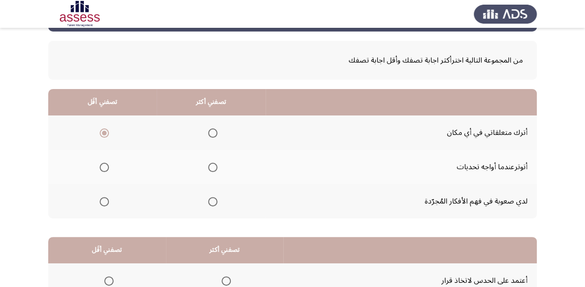
click at [209, 200] on input "Select an option" at bounding box center [212, 201] width 9 height 9
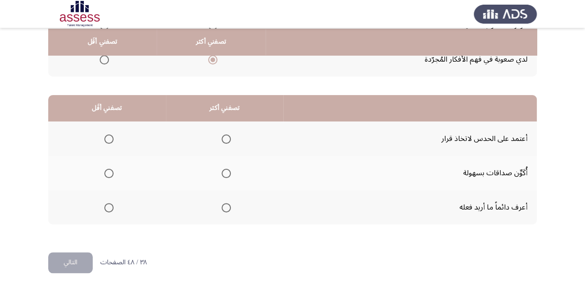
scroll to position [180, 0]
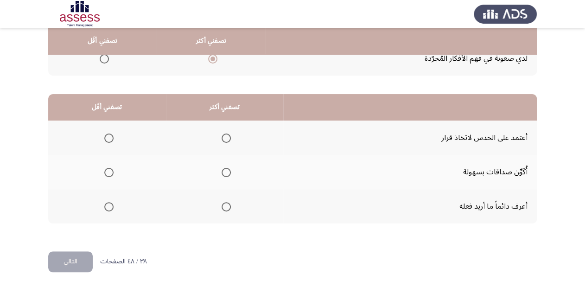
click at [108, 207] on span "Select an option" at bounding box center [108, 206] width 9 height 9
click at [108, 207] on input "Select an option" at bounding box center [108, 206] width 9 height 9
click at [106, 135] on span "Select an option" at bounding box center [108, 137] width 9 height 9
click at [106, 135] on input "Select an option" at bounding box center [108, 137] width 9 height 9
click at [225, 170] on span "Select an option" at bounding box center [226, 172] width 9 height 9
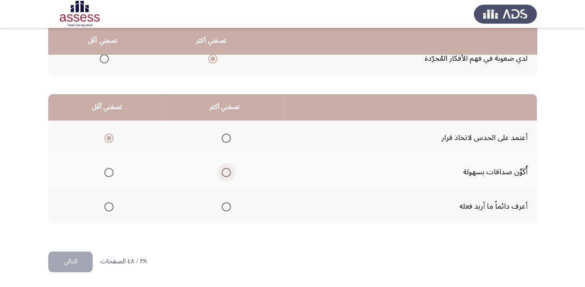
click at [225, 170] on input "Select an option" at bounding box center [226, 172] width 9 height 9
click at [74, 261] on button "التالي" at bounding box center [70, 261] width 44 height 21
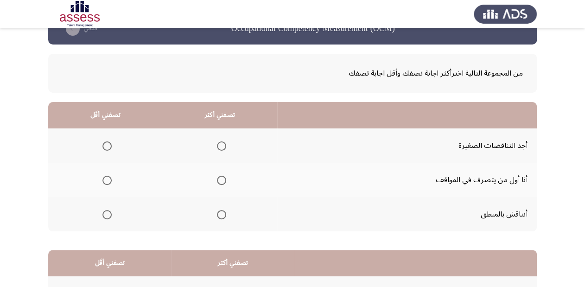
scroll to position [37, 0]
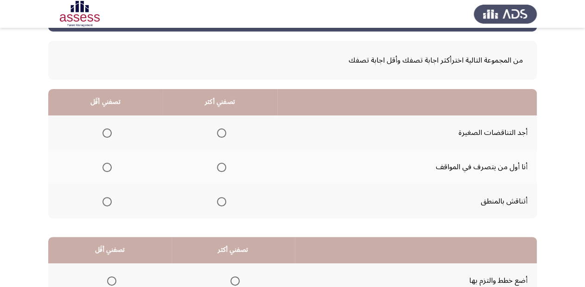
click at [217, 200] on span "Select an option" at bounding box center [221, 201] width 9 height 9
click at [217, 200] on input "Select an option" at bounding box center [221, 201] width 9 height 9
click at [108, 132] on span "Select an option" at bounding box center [106, 132] width 9 height 9
click at [108, 132] on input "Select an option" at bounding box center [106, 132] width 9 height 9
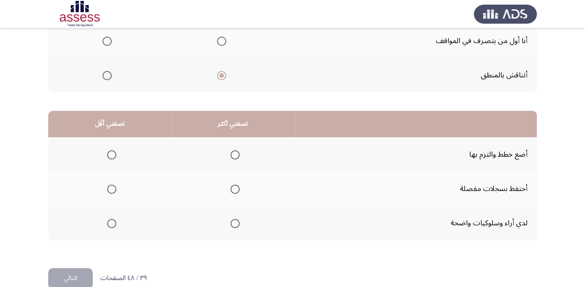
scroll to position [180, 0]
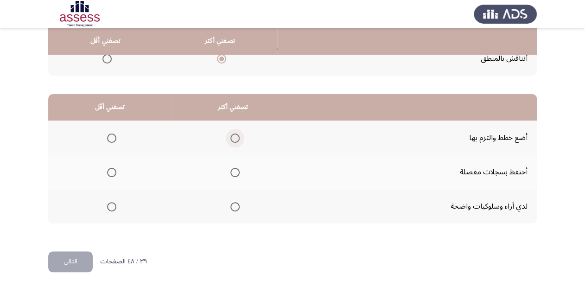
click at [231, 136] on span "Select an option" at bounding box center [234, 137] width 9 height 9
click at [231, 136] on input "Select an option" at bounding box center [234, 137] width 9 height 9
click at [230, 169] on span "Select an option" at bounding box center [234, 172] width 9 height 9
click at [230, 169] on input "Select an option" at bounding box center [234, 172] width 9 height 9
click at [231, 204] on span "Select an option" at bounding box center [234, 206] width 9 height 9
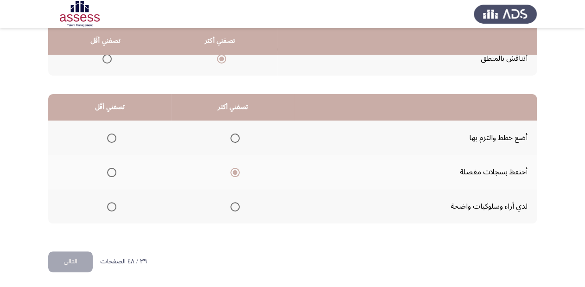
click at [231, 204] on input "Select an option" at bounding box center [234, 206] width 9 height 9
click at [113, 137] on span "Select an option" at bounding box center [111, 137] width 9 height 9
click at [113, 137] on input "Select an option" at bounding box center [111, 137] width 9 height 9
click at [230, 136] on span "Select an option" at bounding box center [234, 137] width 9 height 9
click at [230, 136] on input "Select an option" at bounding box center [234, 137] width 9 height 9
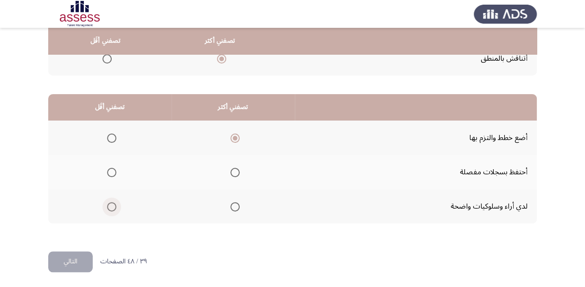
click at [109, 206] on span "Select an option" at bounding box center [111, 206] width 9 height 9
click at [109, 206] on input "Select an option" at bounding box center [111, 206] width 9 height 9
click at [76, 261] on button "التالي" at bounding box center [70, 261] width 44 height 21
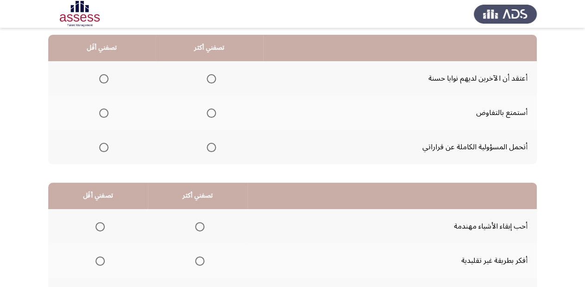
scroll to position [74, 0]
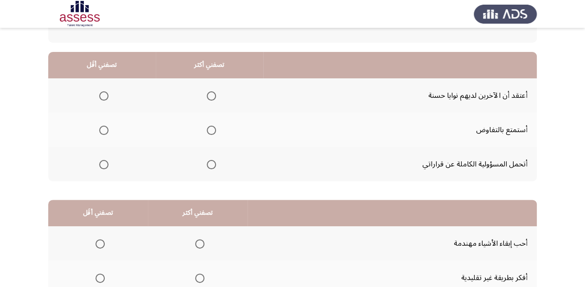
click at [106, 95] on span "Select an option" at bounding box center [103, 95] width 9 height 9
click at [106, 95] on input "Select an option" at bounding box center [103, 95] width 9 height 9
click at [209, 94] on span "Select an option" at bounding box center [211, 95] width 9 height 9
click at [209, 94] on input "Select an option" at bounding box center [211, 95] width 9 height 9
click at [212, 126] on span "Select an option" at bounding box center [211, 130] width 9 height 9
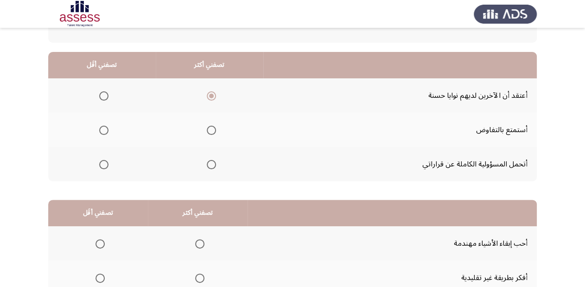
click at [212, 126] on input "Select an option" at bounding box center [211, 130] width 9 height 9
click at [105, 95] on span "Select an option" at bounding box center [103, 95] width 9 height 9
click at [105, 95] on input "Select an option" at bounding box center [103, 95] width 9 height 9
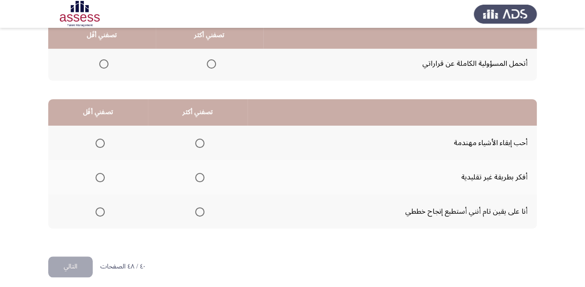
scroll to position [180, 0]
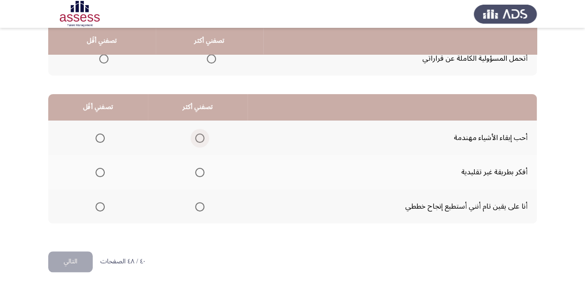
click at [198, 134] on span "Select an option" at bounding box center [199, 137] width 9 height 9
click at [198, 134] on input "Select an option" at bounding box center [199, 137] width 9 height 9
click at [202, 172] on span "Select an option" at bounding box center [199, 172] width 9 height 9
click at [202, 172] on input "Select an option" at bounding box center [199, 172] width 9 height 9
click at [198, 203] on span "Select an option" at bounding box center [199, 206] width 9 height 9
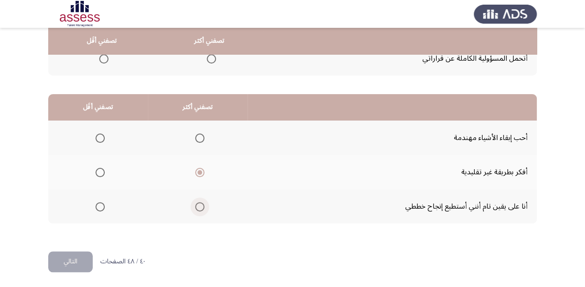
click at [198, 203] on input "Select an option" at bounding box center [199, 206] width 9 height 9
click at [198, 169] on span "Select an option" at bounding box center [199, 172] width 9 height 9
click at [198, 169] on input "Select an option" at bounding box center [199, 172] width 9 height 9
click at [98, 205] on span "Select an option" at bounding box center [99, 206] width 9 height 9
click at [98, 205] on input "Select an option" at bounding box center [99, 206] width 9 height 9
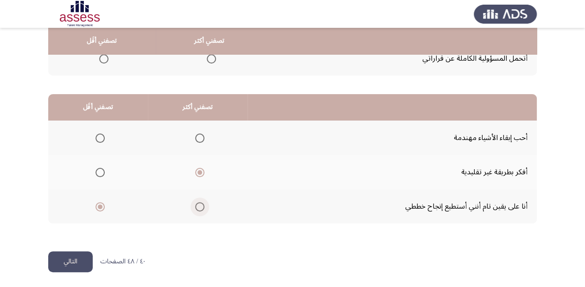
click at [199, 206] on span "Select an option" at bounding box center [199, 206] width 9 height 9
click at [199, 206] on input "Select an option" at bounding box center [199, 206] width 9 height 9
click at [198, 135] on span "Select an option" at bounding box center [199, 137] width 9 height 9
click at [198, 135] on input "Select an option" at bounding box center [199, 137] width 9 height 9
click at [200, 205] on span "Select an option" at bounding box center [199, 206] width 9 height 9
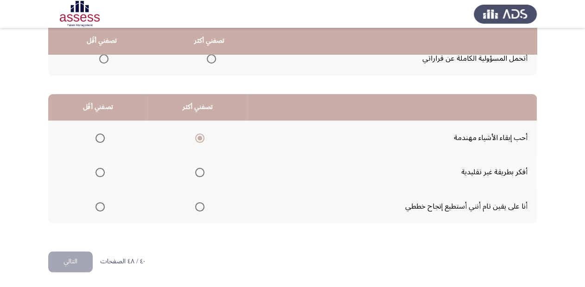
click at [200, 205] on input "Select an option" at bounding box center [199, 206] width 9 height 9
click at [95, 170] on span "Select an option" at bounding box center [99, 172] width 9 height 9
click at [95, 170] on input "Select an option" at bounding box center [99, 172] width 9 height 9
click at [77, 256] on button "التالي" at bounding box center [70, 261] width 44 height 21
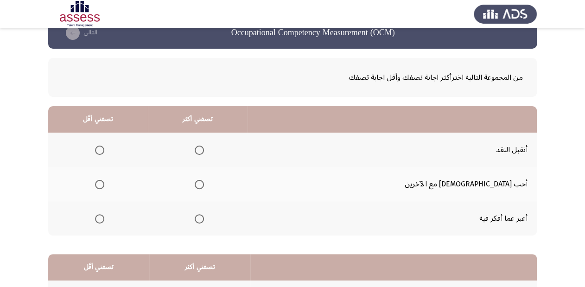
scroll to position [37, 0]
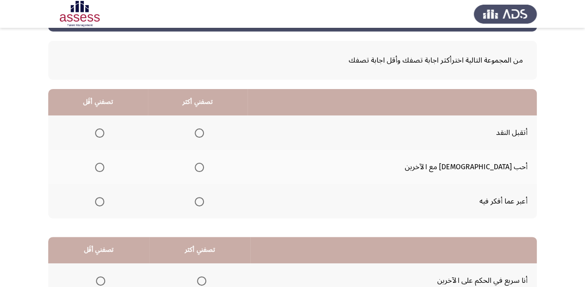
click at [104, 204] on span "Select an option" at bounding box center [99, 201] width 9 height 9
click at [104, 204] on input "Select an option" at bounding box center [99, 201] width 9 height 9
click at [204, 167] on span "Select an option" at bounding box center [199, 167] width 9 height 9
click at [204, 167] on input "Select an option" at bounding box center [199, 167] width 9 height 9
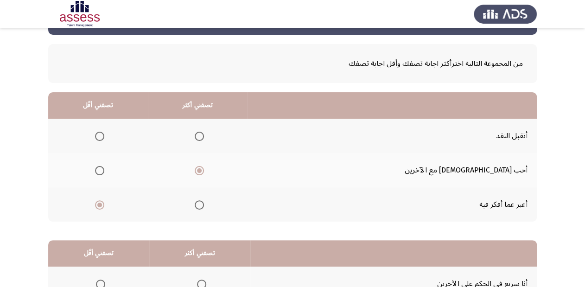
scroll to position [32, 0]
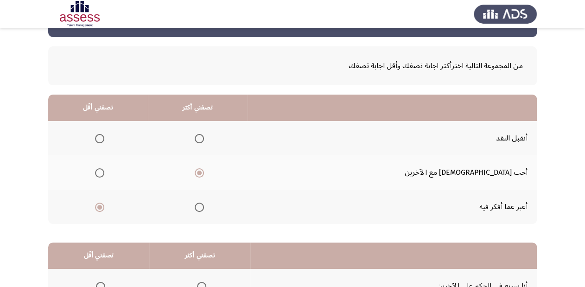
click at [204, 139] on span "Select an option" at bounding box center [199, 138] width 9 height 9
click at [204, 139] on input "Select an option" at bounding box center [199, 138] width 9 height 9
click at [104, 171] on span "Select an option" at bounding box center [99, 172] width 9 height 9
click at [104, 171] on input "Select an option" at bounding box center [99, 172] width 9 height 9
click at [104, 208] on span "Select an option" at bounding box center [99, 207] width 9 height 9
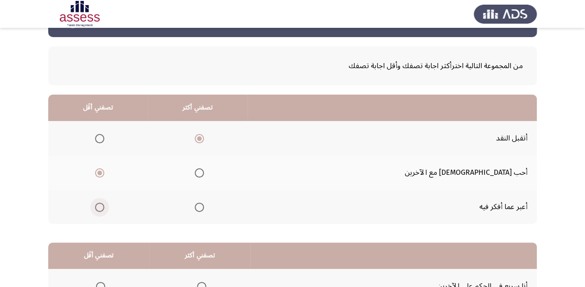
click at [104, 208] on input "Select an option" at bounding box center [99, 207] width 9 height 9
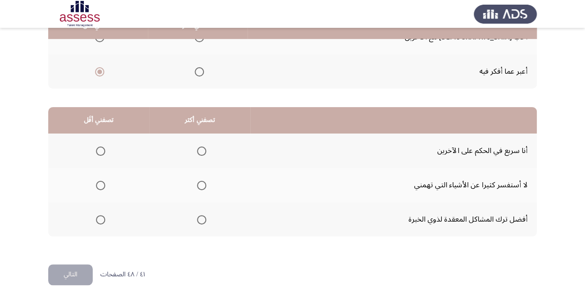
scroll to position [180, 0]
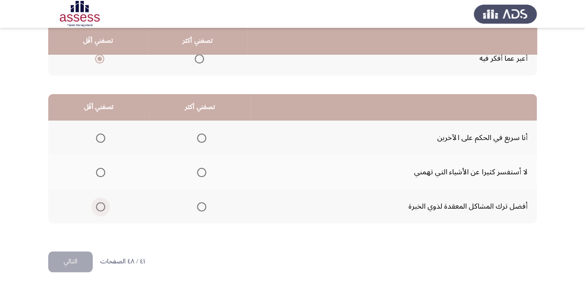
click at [99, 203] on span "Select an option" at bounding box center [100, 206] width 9 height 9
click at [99, 203] on input "Select an option" at bounding box center [100, 206] width 9 height 9
click at [98, 171] on span "Select an option" at bounding box center [100, 172] width 9 height 9
click at [98, 171] on input "Select an option" at bounding box center [100, 172] width 9 height 9
click at [204, 206] on span "Select an option" at bounding box center [201, 206] width 9 height 9
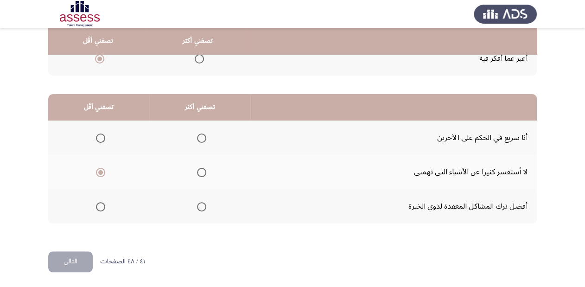
click at [204, 206] on input "Select an option" at bounding box center [201, 206] width 9 height 9
click at [48, 263] on button "التالي" at bounding box center [70, 261] width 44 height 21
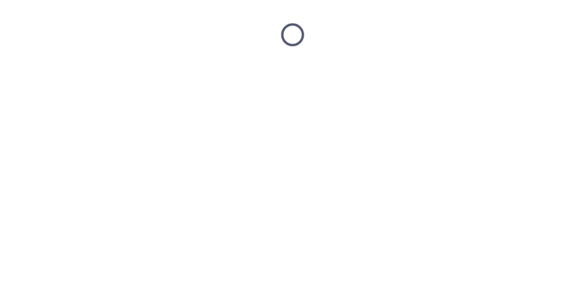
scroll to position [0, 0]
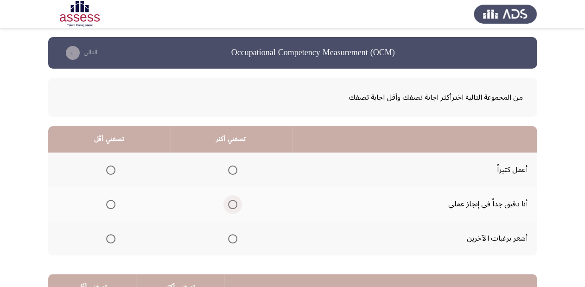
click at [228, 201] on span "Select an option" at bounding box center [232, 204] width 9 height 9
click at [228, 201] on input "Select an option" at bounding box center [232, 204] width 9 height 9
click at [110, 236] on span "Select an option" at bounding box center [110, 238] width 9 height 9
click at [110, 236] on input "Select an option" at bounding box center [110, 238] width 9 height 9
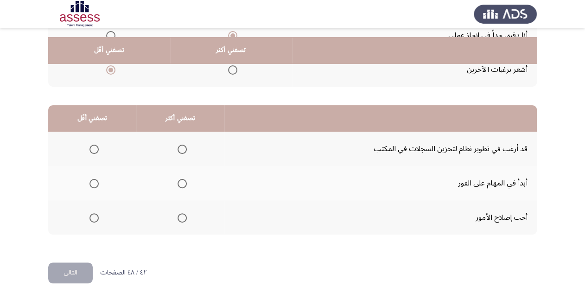
scroll to position [180, 0]
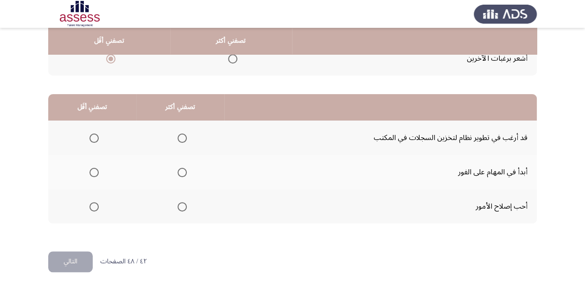
click at [178, 171] on span "Select an option" at bounding box center [182, 172] width 9 height 9
click at [178, 171] on input "Select an option" at bounding box center [182, 172] width 9 height 9
click at [178, 134] on span "Select an option" at bounding box center [182, 137] width 9 height 9
click at [178, 134] on input "Select an option" at bounding box center [182, 137] width 9 height 9
click at [92, 171] on span "Select an option" at bounding box center [93, 172] width 9 height 9
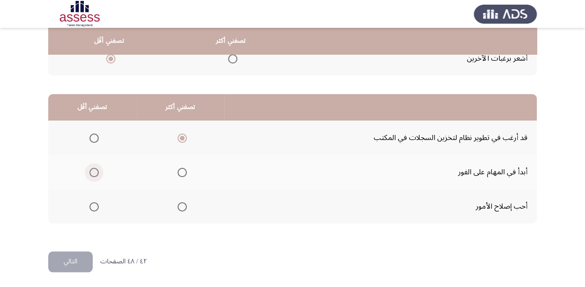
click at [92, 171] on input "Select an option" at bounding box center [93, 172] width 9 height 9
click at [80, 255] on button "التالي" at bounding box center [70, 261] width 44 height 21
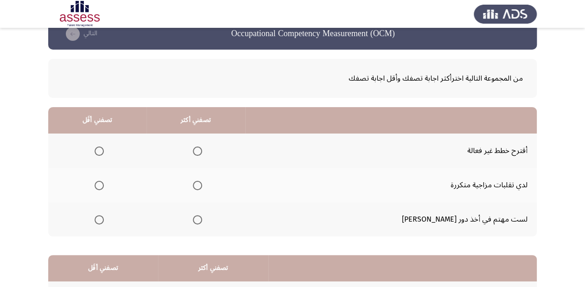
scroll to position [37, 0]
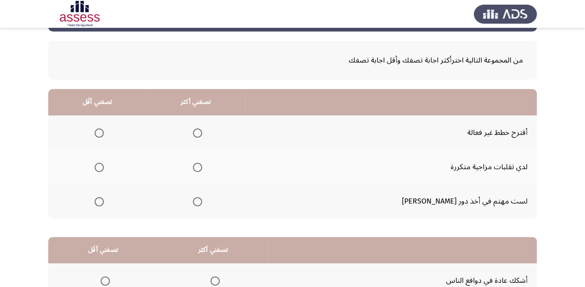
click at [104, 133] on span "Select an option" at bounding box center [99, 132] width 9 height 9
click at [104, 133] on input "Select an option" at bounding box center [99, 132] width 9 height 9
click at [202, 199] on span "Select an option" at bounding box center [197, 201] width 9 height 9
click at [202, 199] on input "Select an option" at bounding box center [197, 201] width 9 height 9
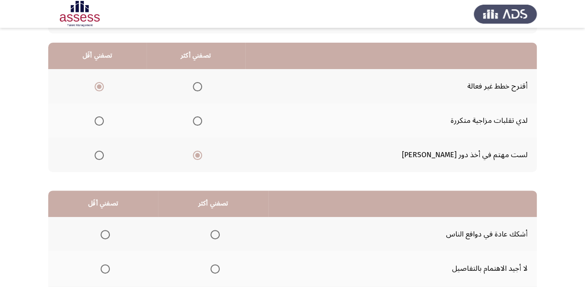
scroll to position [180, 0]
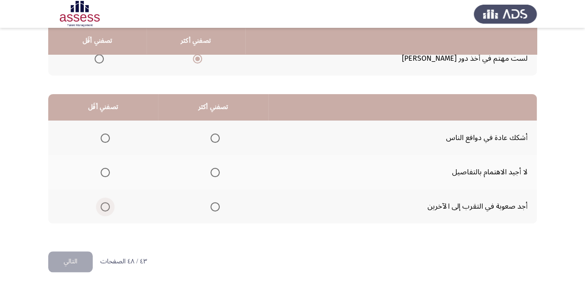
click at [104, 205] on span "Select an option" at bounding box center [105, 206] width 9 height 9
click at [104, 205] on input "Select an option" at bounding box center [105, 206] width 9 height 9
click at [213, 136] on span "Select an option" at bounding box center [214, 137] width 9 height 9
click at [213, 136] on input "Select an option" at bounding box center [214, 137] width 9 height 9
click at [77, 258] on button "التالي" at bounding box center [70, 261] width 44 height 21
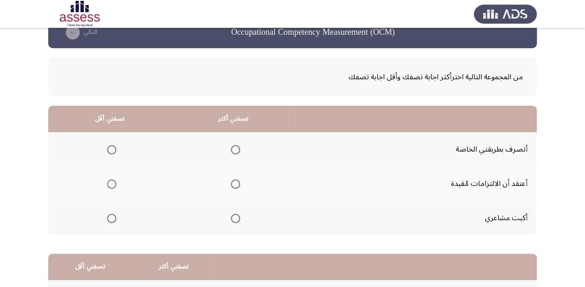
scroll to position [37, 0]
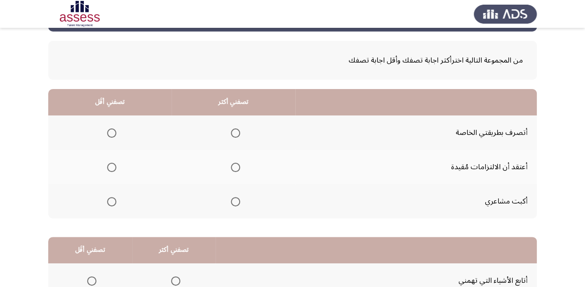
click at [231, 164] on span "Select an option" at bounding box center [235, 167] width 9 height 9
click at [231, 164] on input "Select an option" at bounding box center [235, 167] width 9 height 9
click at [112, 199] on span "Select an option" at bounding box center [111, 201] width 9 height 9
click at [112, 199] on input "Select an option" at bounding box center [111, 201] width 9 height 9
click at [235, 133] on span "Select an option" at bounding box center [235, 132] width 9 height 9
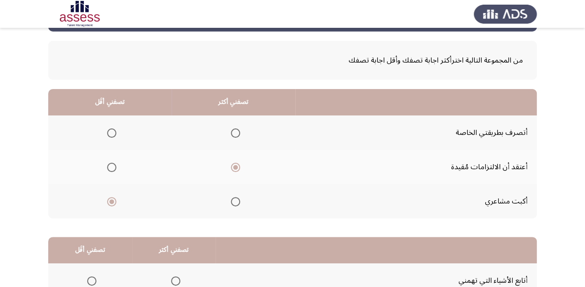
click at [235, 133] on input "Select an option" at bounding box center [235, 132] width 9 height 9
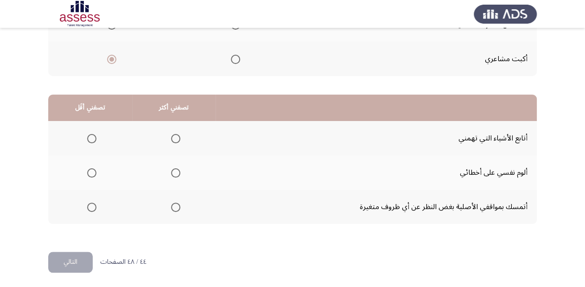
scroll to position [180, 0]
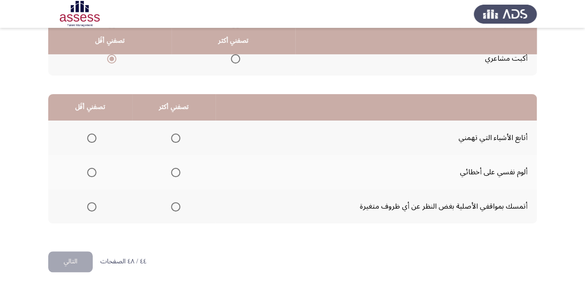
click at [174, 137] on span "Select an option" at bounding box center [175, 137] width 9 height 9
click at [174, 137] on input "Select an option" at bounding box center [175, 137] width 9 height 9
click at [90, 171] on span "Select an option" at bounding box center [91, 172] width 9 height 9
click at [90, 171] on input "Select an option" at bounding box center [91, 172] width 9 height 9
click at [76, 257] on button "التالي" at bounding box center [70, 261] width 44 height 21
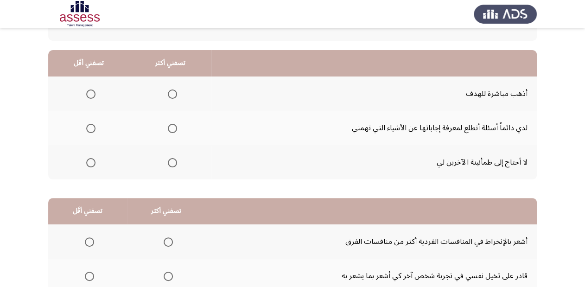
scroll to position [69, 0]
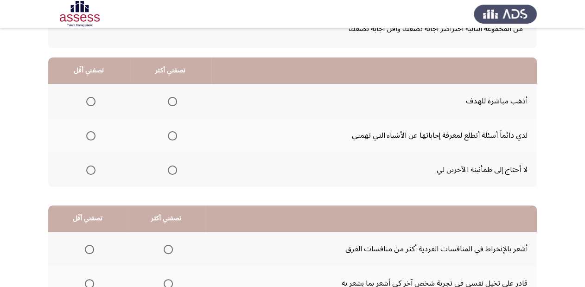
click at [170, 136] on span "Select an option" at bounding box center [172, 135] width 9 height 9
click at [170, 136] on input "Select an option" at bounding box center [172, 135] width 9 height 9
click at [78, 170] on th at bounding box center [89, 169] width 82 height 34
click at [88, 169] on span "Select an option" at bounding box center [90, 169] width 9 height 9
click at [88, 169] on input "Select an option" at bounding box center [90, 169] width 9 height 9
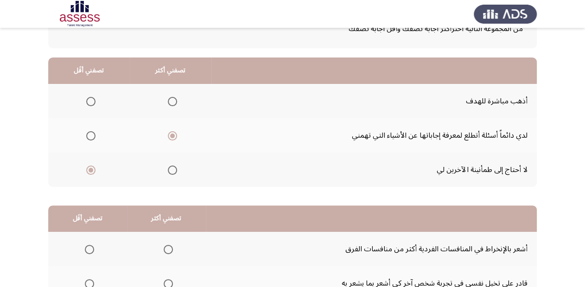
click at [92, 100] on span "Select an option" at bounding box center [90, 101] width 9 height 9
click at [92, 100] on input "Select an option" at bounding box center [90, 101] width 9 height 9
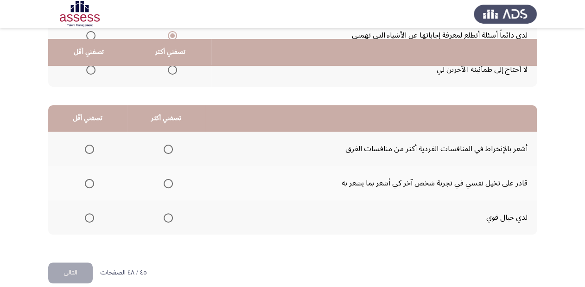
scroll to position [180, 0]
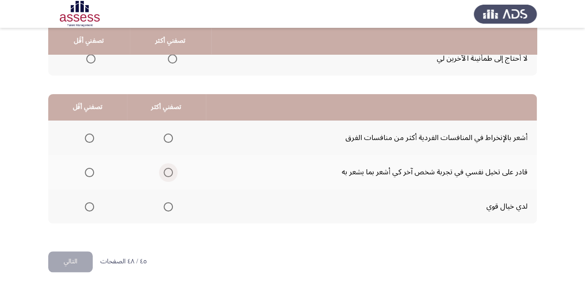
click at [168, 171] on span "Select an option" at bounding box center [168, 172] width 9 height 9
click at [168, 171] on input "Select an option" at bounding box center [168, 172] width 9 height 9
click at [167, 136] on span "Select an option" at bounding box center [168, 137] width 9 height 9
click at [167, 136] on input "Select an option" at bounding box center [168, 137] width 9 height 9
click at [89, 138] on span "Select an option" at bounding box center [89, 137] width 9 height 9
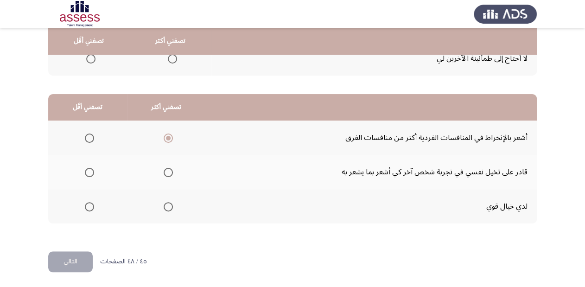
click at [89, 138] on input "Select an option" at bounding box center [89, 137] width 9 height 9
click at [169, 170] on span "Select an option" at bounding box center [168, 172] width 9 height 9
click at [169, 170] on input "Select an option" at bounding box center [168, 172] width 9 height 9
click at [168, 204] on span "Select an option" at bounding box center [168, 206] width 9 height 9
click at [168, 204] on input "Select an option" at bounding box center [168, 206] width 9 height 9
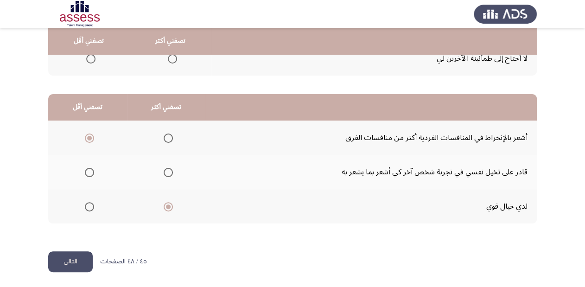
click at [71, 265] on button "التالي" at bounding box center [70, 261] width 44 height 21
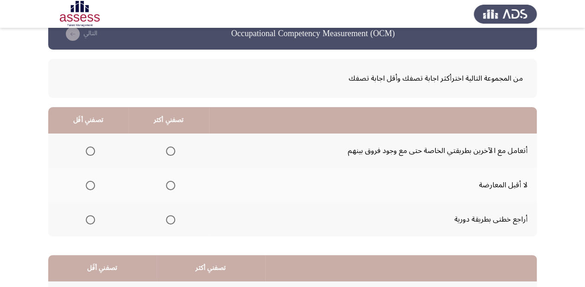
scroll to position [37, 0]
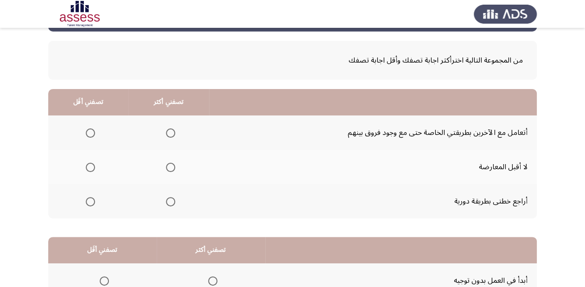
click at [165, 131] on label "Select an option" at bounding box center [168, 132] width 13 height 9
click at [166, 131] on input "Select an option" at bounding box center [170, 132] width 9 height 9
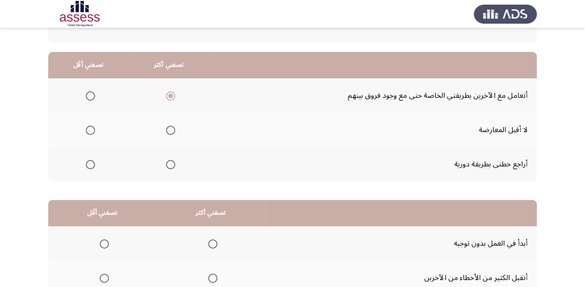
scroll to position [111, 0]
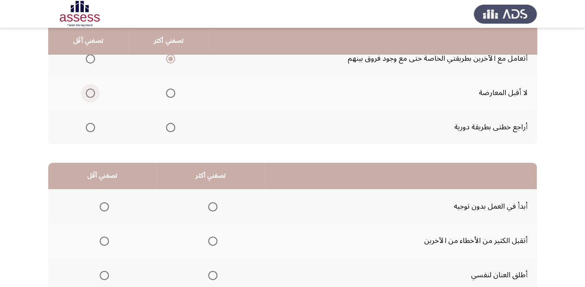
click at [92, 92] on span "Select an option" at bounding box center [90, 93] width 9 height 9
click at [92, 92] on input "Select an option" at bounding box center [90, 93] width 9 height 9
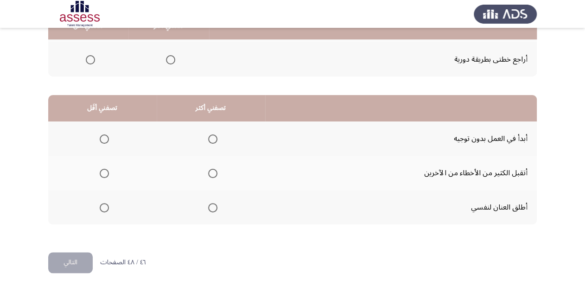
scroll to position [180, 0]
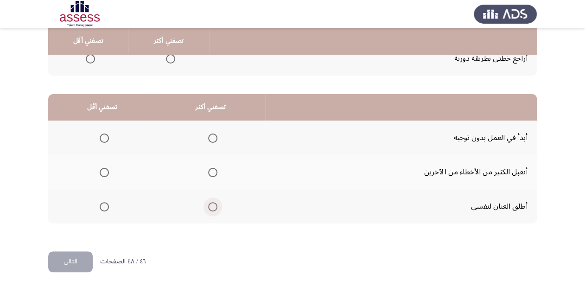
click at [210, 204] on span "Select an option" at bounding box center [212, 206] width 9 height 9
click at [210, 204] on input "Select an option" at bounding box center [212, 206] width 9 height 9
click at [100, 134] on span "Select an option" at bounding box center [104, 137] width 9 height 9
click at [100, 134] on input "Select an option" at bounding box center [104, 137] width 9 height 9
click at [105, 170] on span "Select an option" at bounding box center [104, 172] width 9 height 9
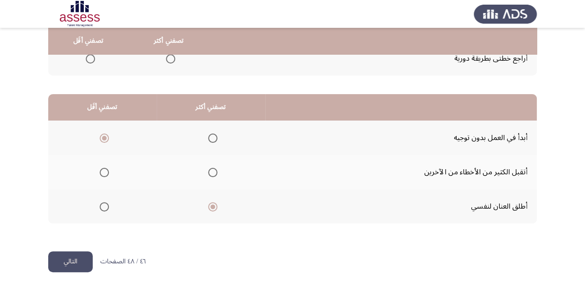
click at [105, 170] on input "Select an option" at bounding box center [104, 172] width 9 height 9
click at [80, 255] on button "التالي" at bounding box center [70, 261] width 44 height 21
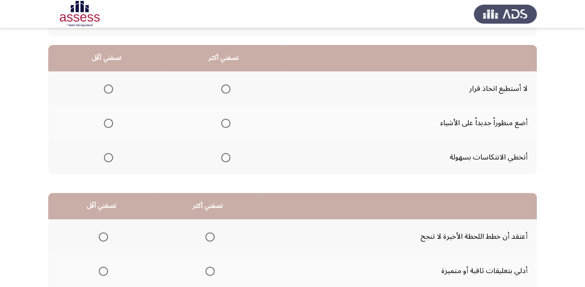
scroll to position [69, 0]
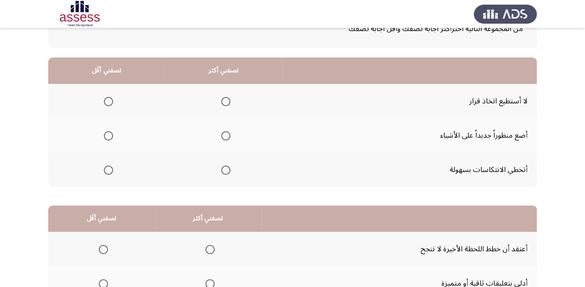
click at [108, 102] on span "Select an option" at bounding box center [108, 101] width 9 height 9
click at [108, 102] on input "Select an option" at bounding box center [108, 101] width 9 height 9
click at [226, 168] on span "Select an option" at bounding box center [225, 169] width 9 height 9
click at [226, 168] on input "Select an option" at bounding box center [225, 169] width 9 height 9
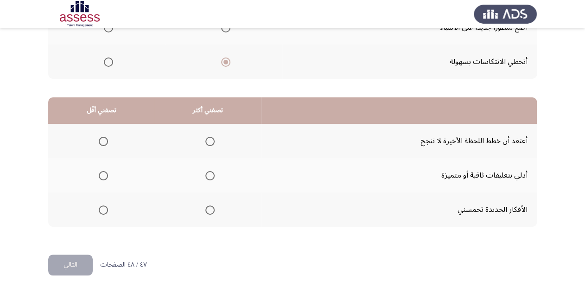
scroll to position [180, 0]
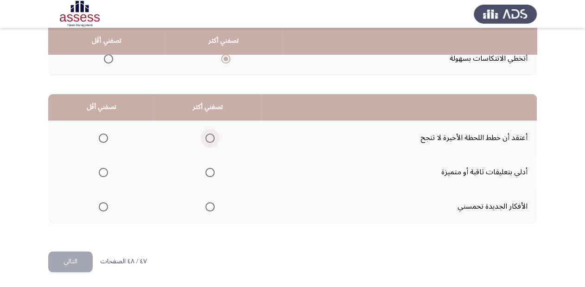
click at [207, 137] on span "Select an option" at bounding box center [209, 137] width 9 height 9
click at [207, 137] on input "Select an option" at bounding box center [209, 137] width 9 height 9
click at [205, 172] on span "Select an option" at bounding box center [209, 172] width 9 height 9
click at [205, 172] on input "Select an option" at bounding box center [209, 172] width 9 height 9
click at [206, 202] on span "Select an option" at bounding box center [209, 206] width 9 height 9
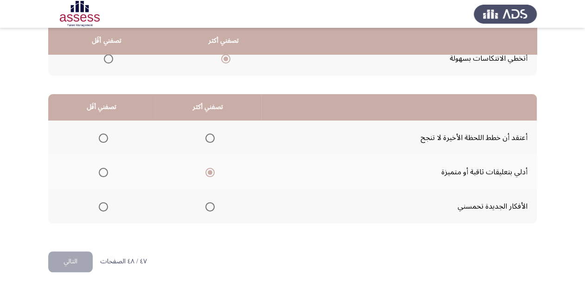
click at [206, 202] on input "Select an option" at bounding box center [209, 206] width 9 height 9
click at [103, 137] on span "Select an option" at bounding box center [103, 137] width 9 height 9
click at [103, 137] on input "Select an option" at bounding box center [103, 137] width 9 height 9
click at [102, 170] on span "Select an option" at bounding box center [103, 172] width 9 height 9
click at [102, 170] on input "Select an option" at bounding box center [103, 172] width 9 height 9
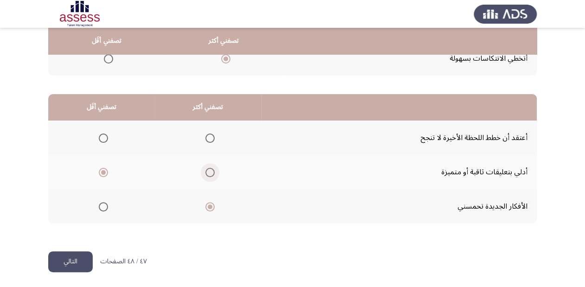
click at [206, 171] on span "Select an option" at bounding box center [209, 172] width 9 height 9
click at [206, 171] on input "Select an option" at bounding box center [209, 172] width 9 height 9
click at [208, 204] on span "Select an option" at bounding box center [209, 206] width 9 height 9
click at [208, 204] on input "Select an option" at bounding box center [209, 206] width 9 height 9
click at [102, 137] on span "Select an option" at bounding box center [103, 137] width 9 height 9
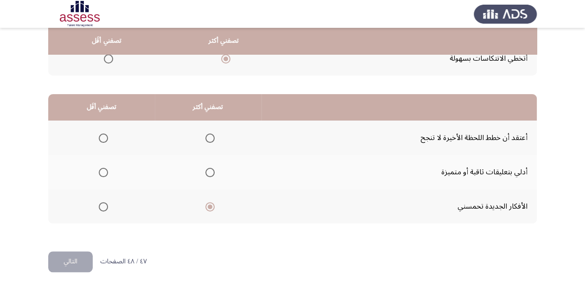
click at [102, 137] on input "Select an option" at bounding box center [103, 137] width 9 height 9
click at [202, 136] on label "Select an option" at bounding box center [208, 137] width 13 height 9
click at [205, 136] on input "Select an option" at bounding box center [209, 137] width 9 height 9
click at [211, 171] on span "Select an option" at bounding box center [209, 172] width 9 height 9
click at [211, 171] on input "Select an option" at bounding box center [209, 172] width 9 height 9
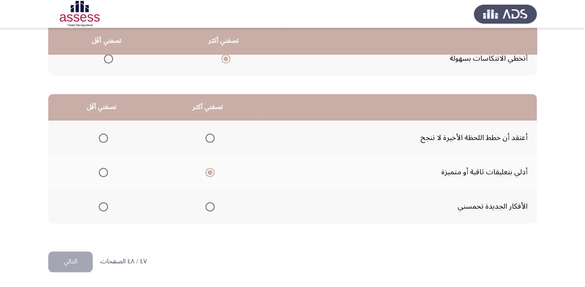
click at [206, 136] on span "Select an option" at bounding box center [209, 137] width 9 height 9
click at [206, 136] on input "Select an option" at bounding box center [209, 137] width 9 height 9
click at [100, 171] on span "Select an option" at bounding box center [103, 172] width 9 height 9
click at [100, 171] on input "Select an option" at bounding box center [103, 172] width 9 height 9
click at [87, 261] on button "التالي" at bounding box center [70, 261] width 44 height 21
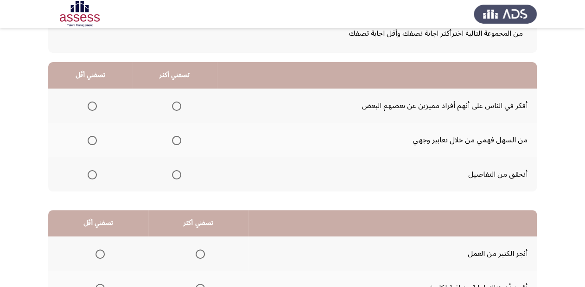
scroll to position [74, 0]
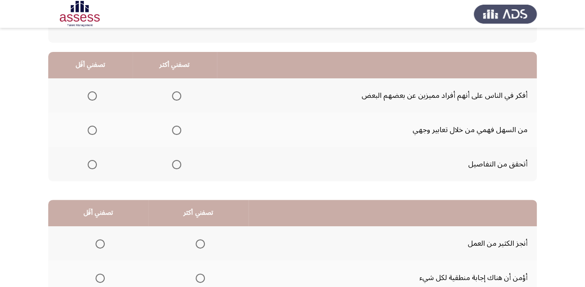
click at [91, 129] on span "Select an option" at bounding box center [92, 130] width 9 height 9
click at [91, 129] on input "Select an option" at bounding box center [92, 130] width 9 height 9
click at [174, 163] on span "Select an option" at bounding box center [176, 164] width 9 height 9
click at [174, 163] on input "Select an option" at bounding box center [176, 164] width 9 height 9
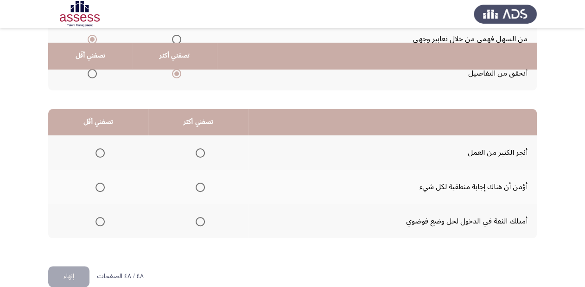
scroll to position [180, 0]
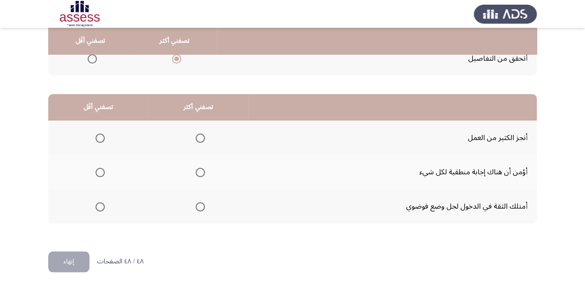
click at [196, 205] on span "Select an option" at bounding box center [200, 206] width 9 height 9
click at [196, 205] on input "Select an option" at bounding box center [200, 206] width 9 height 9
click at [99, 171] on span "Select an option" at bounding box center [99, 172] width 9 height 9
click at [99, 171] on input "Select an option" at bounding box center [99, 172] width 9 height 9
click at [67, 260] on button "إنهاء" at bounding box center [68, 261] width 41 height 21
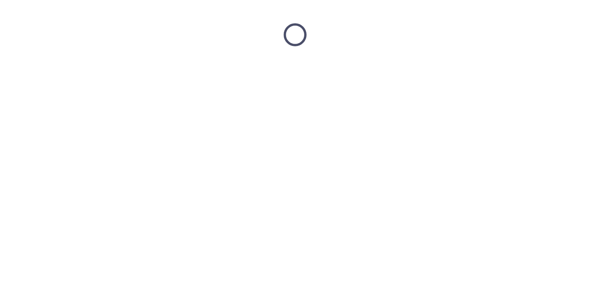
scroll to position [0, 0]
